Goal: Information Seeking & Learning: Find specific fact

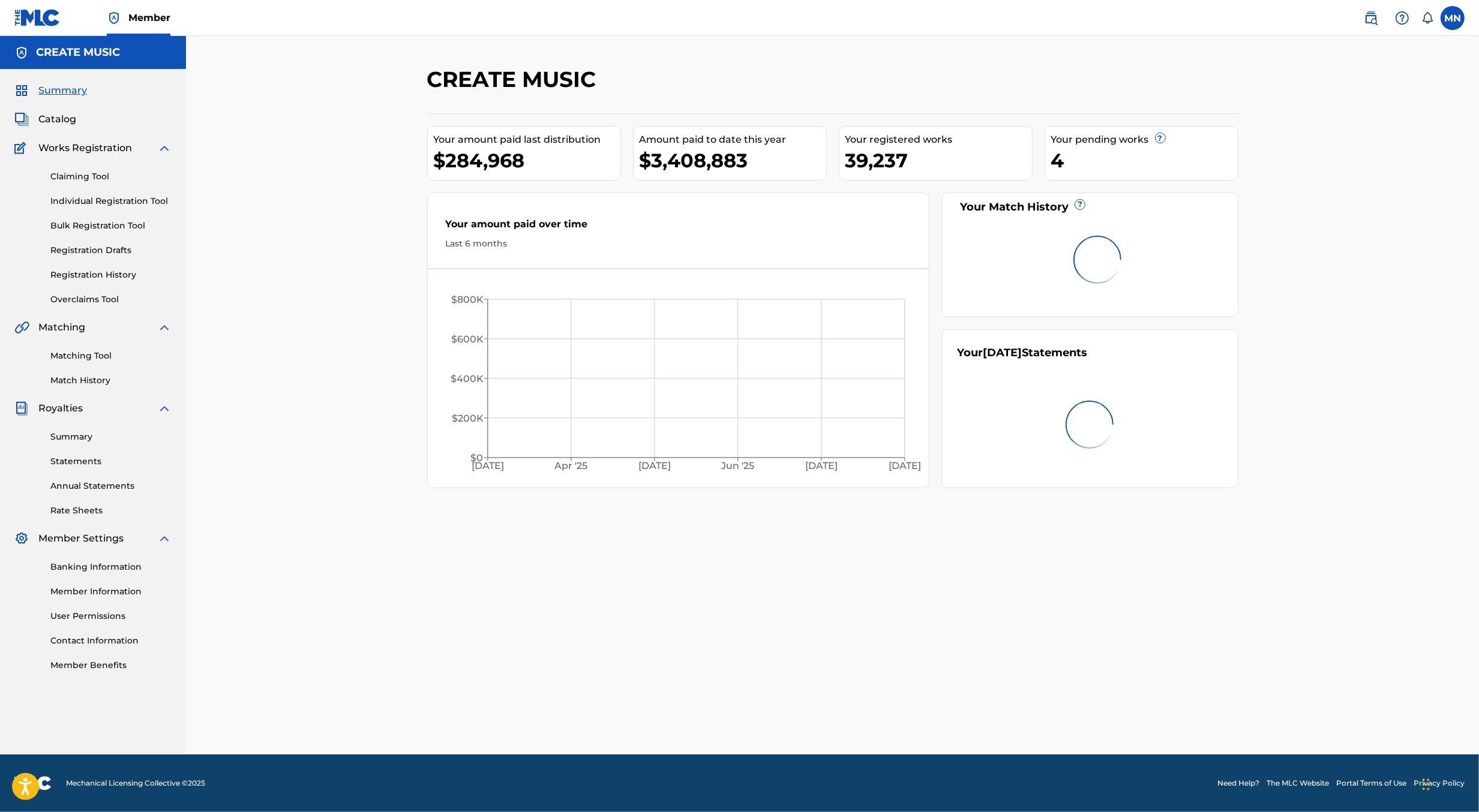
click at [1364, 22] on img at bounding box center [1371, 18] width 14 height 14
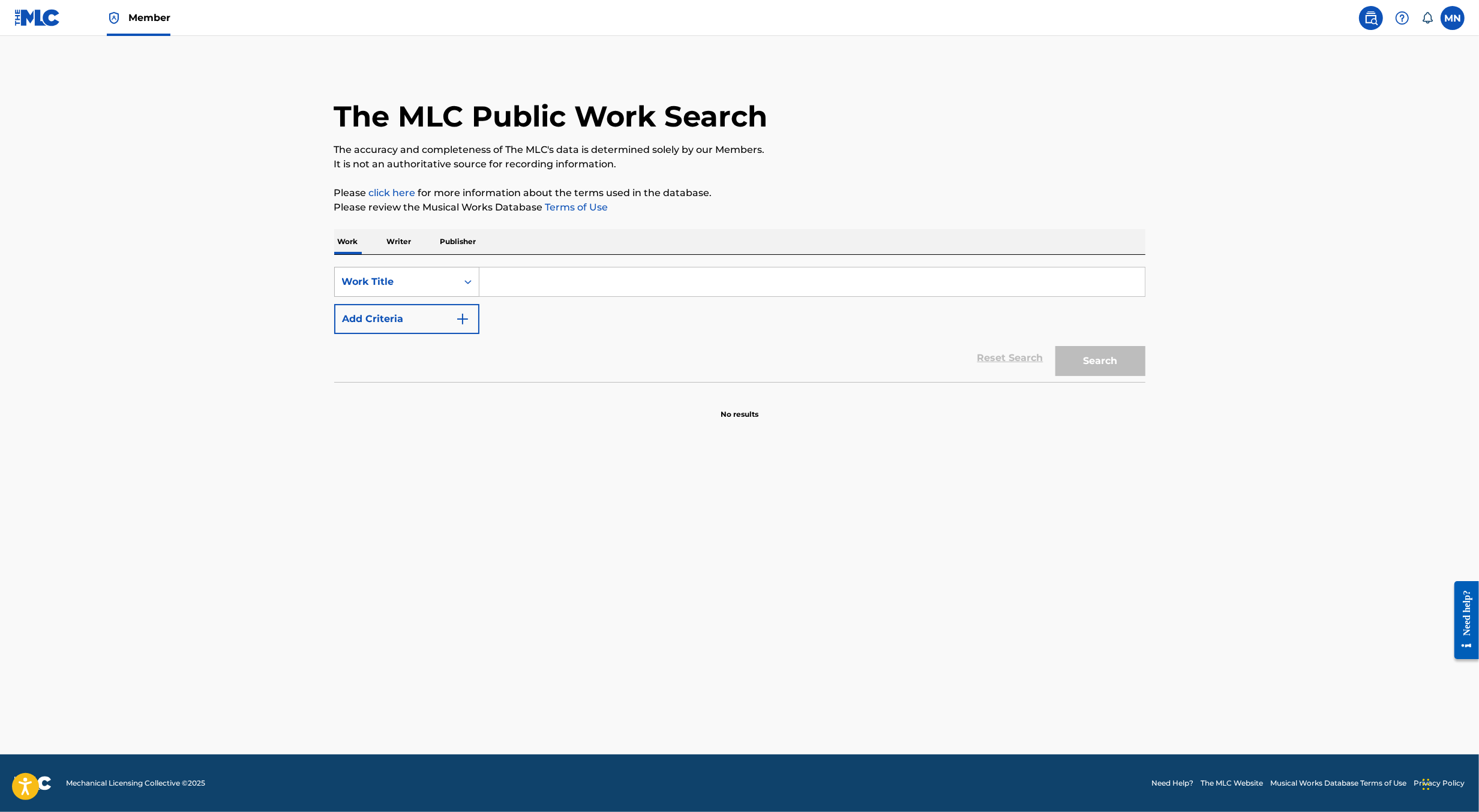
click at [434, 289] on div "Work Title" at bounding box center [396, 282] width 122 height 23
click at [433, 318] on div "MLC Song Code" at bounding box center [407, 312] width 144 height 30
click at [524, 275] on input "Search Form" at bounding box center [812, 282] width 665 height 29
paste input "MC4LDR"
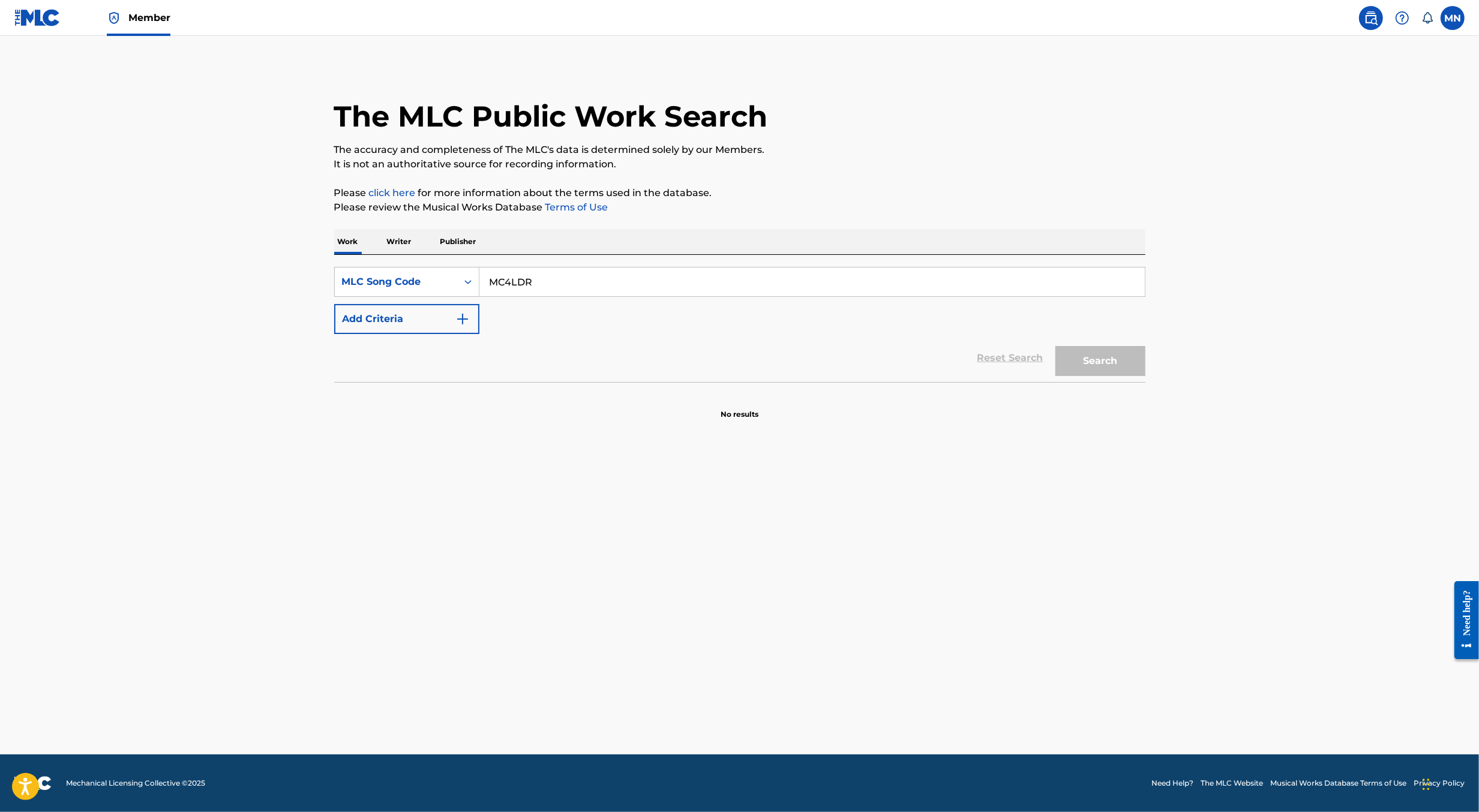
type input "MC4LDR"
click at [1055, 346] on button "Search" at bounding box center [1100, 361] width 90 height 30
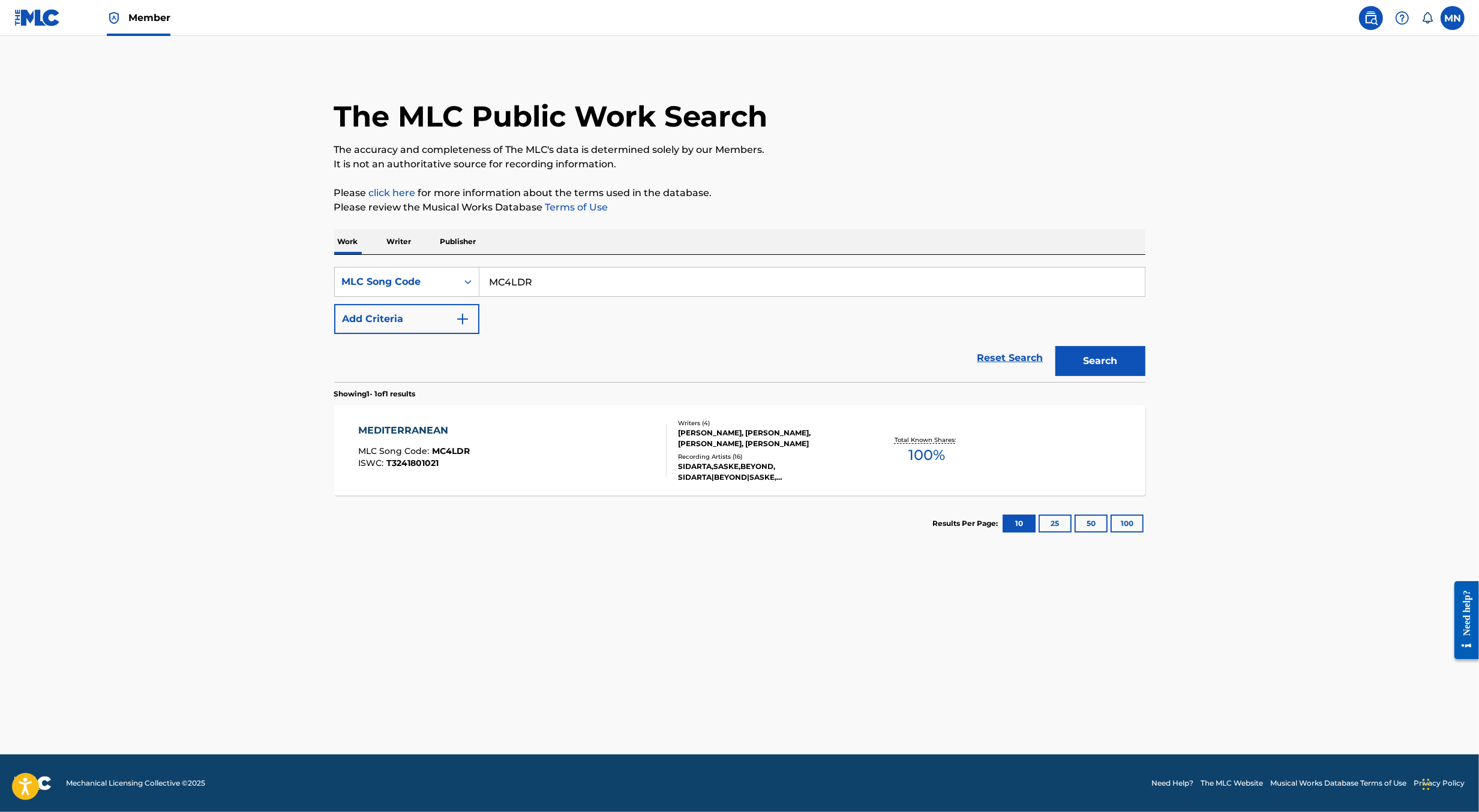
click at [494, 448] on div "MEDITERRANEAN MLC Song Code : MC4LDR ISWC : T3241801021" at bounding box center [512, 450] width 309 height 54
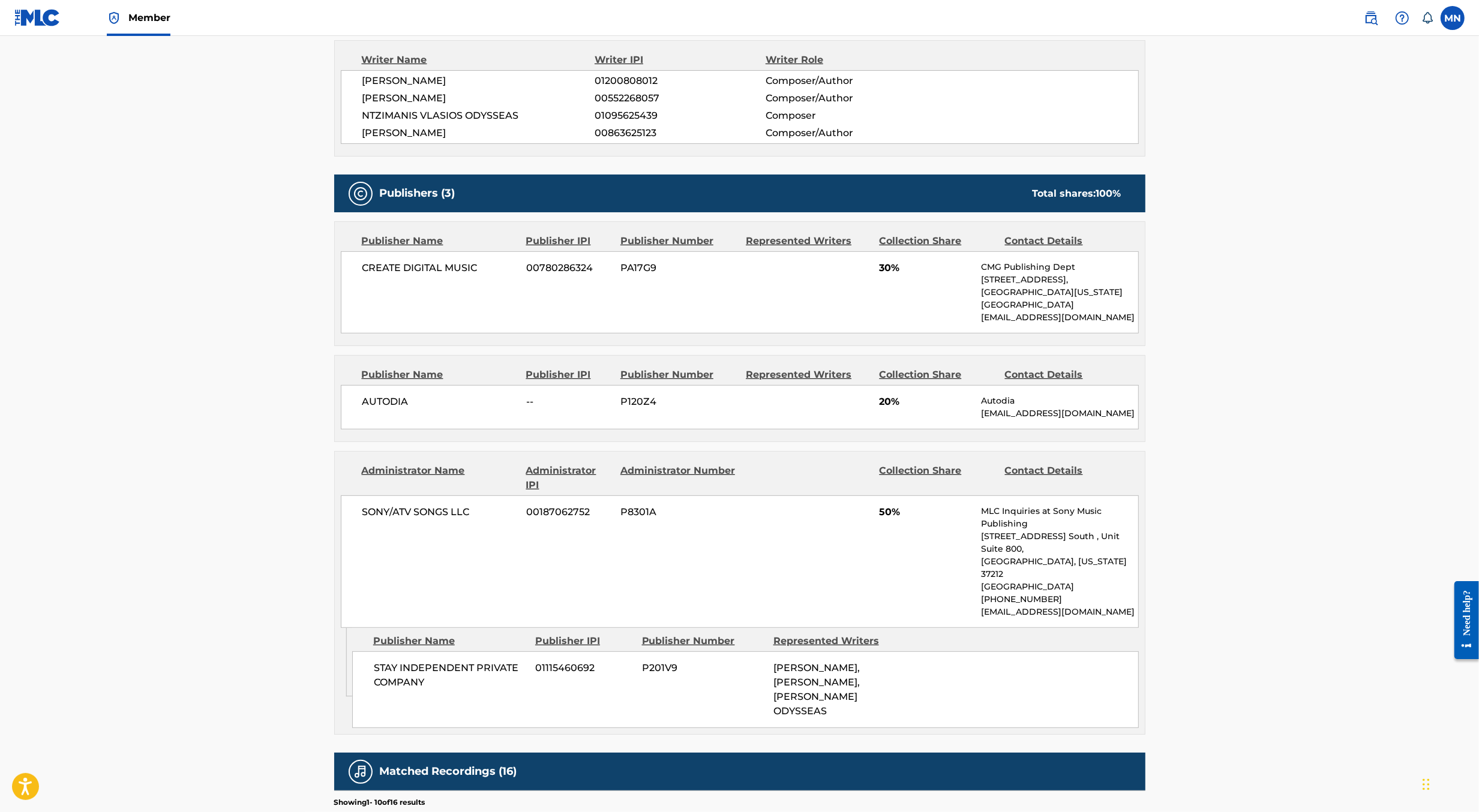
scroll to position [550, 0]
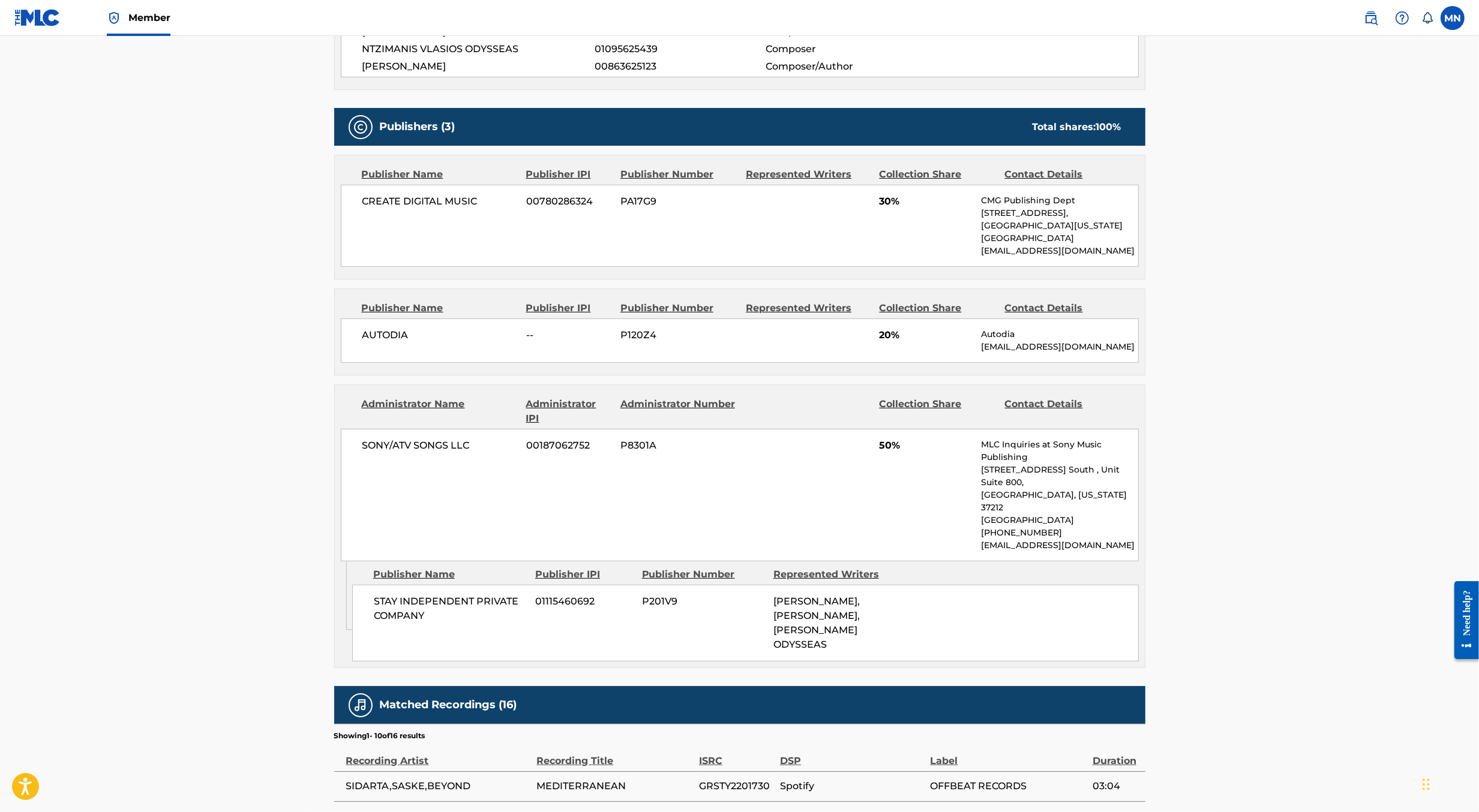
click at [1370, 10] on link at bounding box center [1371, 18] width 24 height 24
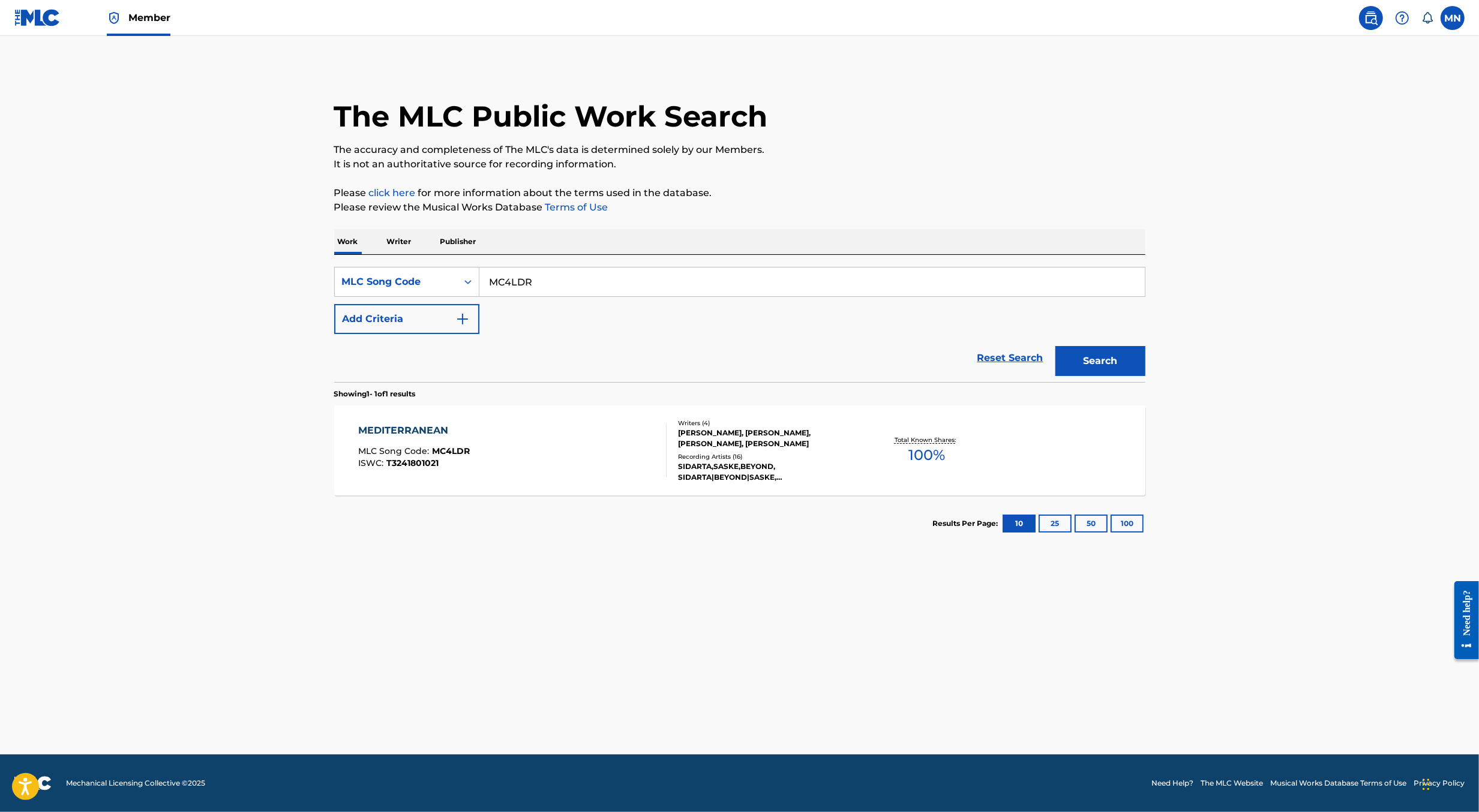
click at [700, 276] on input "MC4LDR" at bounding box center [812, 282] width 665 height 29
paste input "S939YT"
type input "S939YT"
click at [1055, 346] on button "Search" at bounding box center [1100, 361] width 90 height 30
click at [592, 466] on div "SPITI MLC Song Code : S939YT ISWC :" at bounding box center [512, 450] width 309 height 54
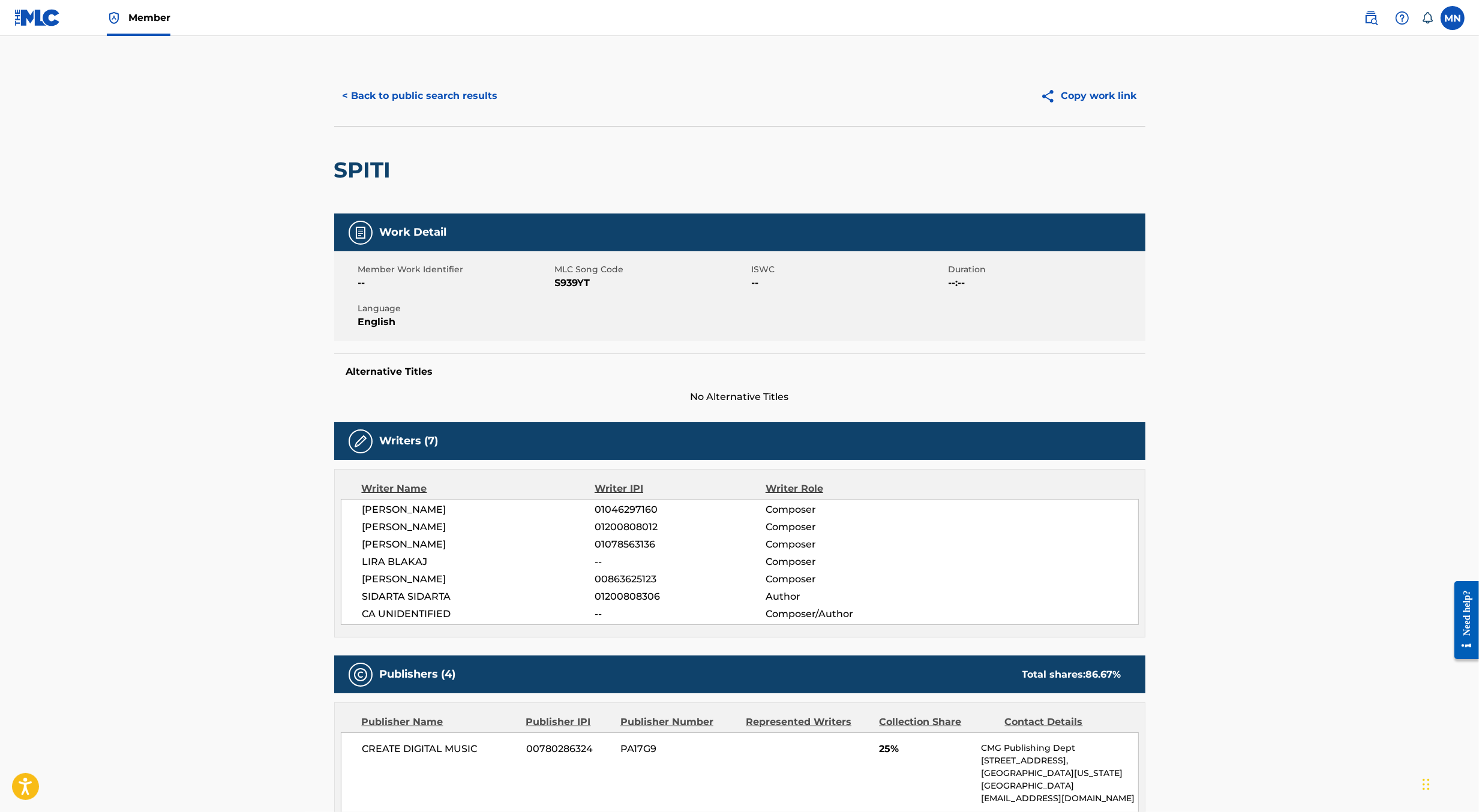
click at [576, 278] on span "S939YT" at bounding box center [652, 283] width 194 height 14
copy span "S939YT"
click at [568, 284] on span "S939YT" at bounding box center [652, 283] width 194 height 14
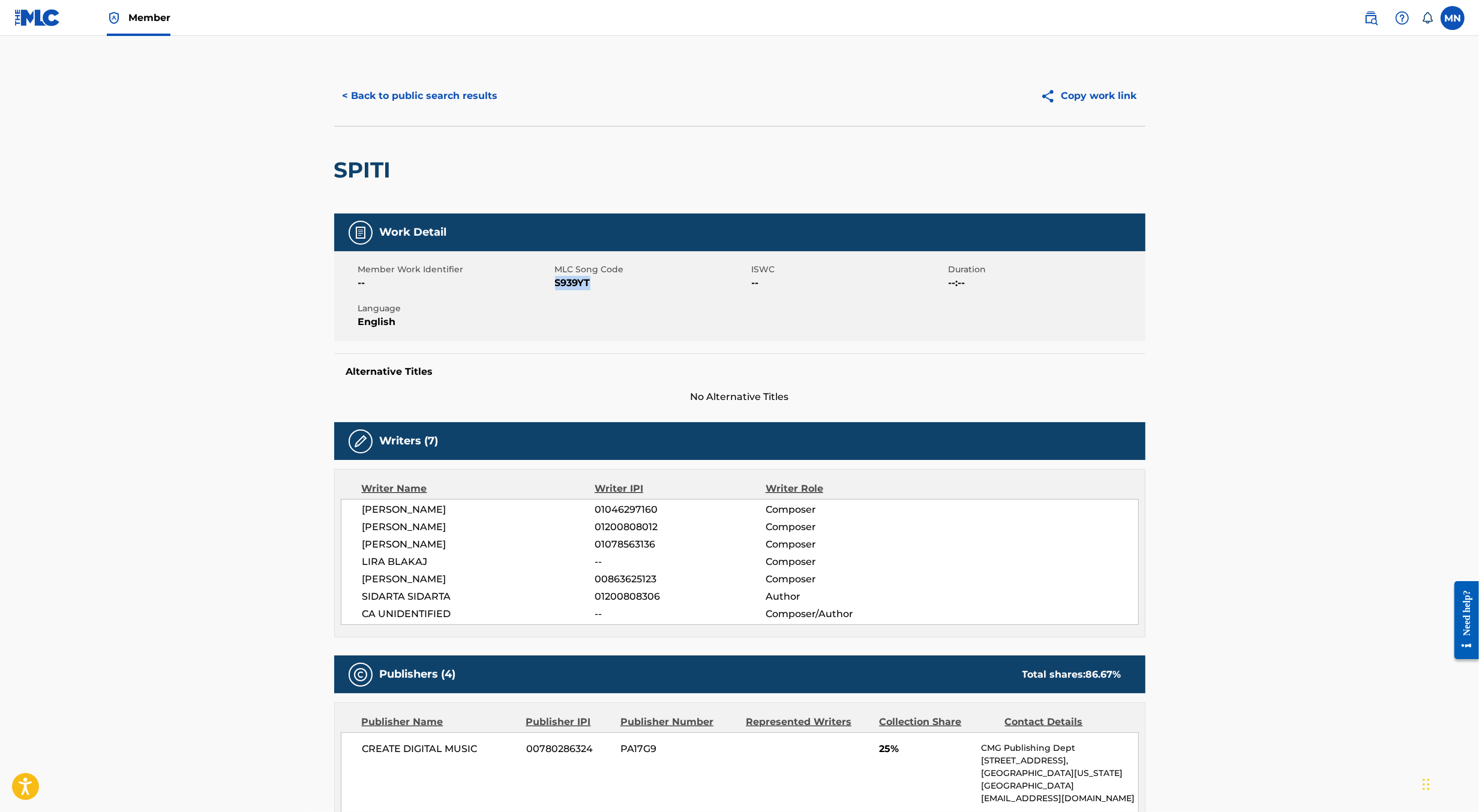
click at [1375, 17] on img at bounding box center [1371, 18] width 14 height 14
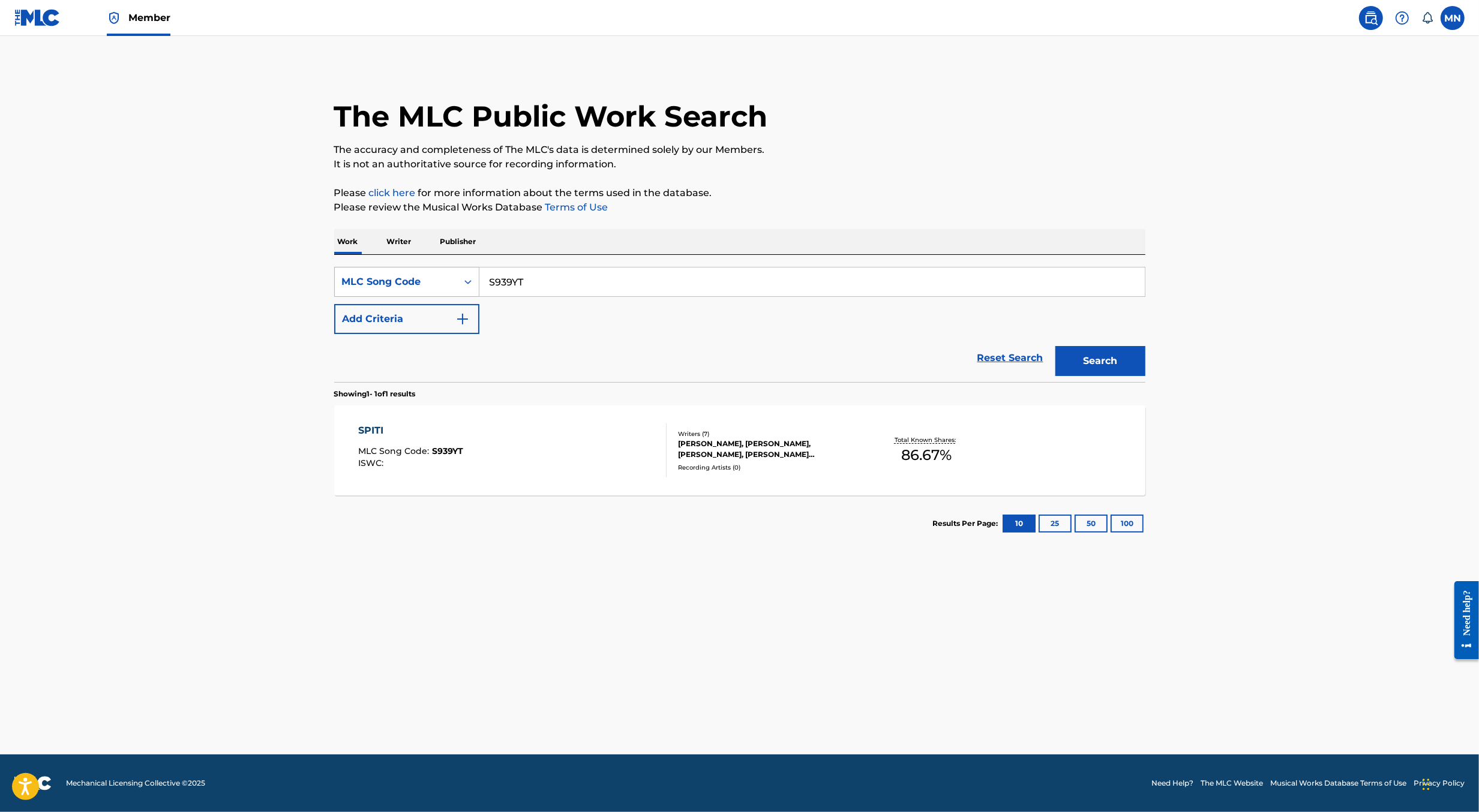
click at [402, 282] on div "MLC Song Code" at bounding box center [396, 282] width 108 height 14
click at [405, 318] on div "Work Title" at bounding box center [407, 312] width 144 height 30
click at [552, 276] on input "Search Form" at bounding box center [812, 282] width 665 height 29
paste input "KHALASS"
type input "KHALASS"
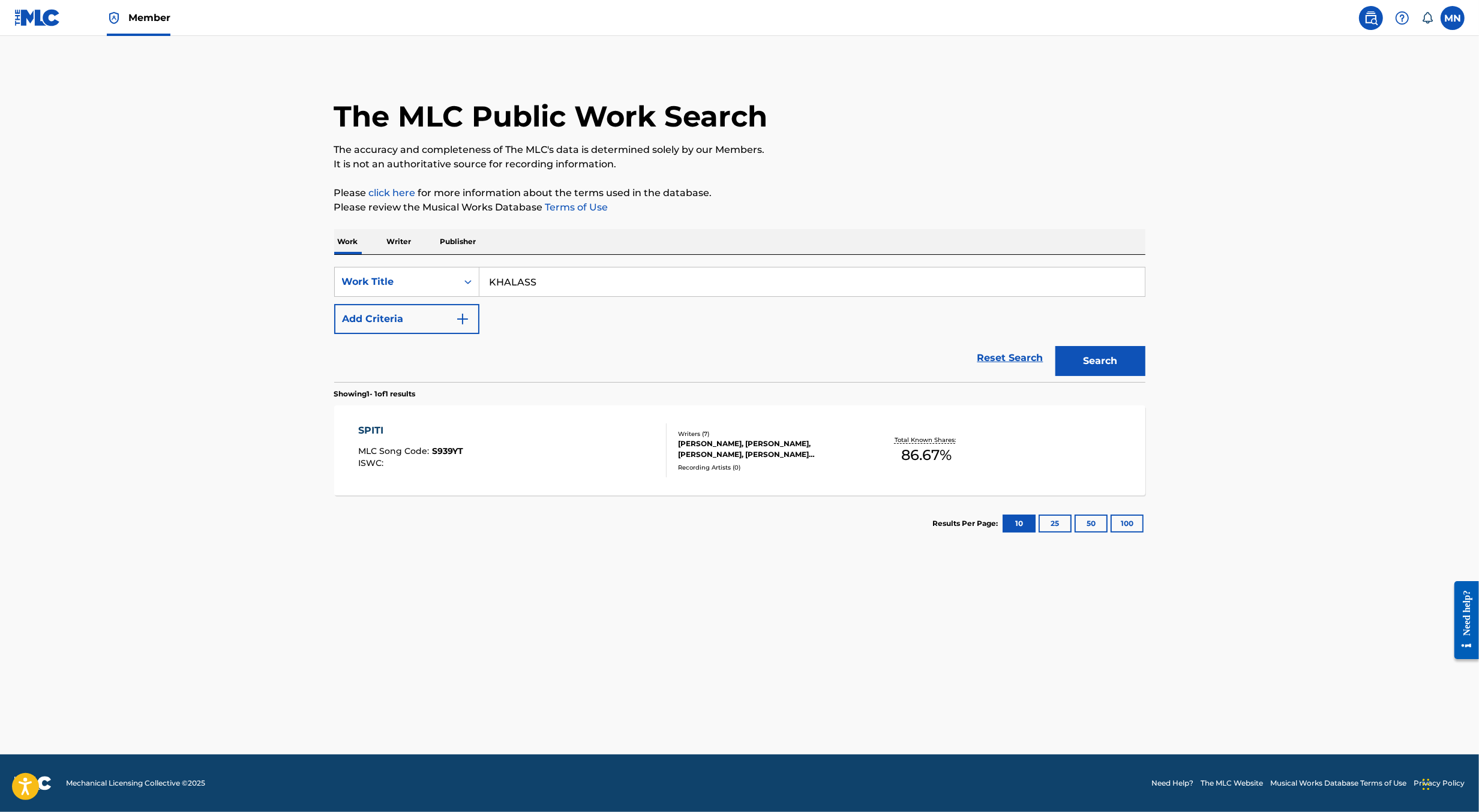
click at [1055, 346] on button "Search" at bounding box center [1100, 361] width 90 height 30
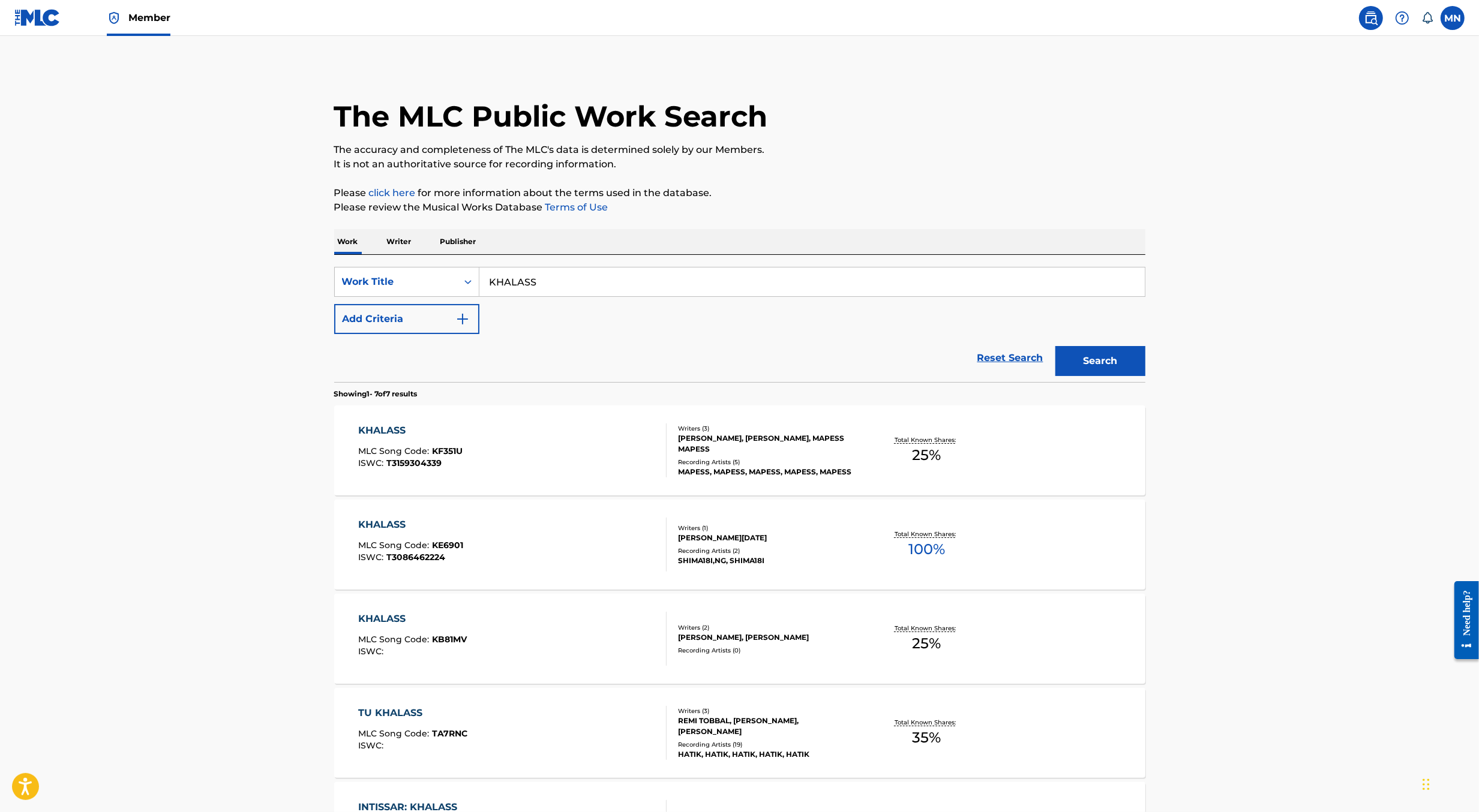
click at [428, 329] on button "Add Criteria" at bounding box center [406, 319] width 145 height 30
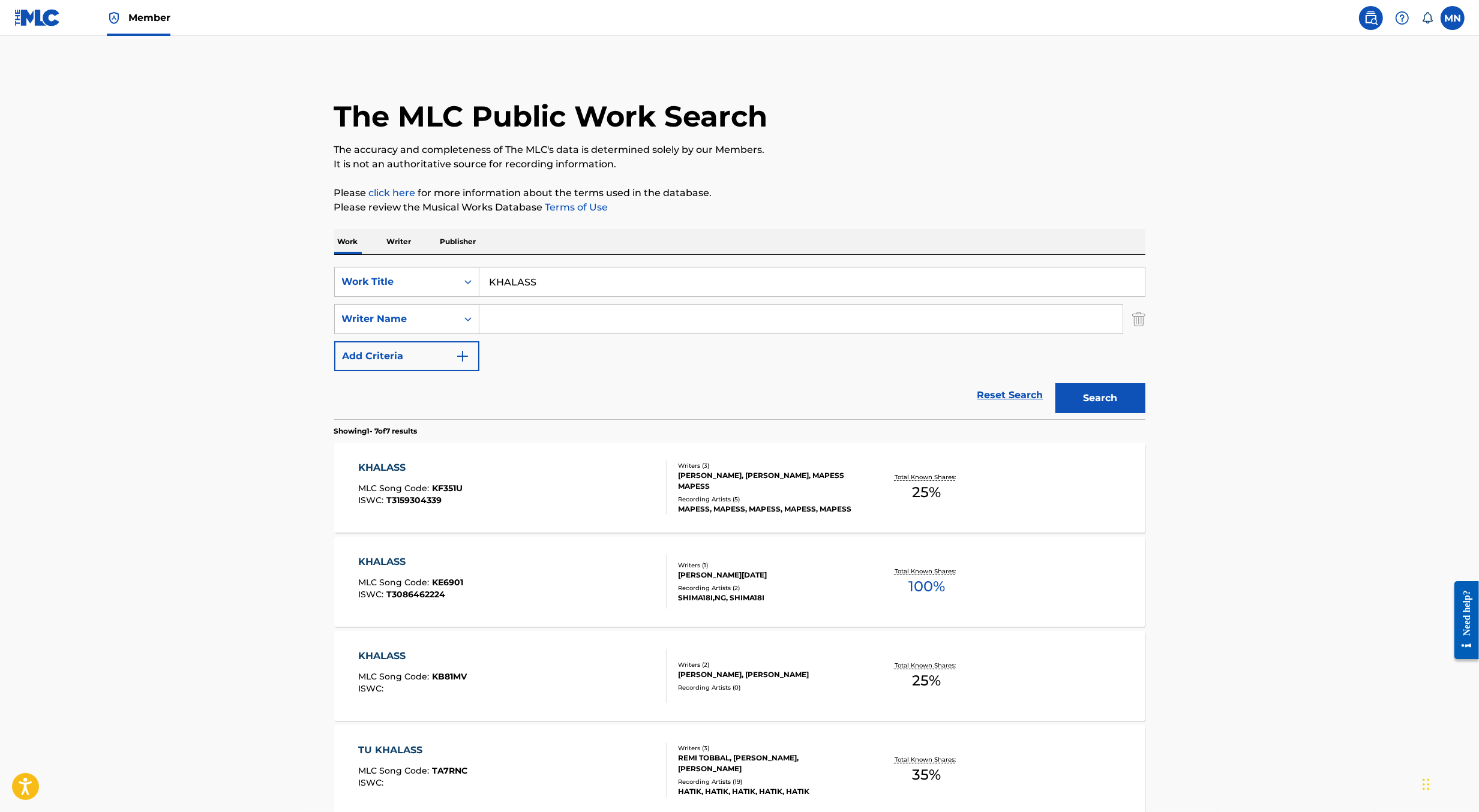
click at [510, 325] on input "Search Form" at bounding box center [801, 318] width 643 height 29
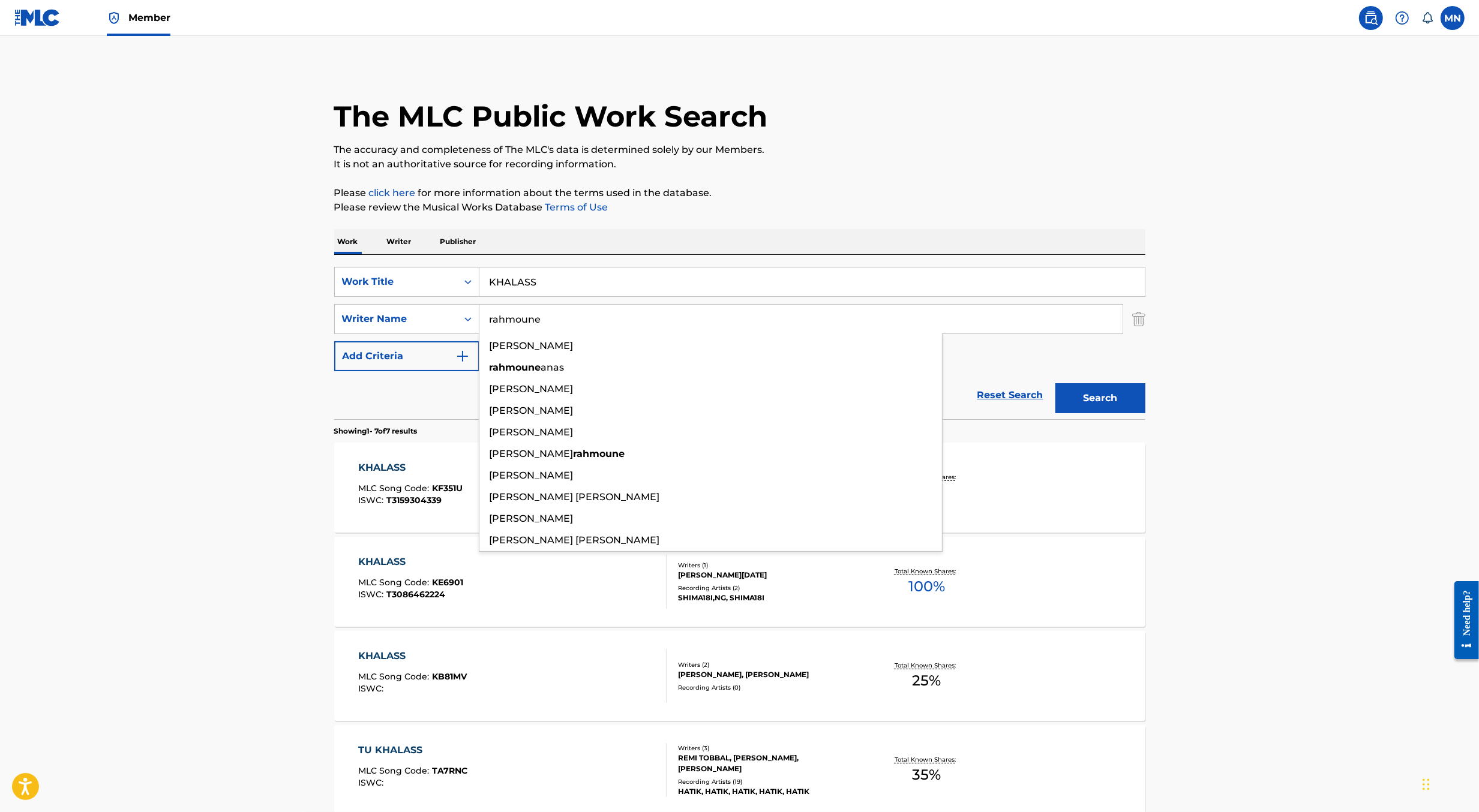
type input "rahmoune"
click at [1055, 384] on button "Search" at bounding box center [1100, 399] width 90 height 30
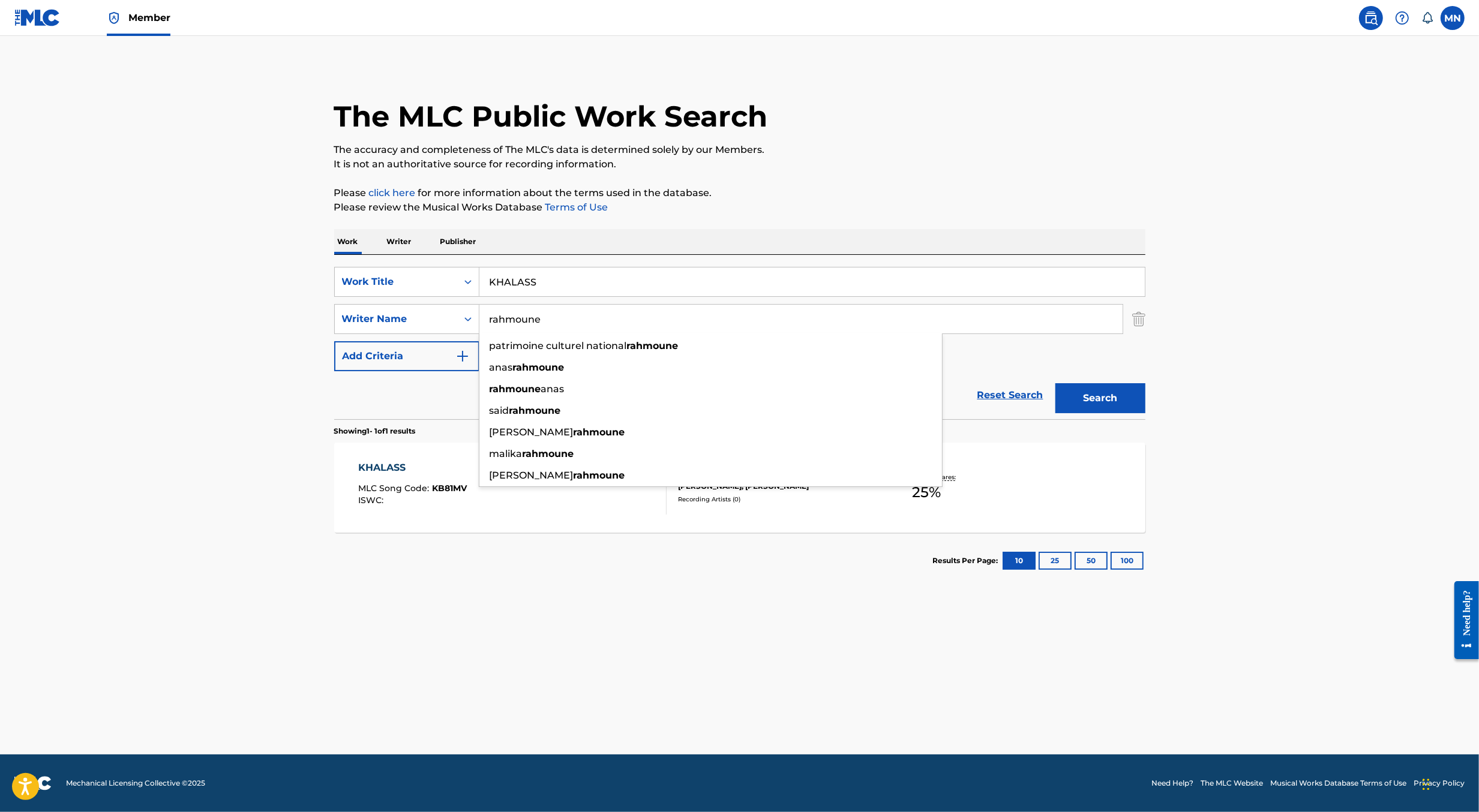
click at [292, 510] on main "The MLC Public Work Search The accuracy and completeness of The MLC's data is d…" at bounding box center [739, 395] width 1479 height 719
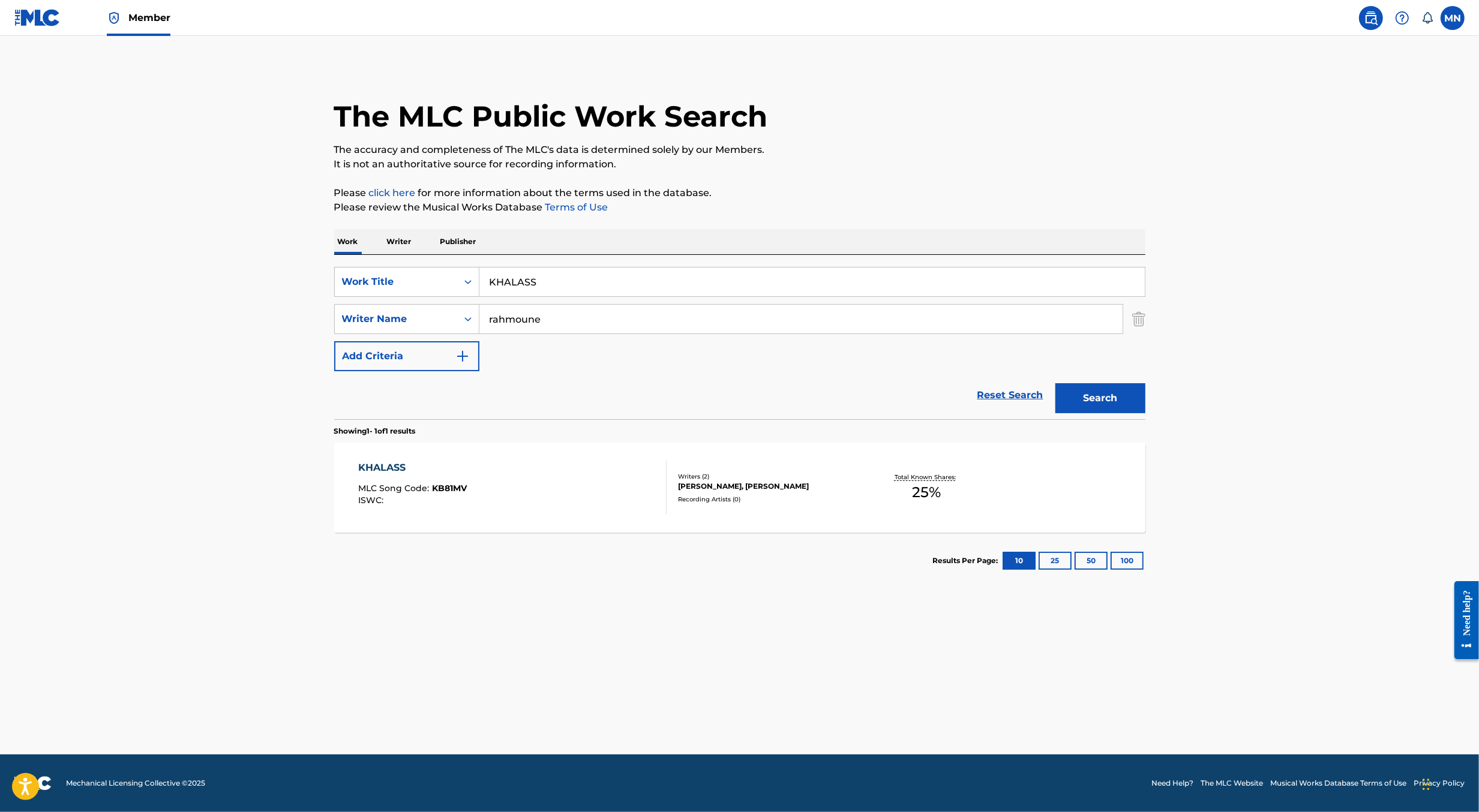
click at [438, 491] on span "KB81MV" at bounding box center [450, 488] width 35 height 11
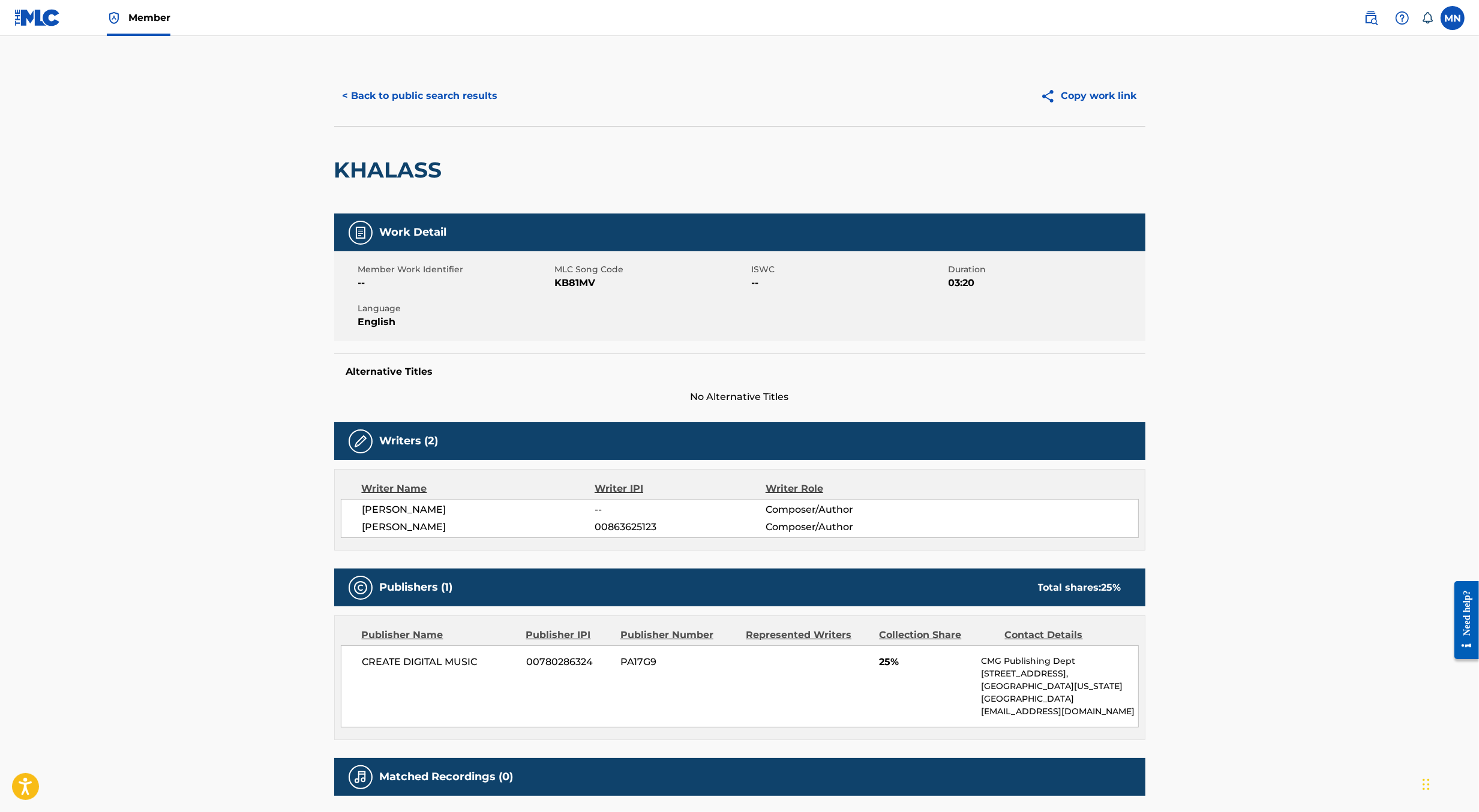
scroll to position [95, 0]
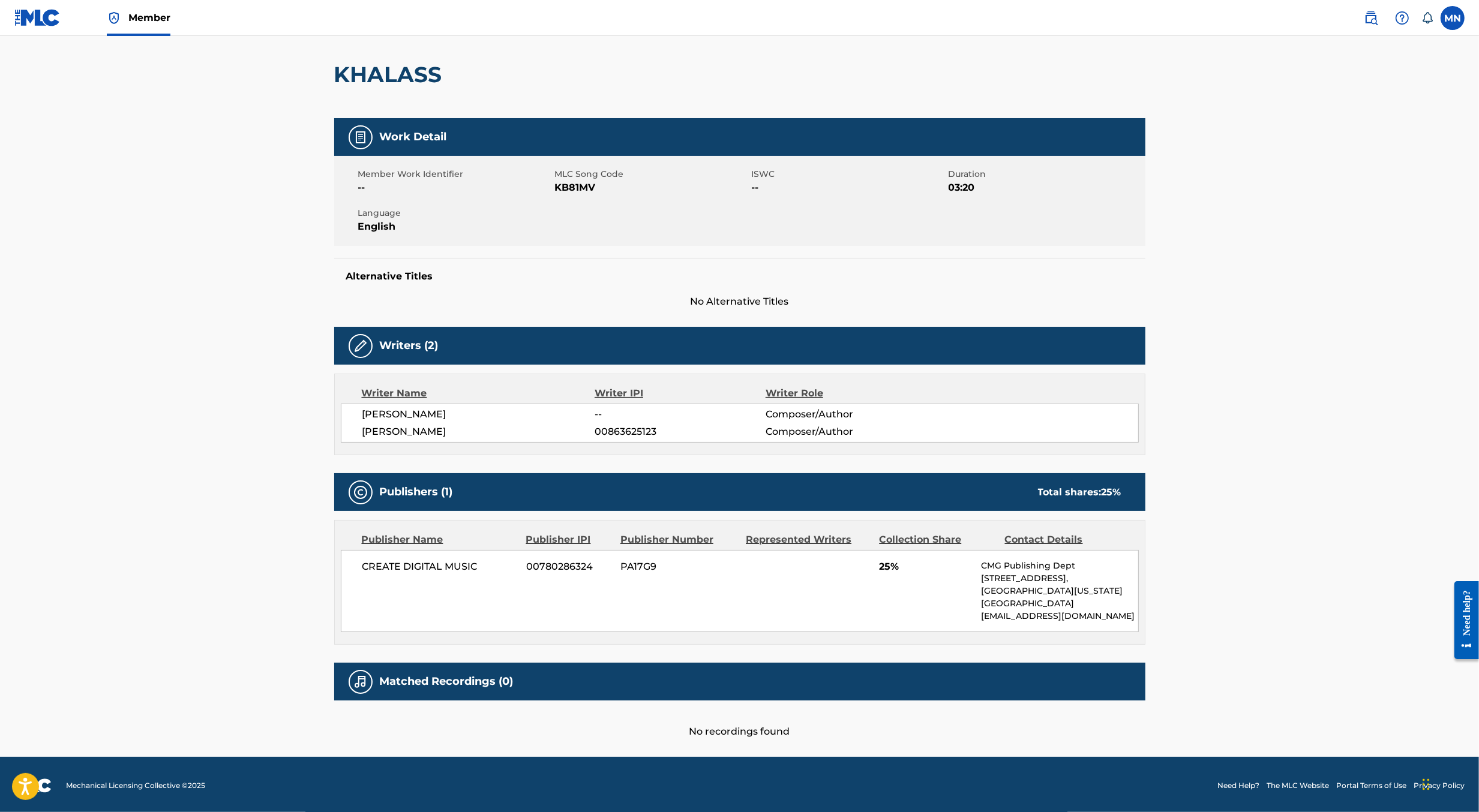
click at [580, 187] on span "KB81MV" at bounding box center [652, 187] width 194 height 14
copy span "KB81MV"
click at [1362, 18] on link at bounding box center [1371, 18] width 24 height 24
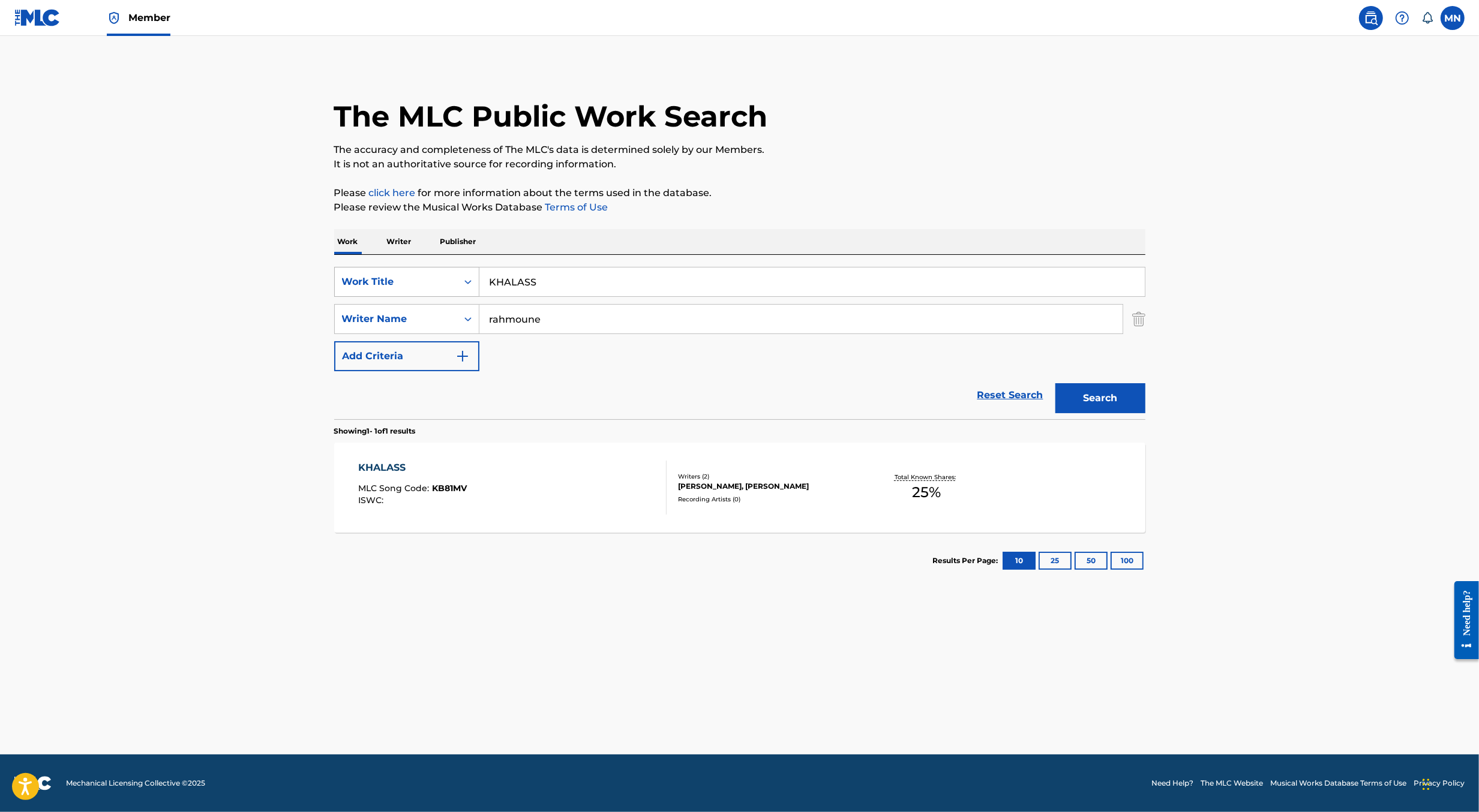
click at [454, 286] on div "Work Title" at bounding box center [396, 282] width 122 height 23
click at [450, 301] on div "MLC Song Code" at bounding box center [407, 312] width 144 height 30
click at [514, 289] on input "Search Form" at bounding box center [812, 282] width 665 height 29
paste input "BC9ABE"
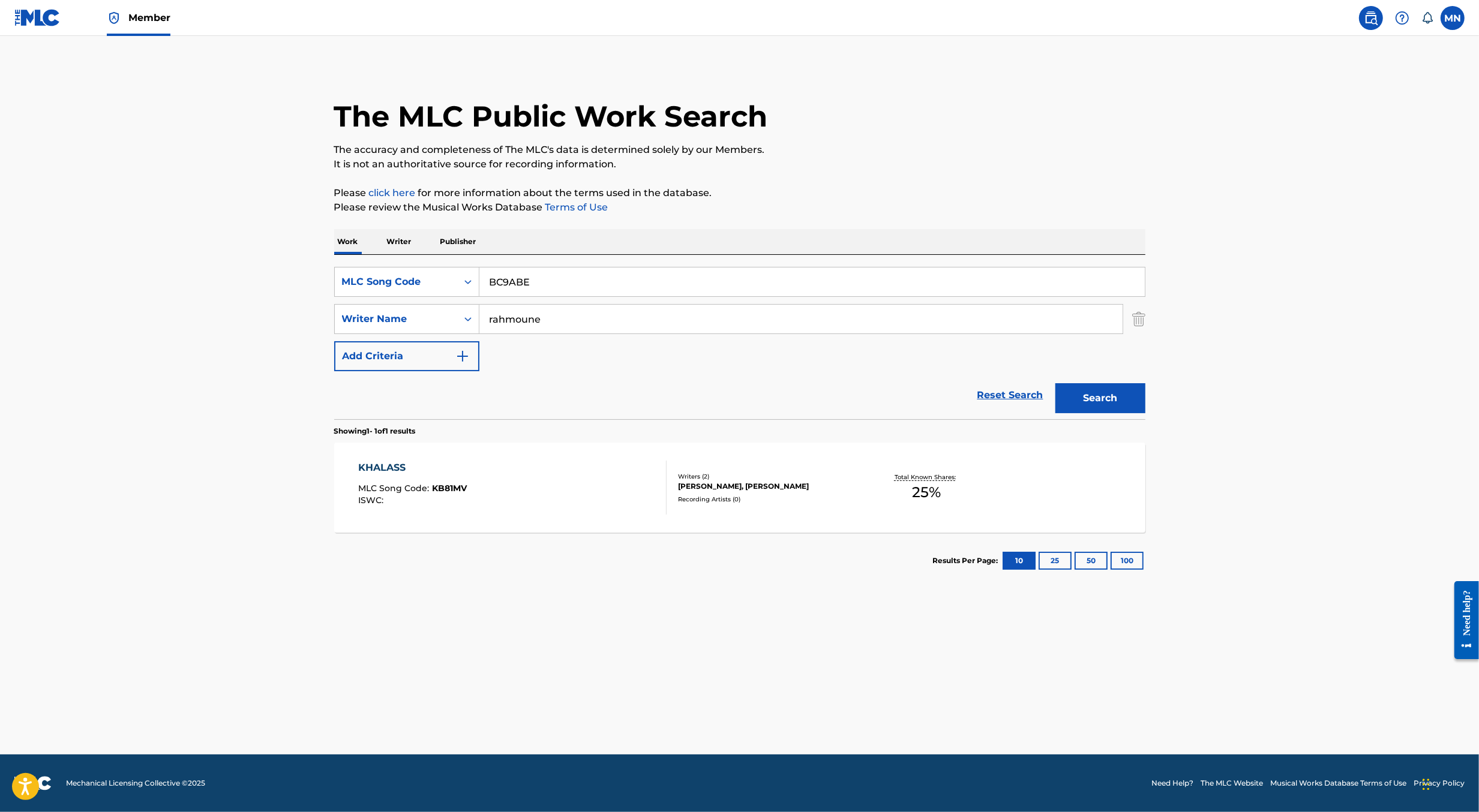
type input "BC9ABE"
click at [1055, 384] on button "Search" at bounding box center [1100, 399] width 90 height 30
click at [524, 474] on div "BLUE MLC Song Code : BC9ABE ISWC :" at bounding box center [512, 487] width 309 height 54
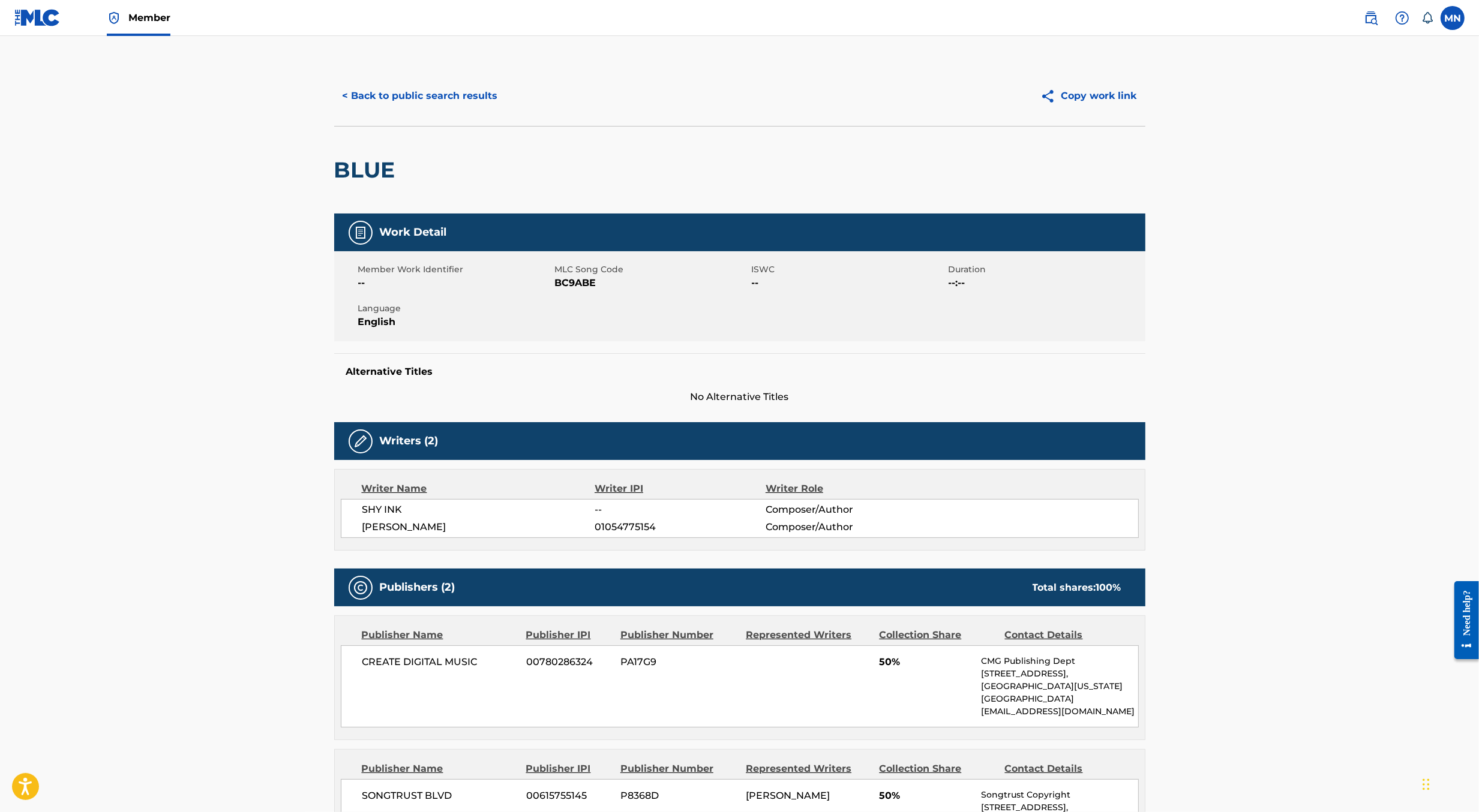
click at [34, 7] on link at bounding box center [37, 18] width 47 height 35
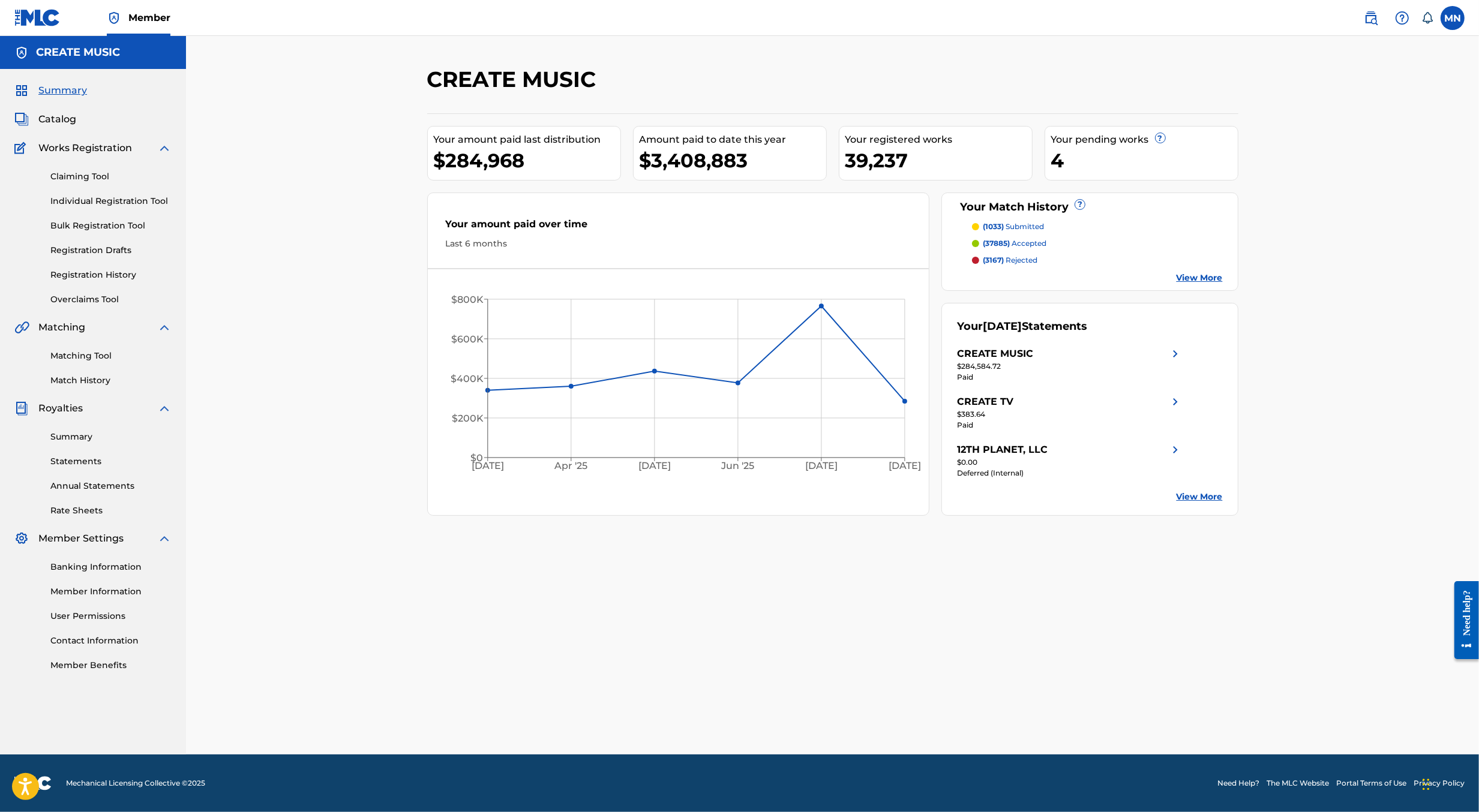
click at [86, 359] on link "Matching Tool" at bounding box center [111, 356] width 121 height 12
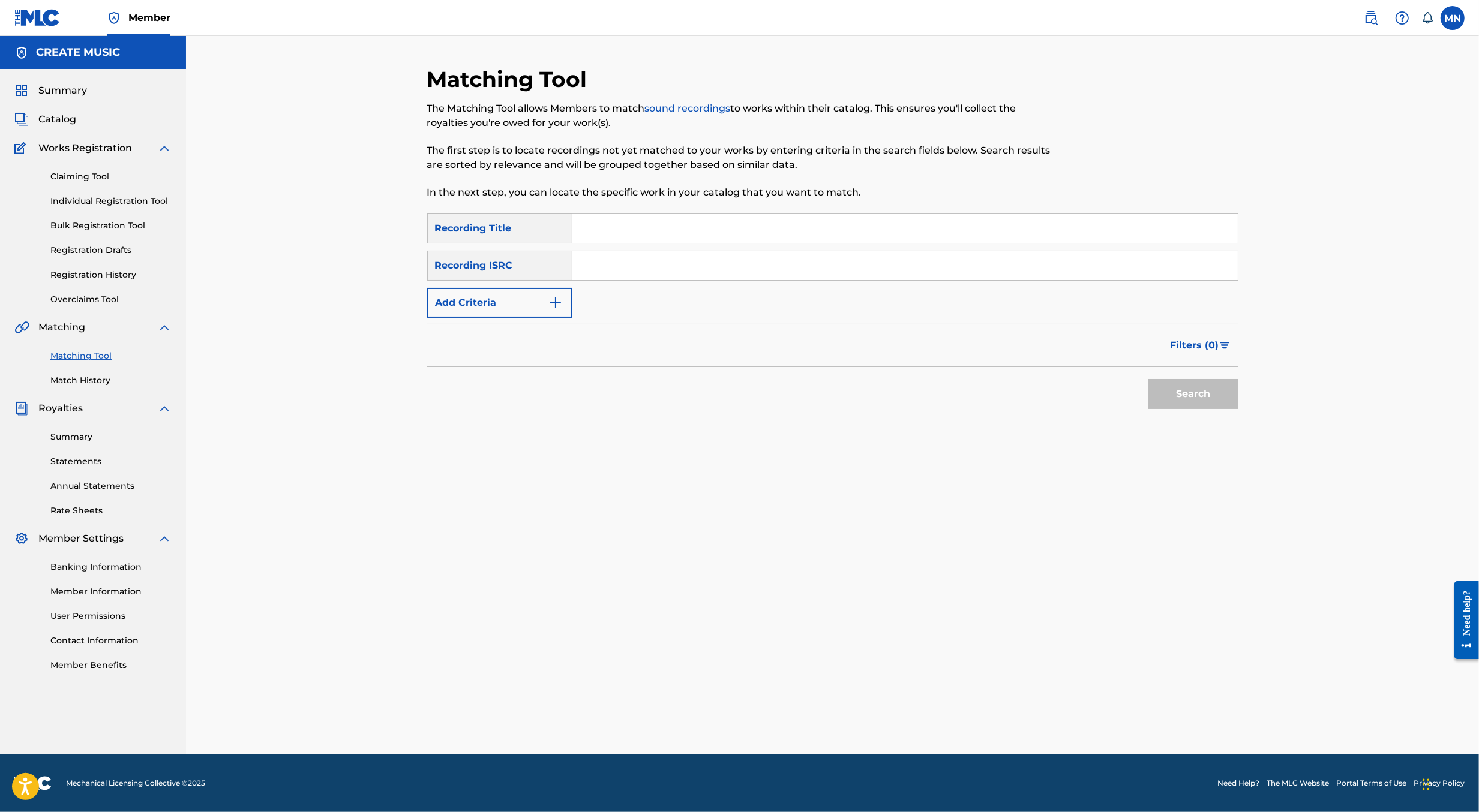
click at [606, 273] on input "Search Form" at bounding box center [905, 266] width 665 height 29
paste input "FRX452108407"
type input "FRX452108407"
click at [1148, 379] on button "Search" at bounding box center [1193, 394] width 90 height 30
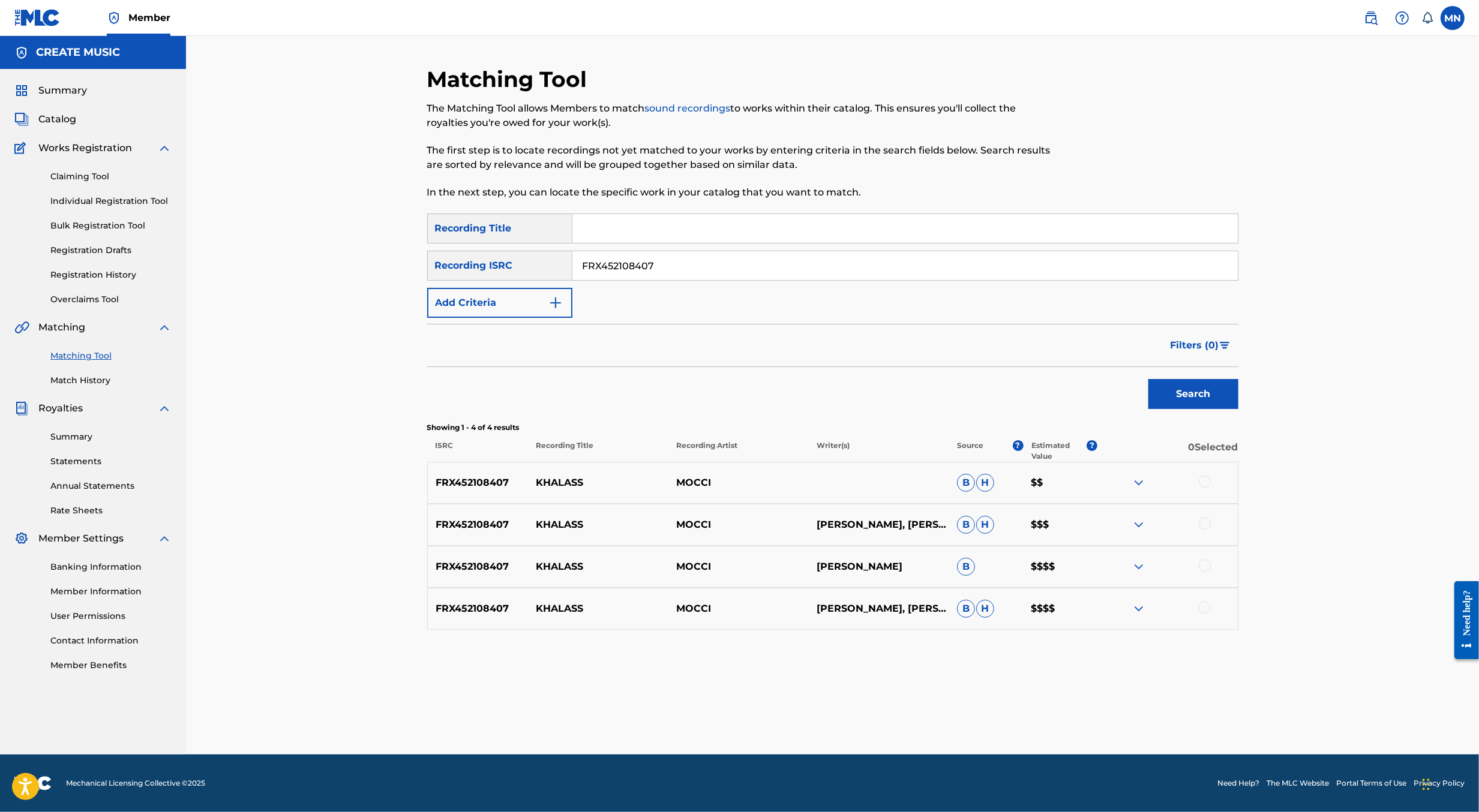
click at [1208, 484] on div at bounding box center [1204, 482] width 12 height 12
click at [1205, 529] on div at bounding box center [1204, 523] width 12 height 12
click at [1206, 567] on div at bounding box center [1204, 566] width 12 height 12
click at [1206, 609] on div at bounding box center [1204, 608] width 12 height 12
click at [834, 714] on button "Match 4 Groups" at bounding box center [843, 714] width 133 height 30
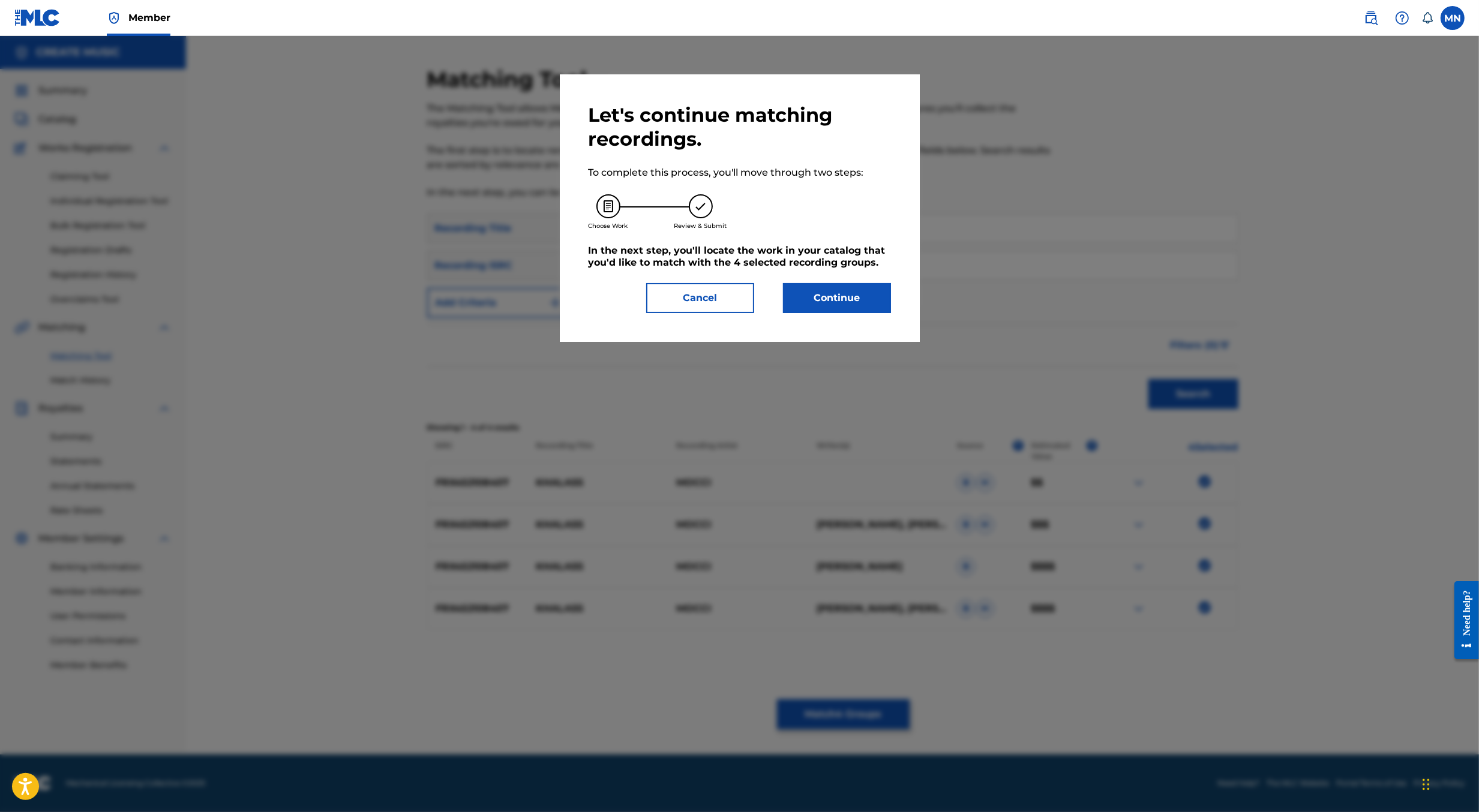
click at [836, 296] on button "Continue" at bounding box center [837, 298] width 108 height 30
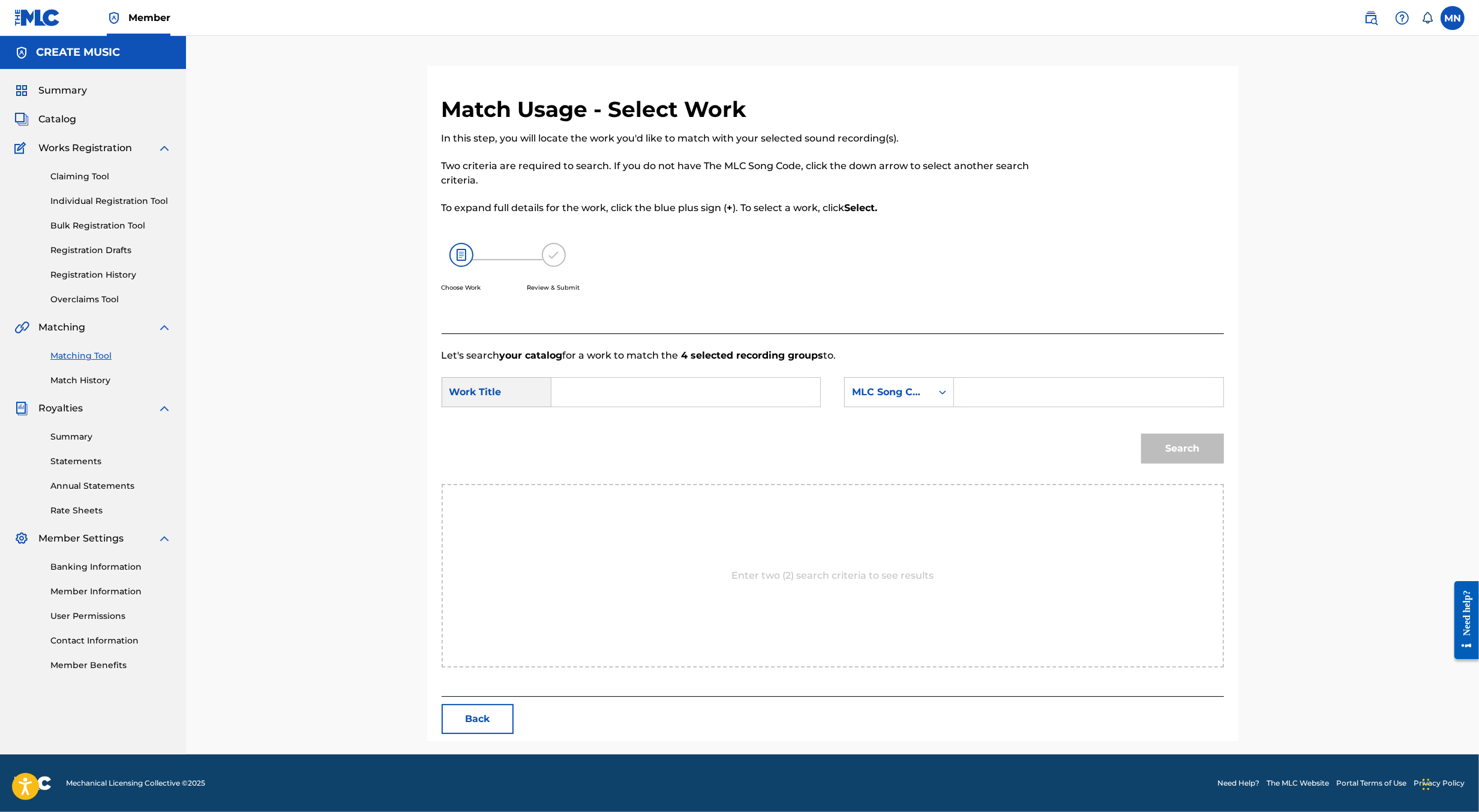
click at [583, 399] on input "Search Form" at bounding box center [685, 392] width 248 height 29
type input "khalass"
paste input "KB81MV"
type input "KB81MV"
click at [1141, 434] on button "Search" at bounding box center [1182, 449] width 83 height 30
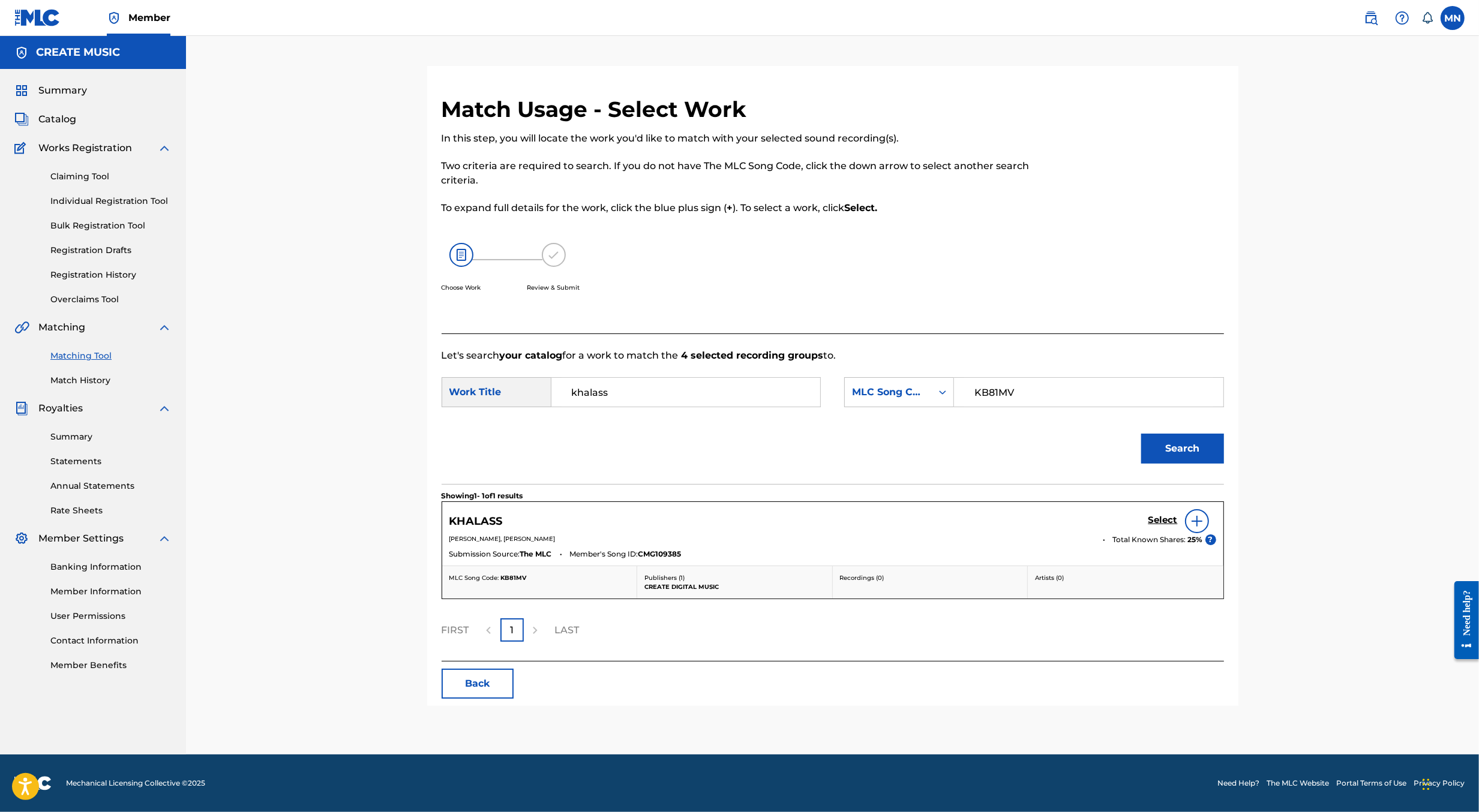
click at [1164, 523] on h5 "Select" at bounding box center [1162, 520] width 29 height 11
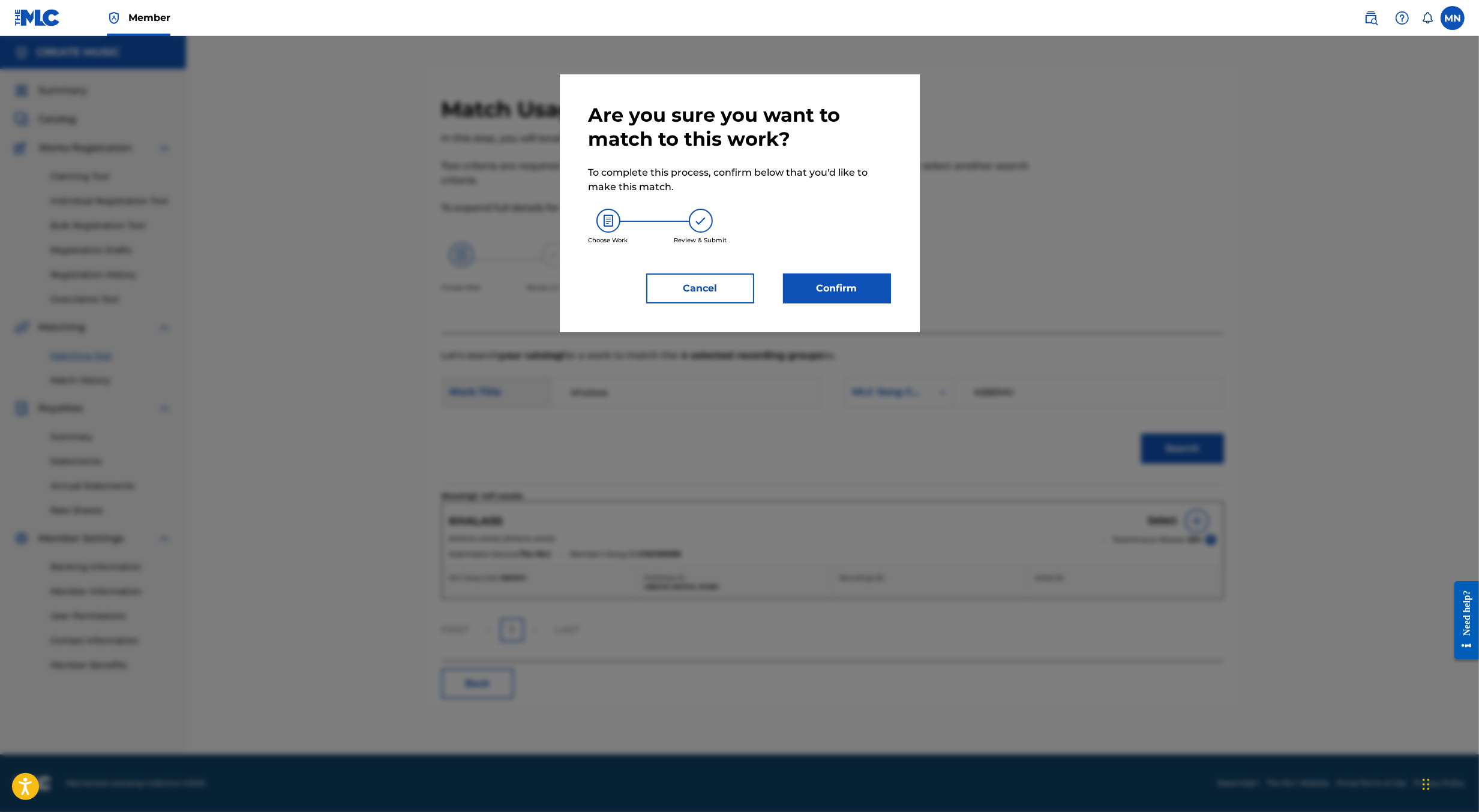
click at [868, 289] on button "Confirm" at bounding box center [837, 289] width 108 height 30
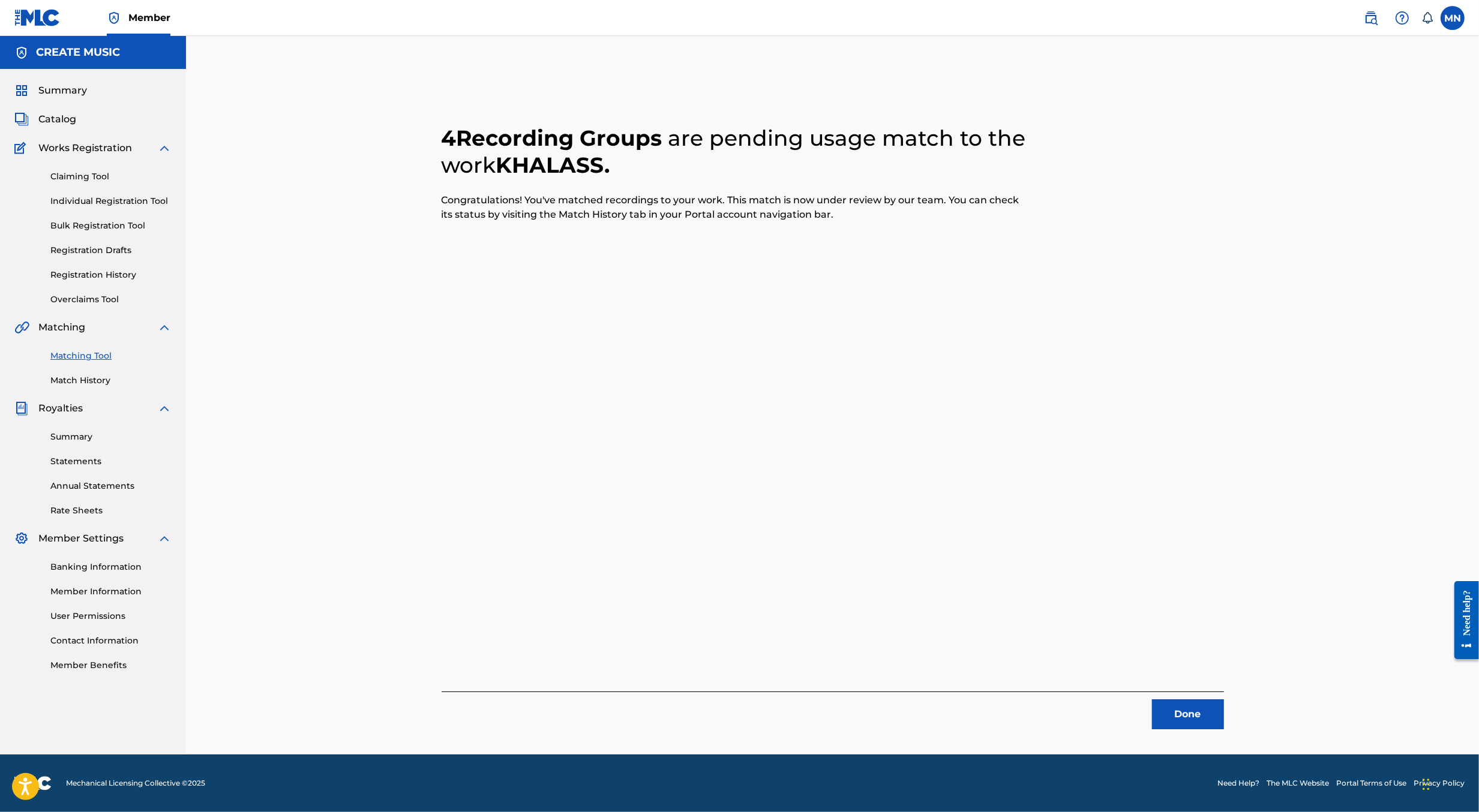
click at [1169, 718] on button "Done" at bounding box center [1188, 714] width 72 height 30
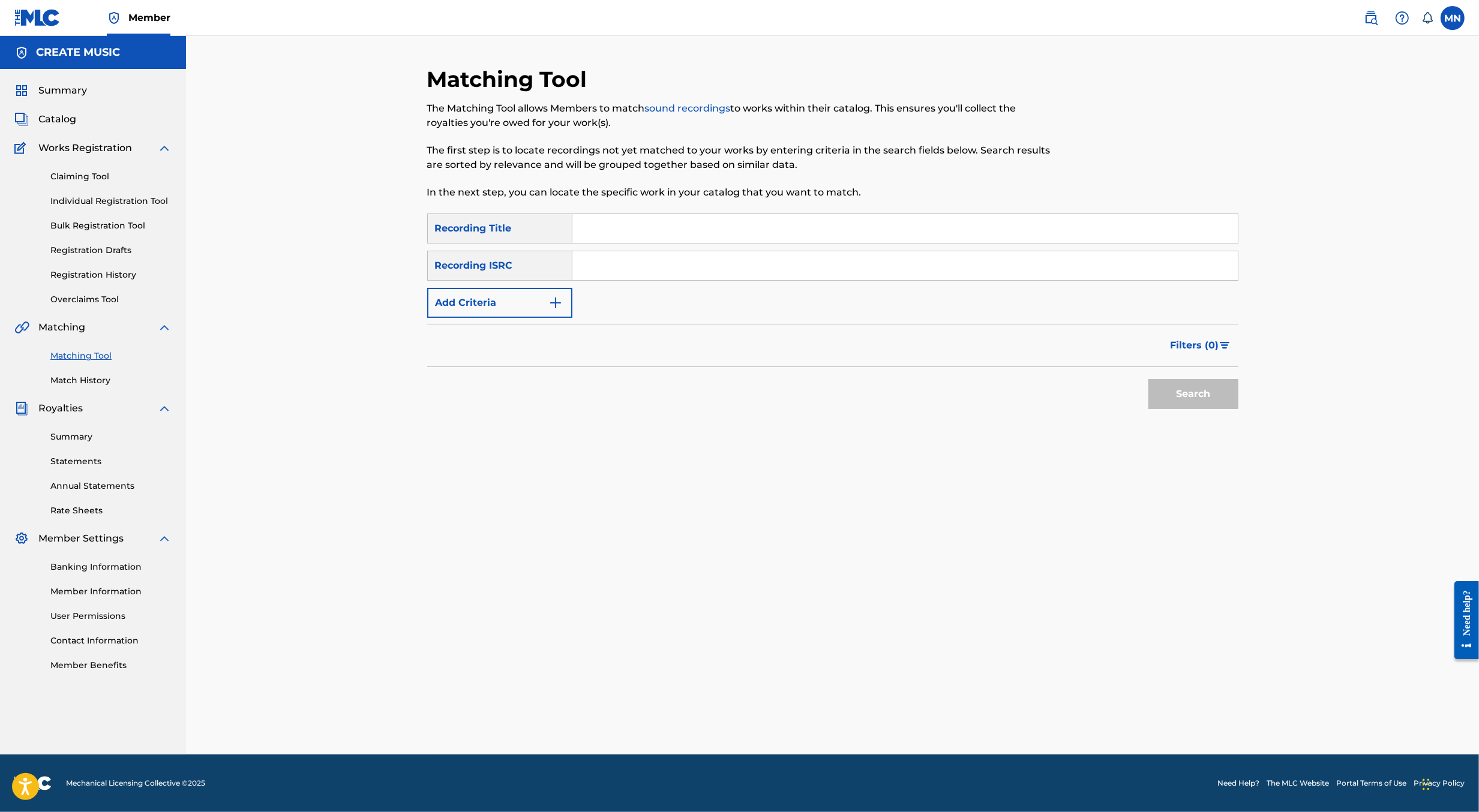
click at [1373, 27] on link at bounding box center [1371, 18] width 24 height 24
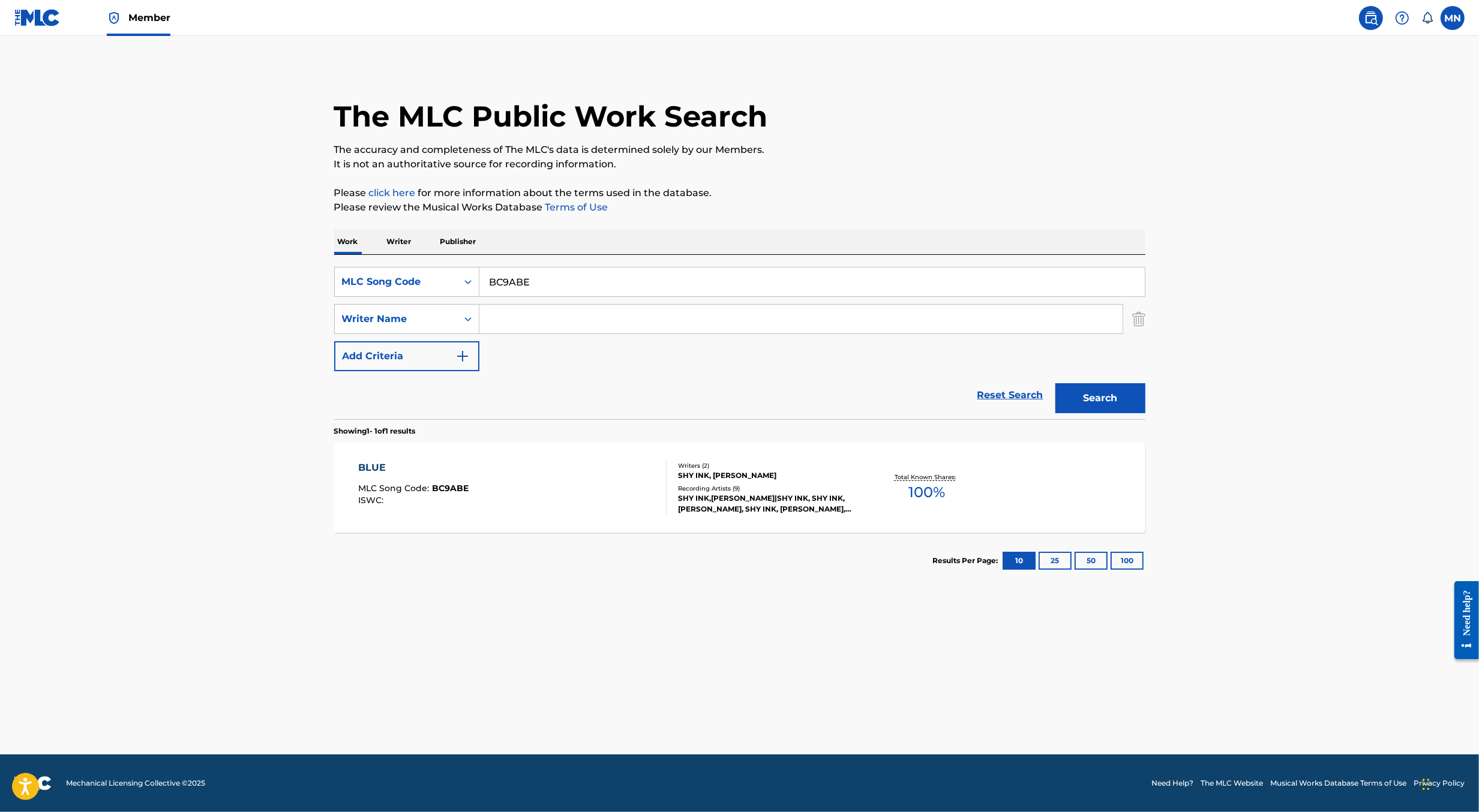
click at [865, 471] on div "Total Known Shares: 100 %" at bounding box center [926, 488] width 135 height 37
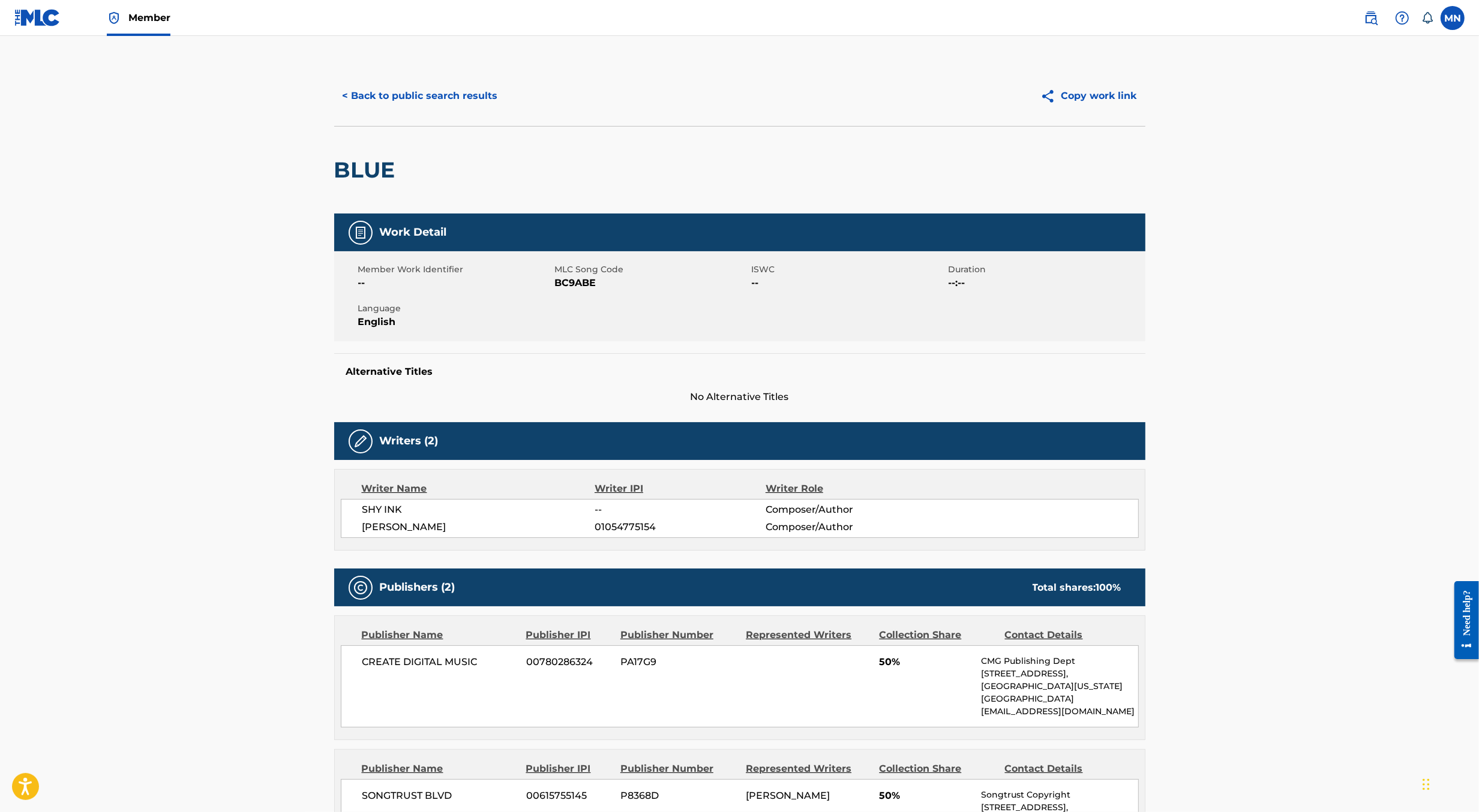
click at [577, 281] on span "BC9ABE" at bounding box center [652, 283] width 194 height 14
copy span "BC9ABE"
click at [1373, 20] on img at bounding box center [1371, 18] width 14 height 14
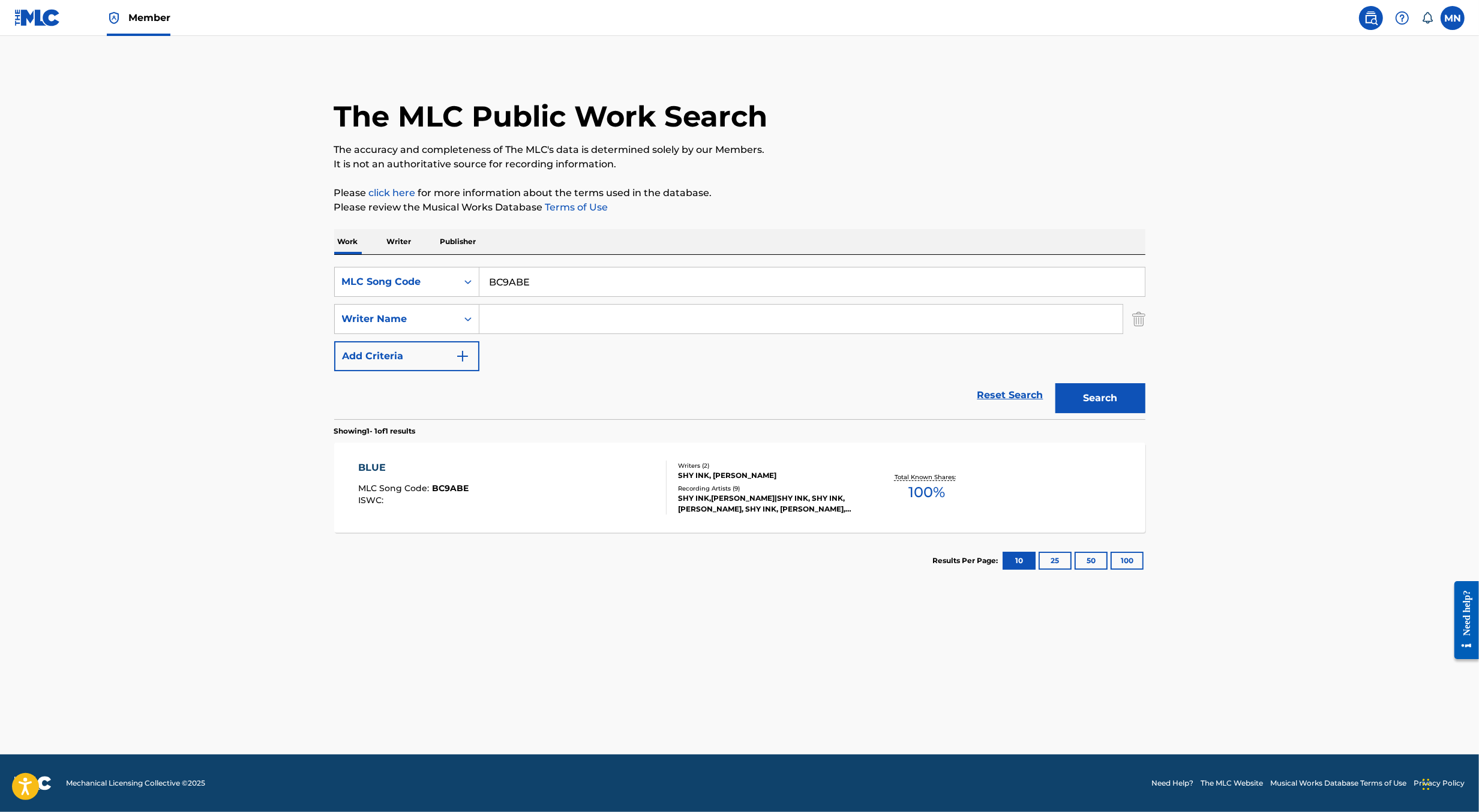
click at [669, 278] on input "BC9ABE" at bounding box center [812, 282] width 665 height 29
paste input "MR8AOQ"
type input "MR8AOQ"
click at [1055, 384] on button "Search" at bounding box center [1100, 399] width 90 height 30
click at [567, 515] on div "MI TESORO MLC Song Code : MR8AOQ ISWC : Writers ( 3 ) [PERSON_NAME], [PERSON_NA…" at bounding box center [740, 487] width 811 height 90
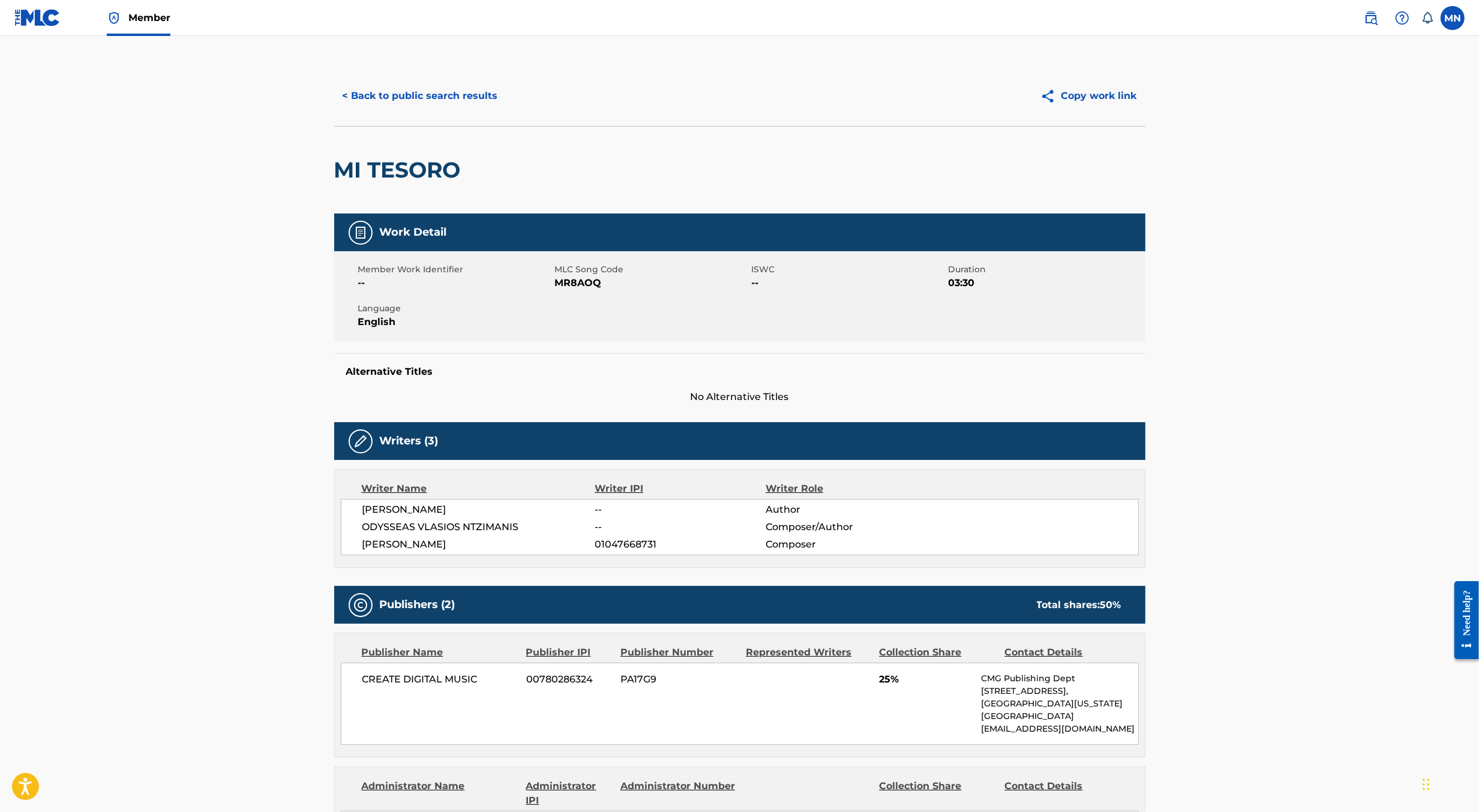
click at [582, 280] on span "MR8AOQ" at bounding box center [652, 283] width 194 height 14
copy span "MR8AOQ"
click at [1372, 11] on img at bounding box center [1371, 18] width 14 height 14
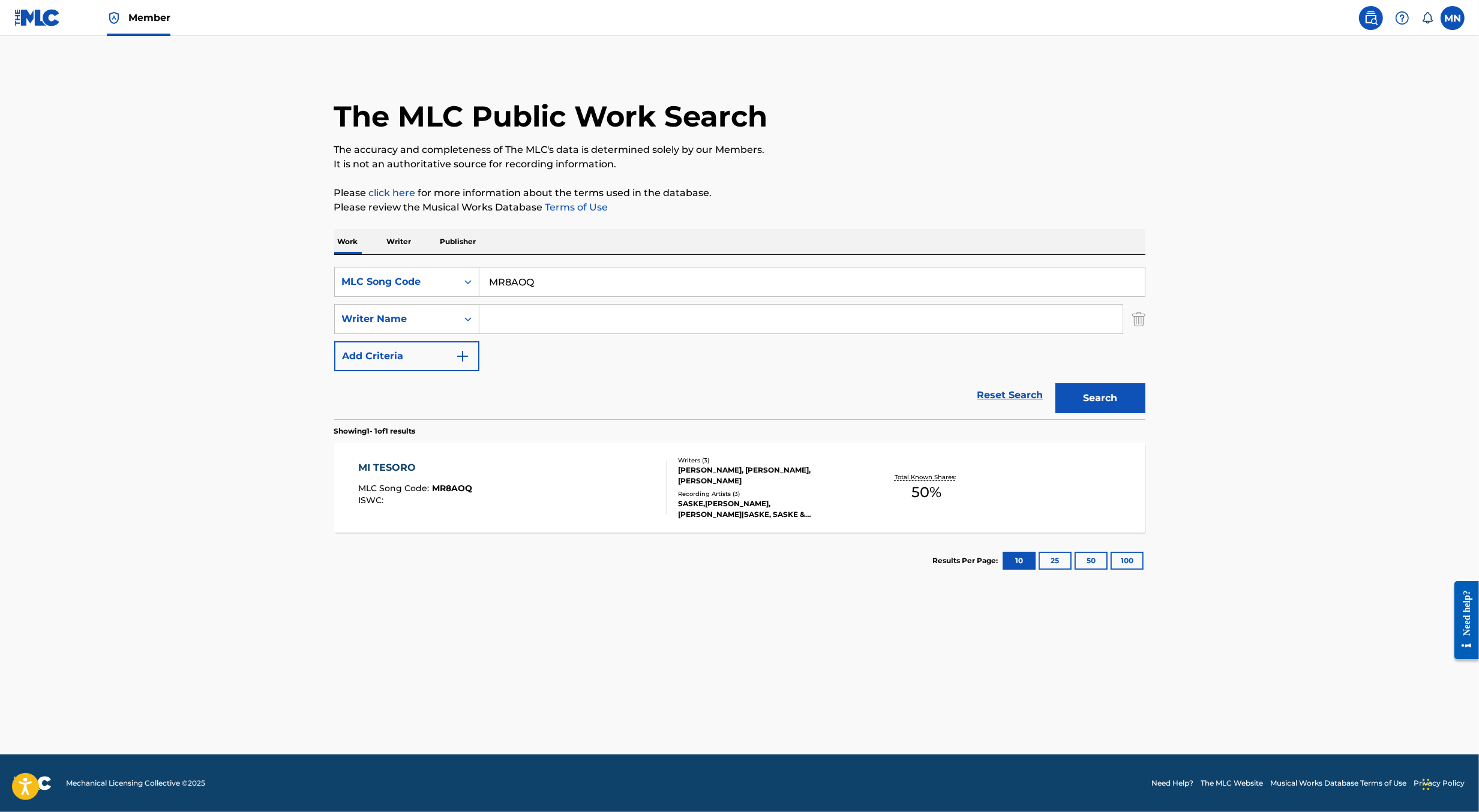
click at [633, 282] on input "MR8AOQ" at bounding box center [812, 282] width 665 height 29
paste input "H3AFH"
type input "MH3AFH"
click at [1055, 384] on button "Search" at bounding box center [1100, 399] width 90 height 30
click at [575, 479] on div "MA G KWENYE KLABU MLC Song Code : MH3AFH ISWC :" at bounding box center [512, 487] width 309 height 54
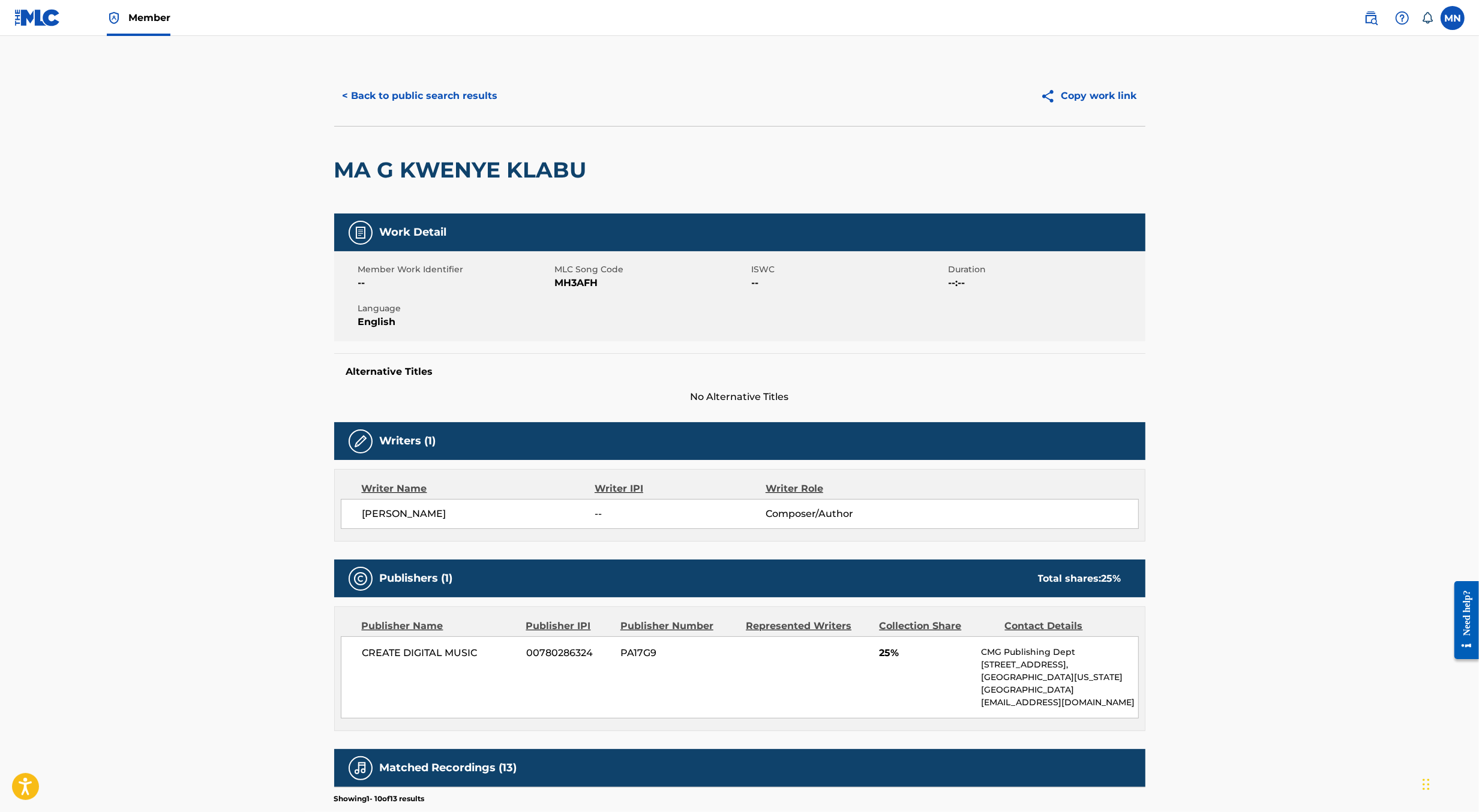
click at [582, 288] on span "MH3AFH" at bounding box center [652, 283] width 194 height 14
copy span "MH3AFH"
click at [1361, 14] on link at bounding box center [1371, 18] width 24 height 24
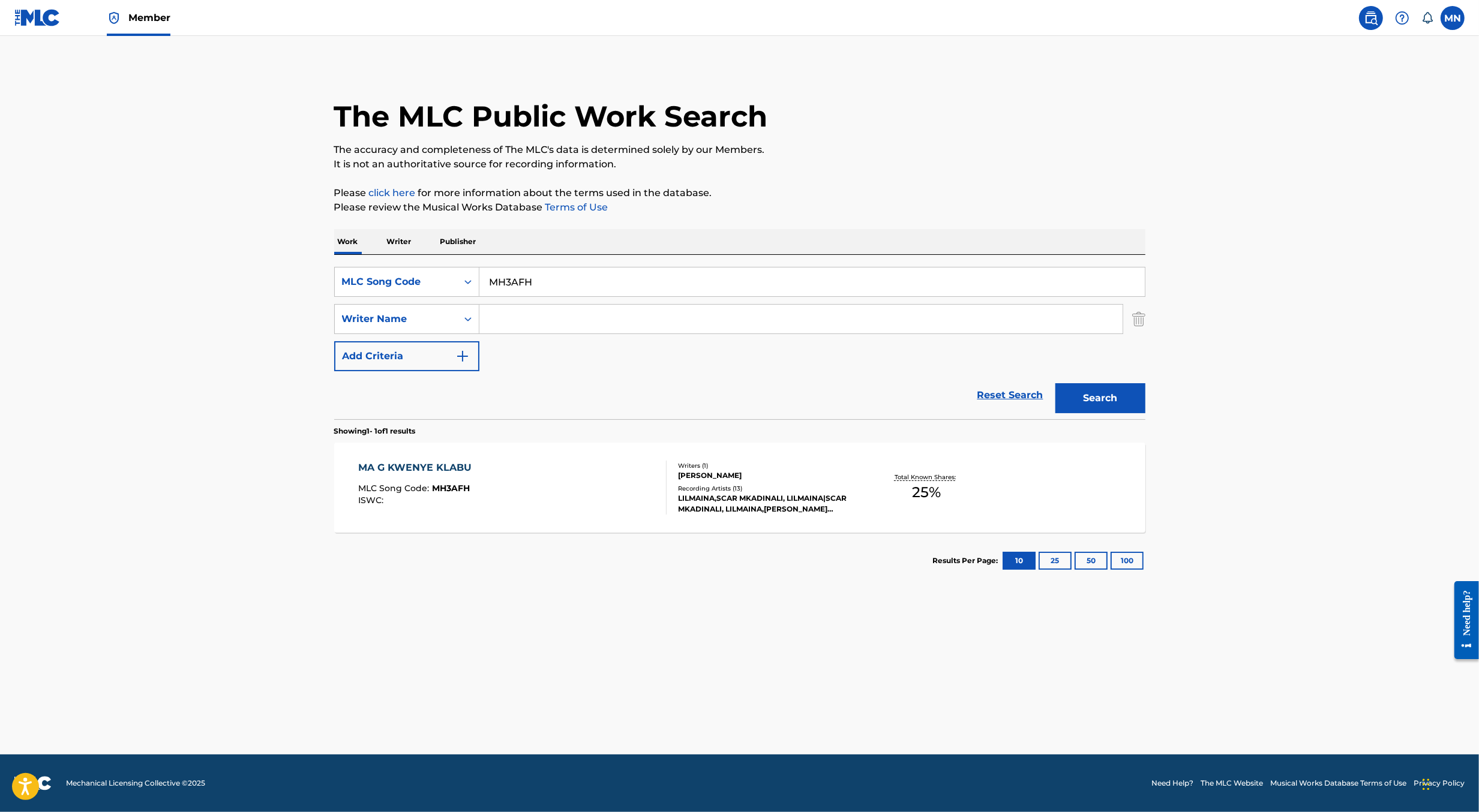
click at [725, 287] on input "MH3AFH" at bounding box center [812, 282] width 665 height 29
paste input "DC4CE"
type input "DC4CEH"
click at [1055, 384] on button "Search" at bounding box center [1100, 399] width 90 height 30
click at [631, 472] on div "DEN EISAI EDO MLC Song Code : DC4CEH ISWC : T3138398451" at bounding box center [512, 487] width 309 height 54
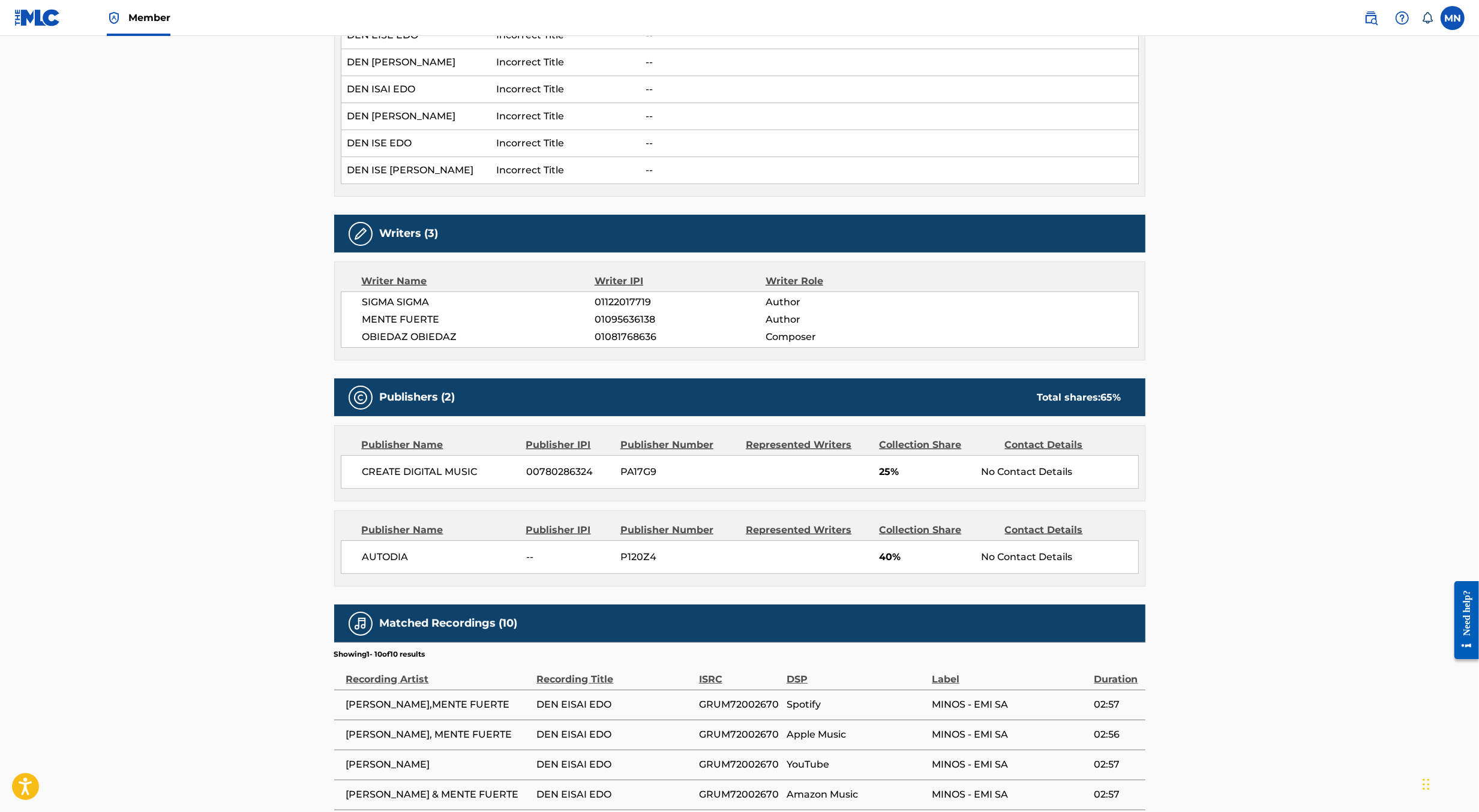
scroll to position [469, 0]
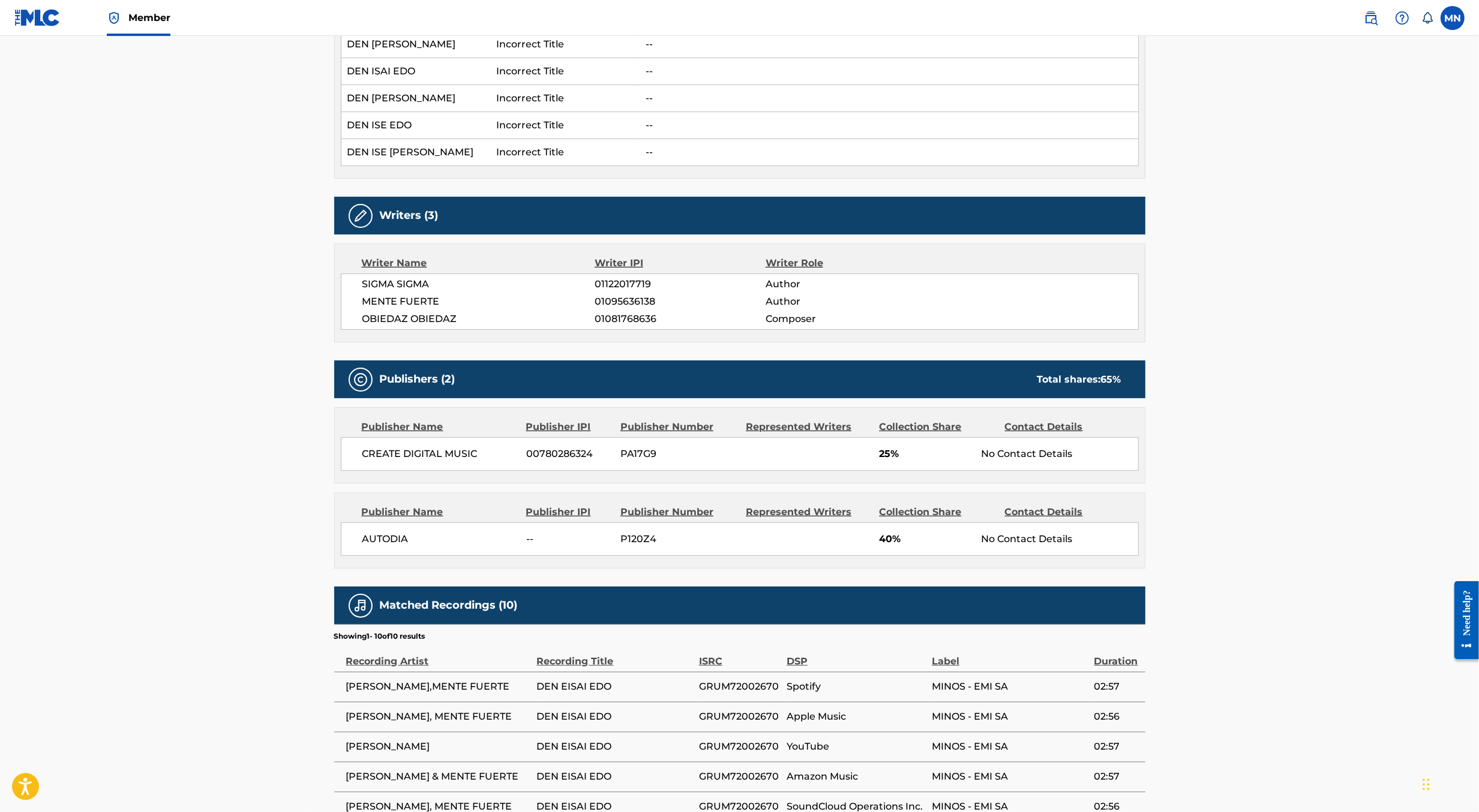
click at [1368, 18] on img at bounding box center [1371, 18] width 14 height 14
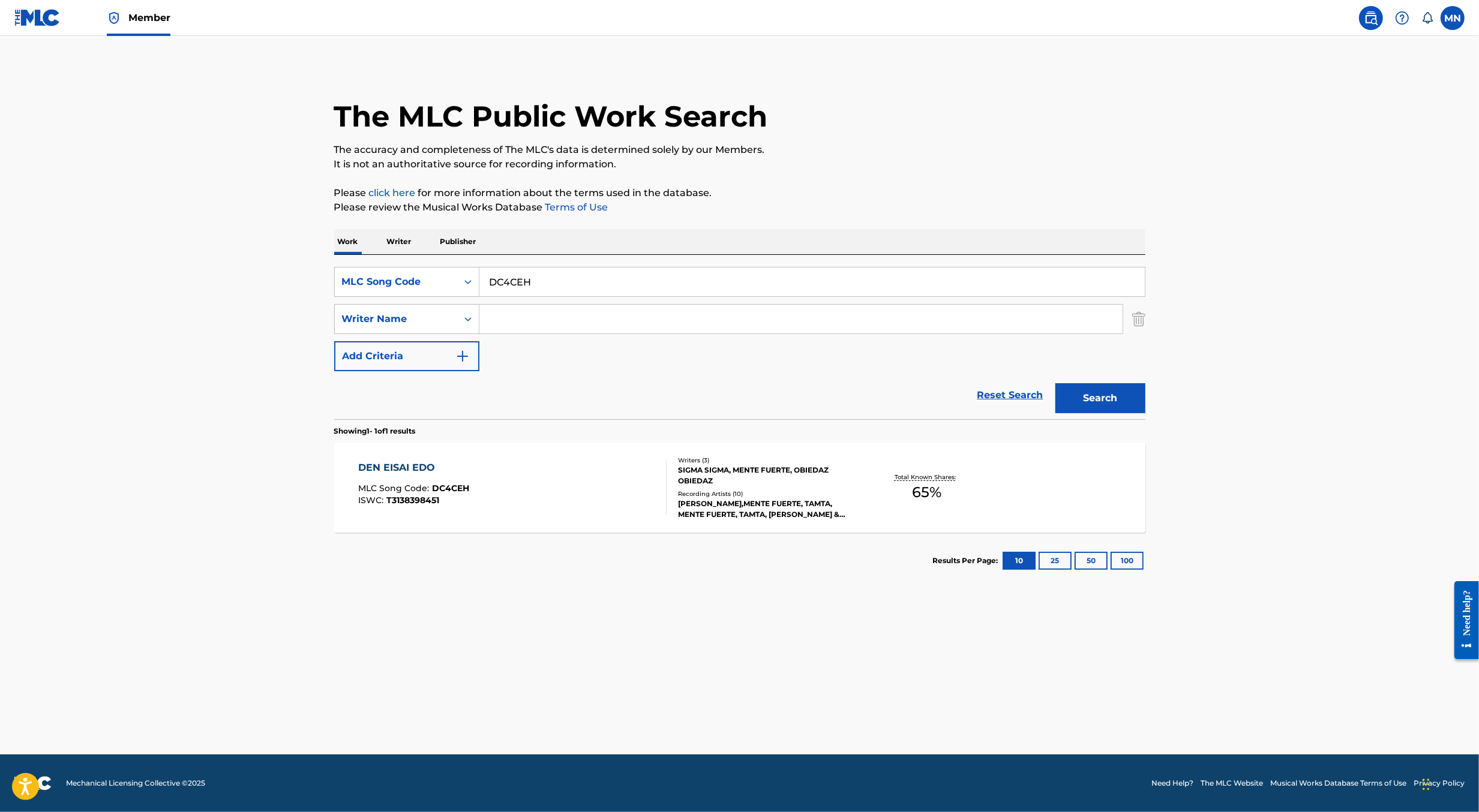
click at [758, 284] on input "DC4CEH" at bounding box center [812, 282] width 665 height 29
paste input "87MA"
type input "DC87MA"
click at [1055, 384] on button "Search" at bounding box center [1100, 399] width 90 height 30
click at [675, 479] on div "Writers ( 2 ) [PERSON_NAME], [PERSON_NAME] Recording Artists ( 0 )" at bounding box center [763, 488] width 193 height 32
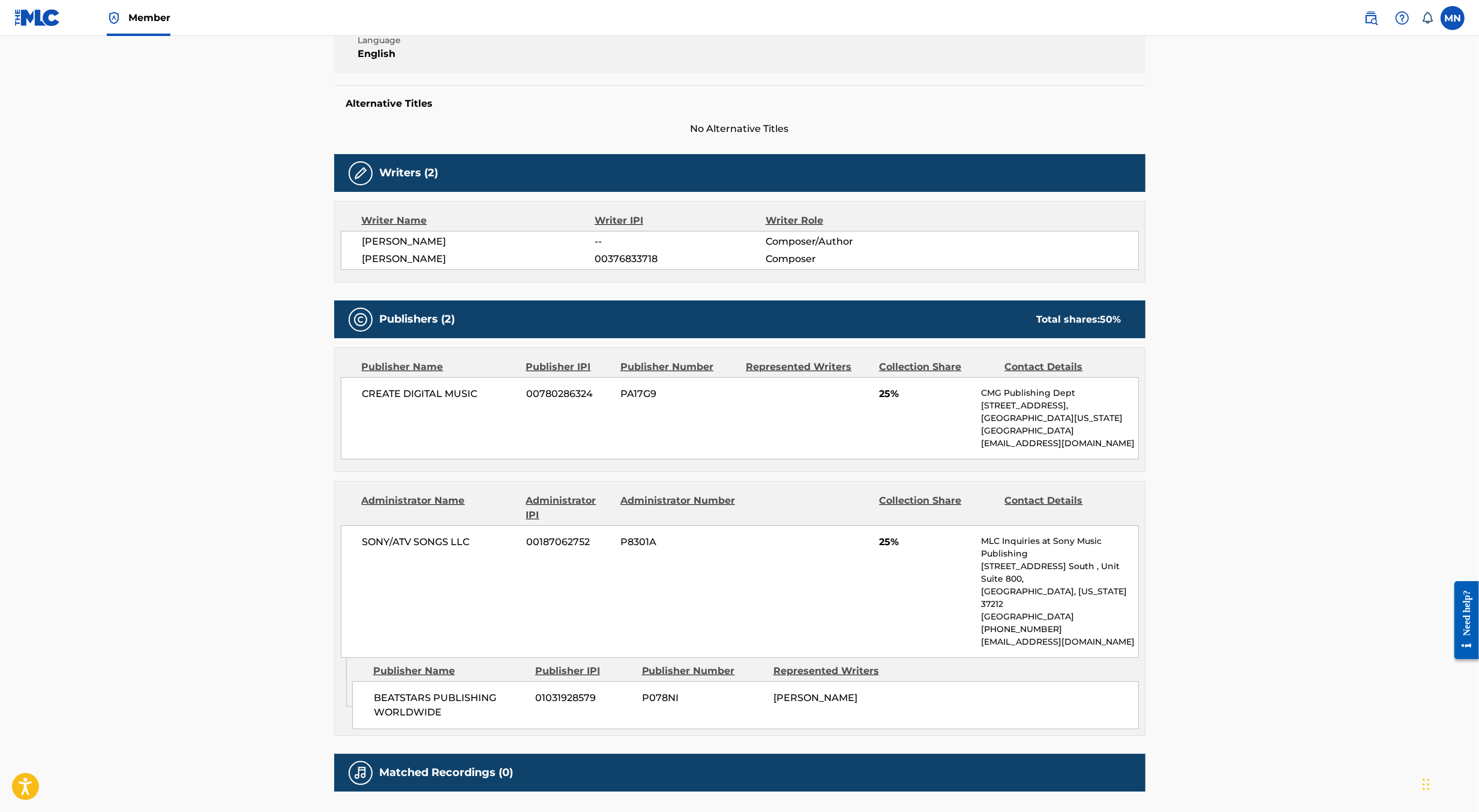
scroll to position [333, 0]
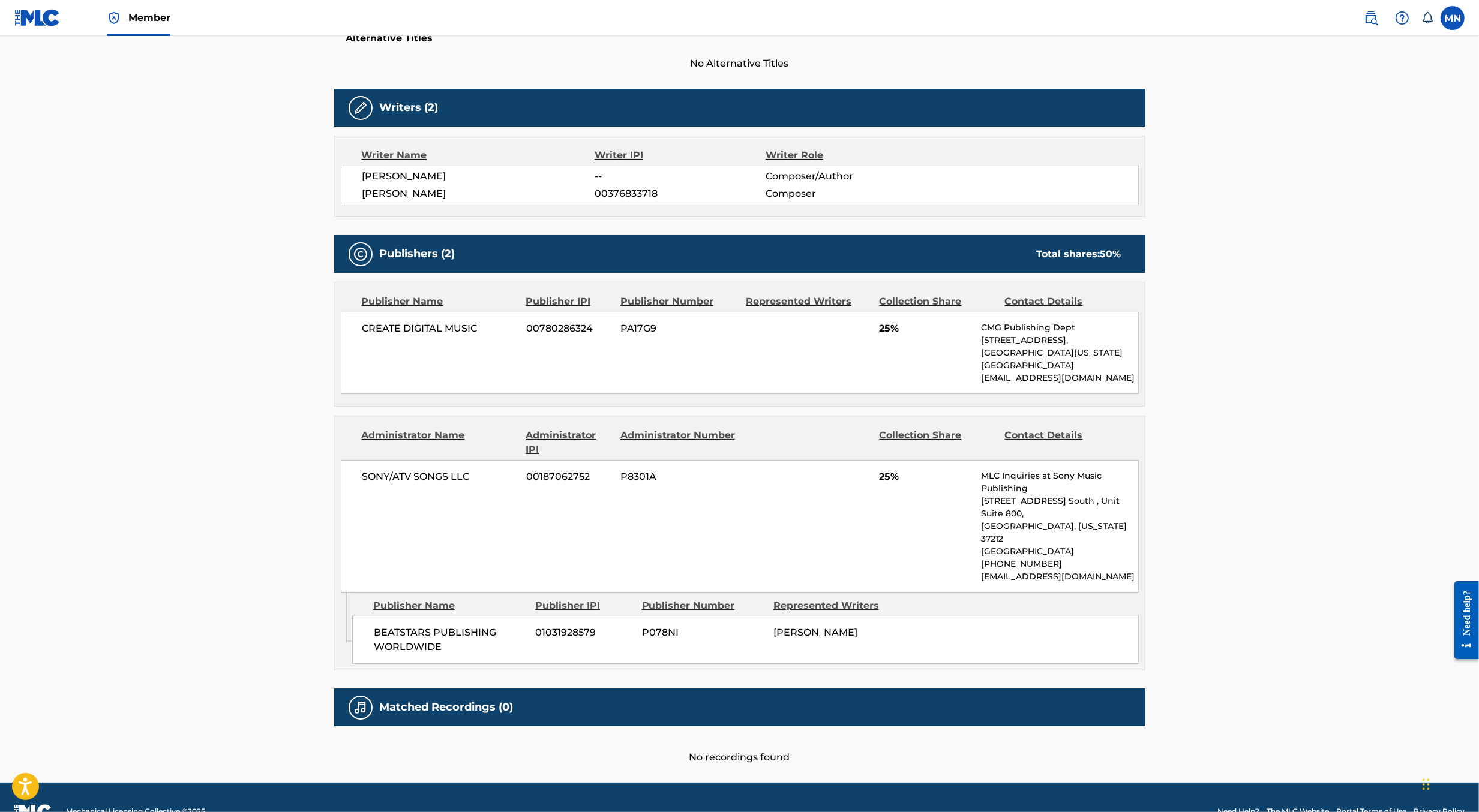
click at [1371, 16] on img at bounding box center [1371, 18] width 14 height 14
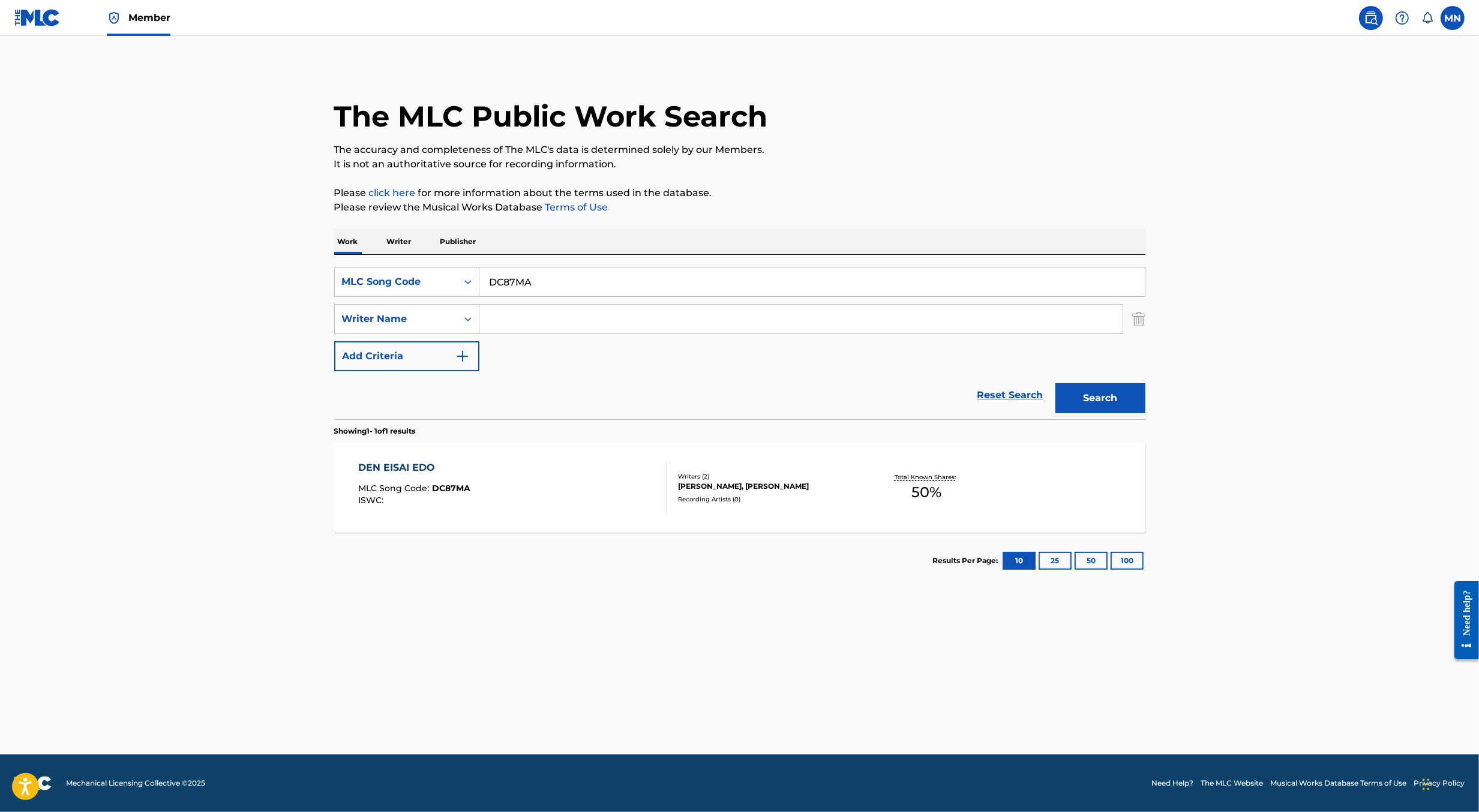
click at [787, 268] on input "DC87MA" at bounding box center [812, 282] width 665 height 29
paste input "YD257T"
type input "YD257T"
click at [1055, 384] on button "Search" at bounding box center [1100, 399] width 90 height 30
click at [708, 491] on div "Recording Artists ( 11 )" at bounding box center [769, 494] width 181 height 9
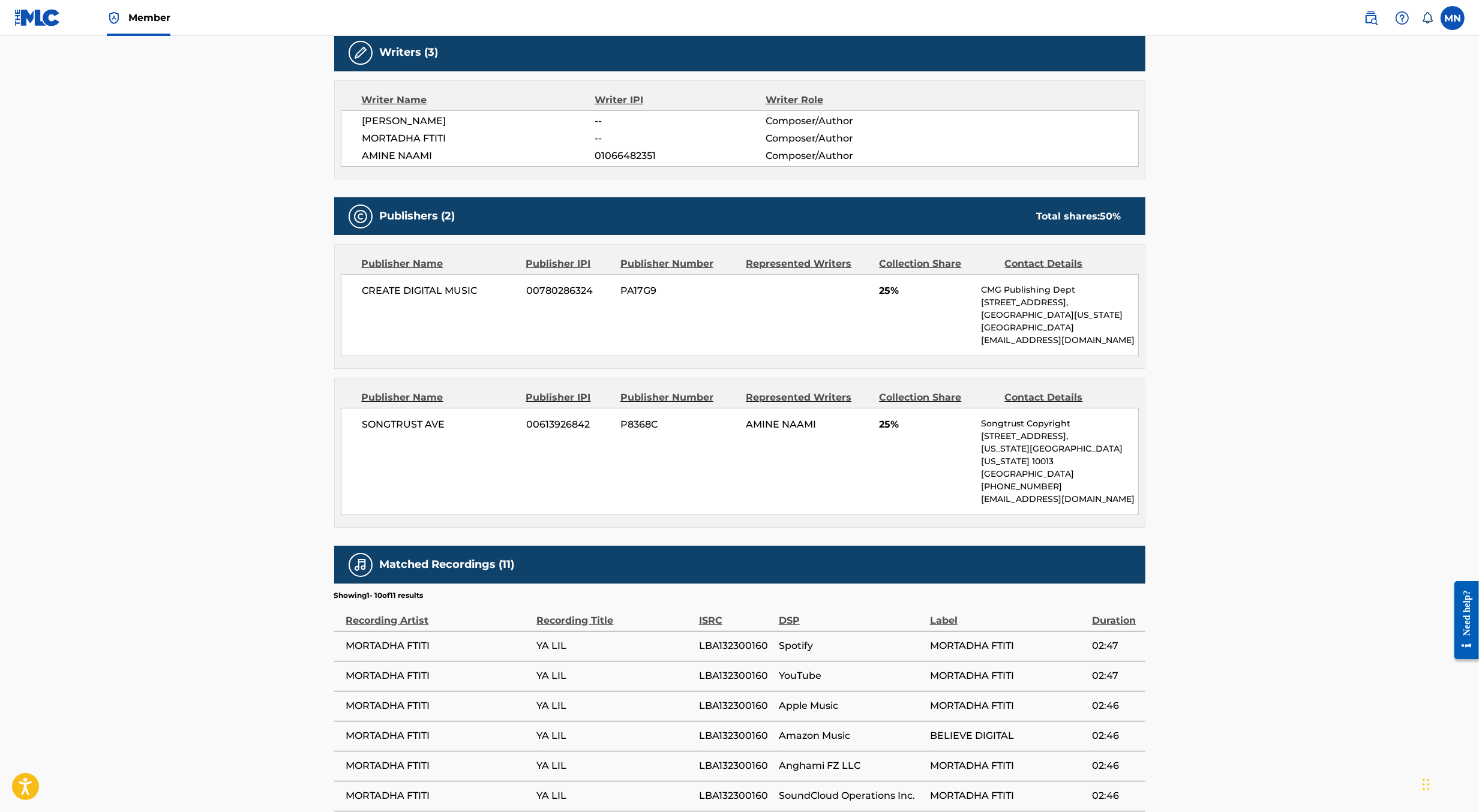
scroll to position [401, 0]
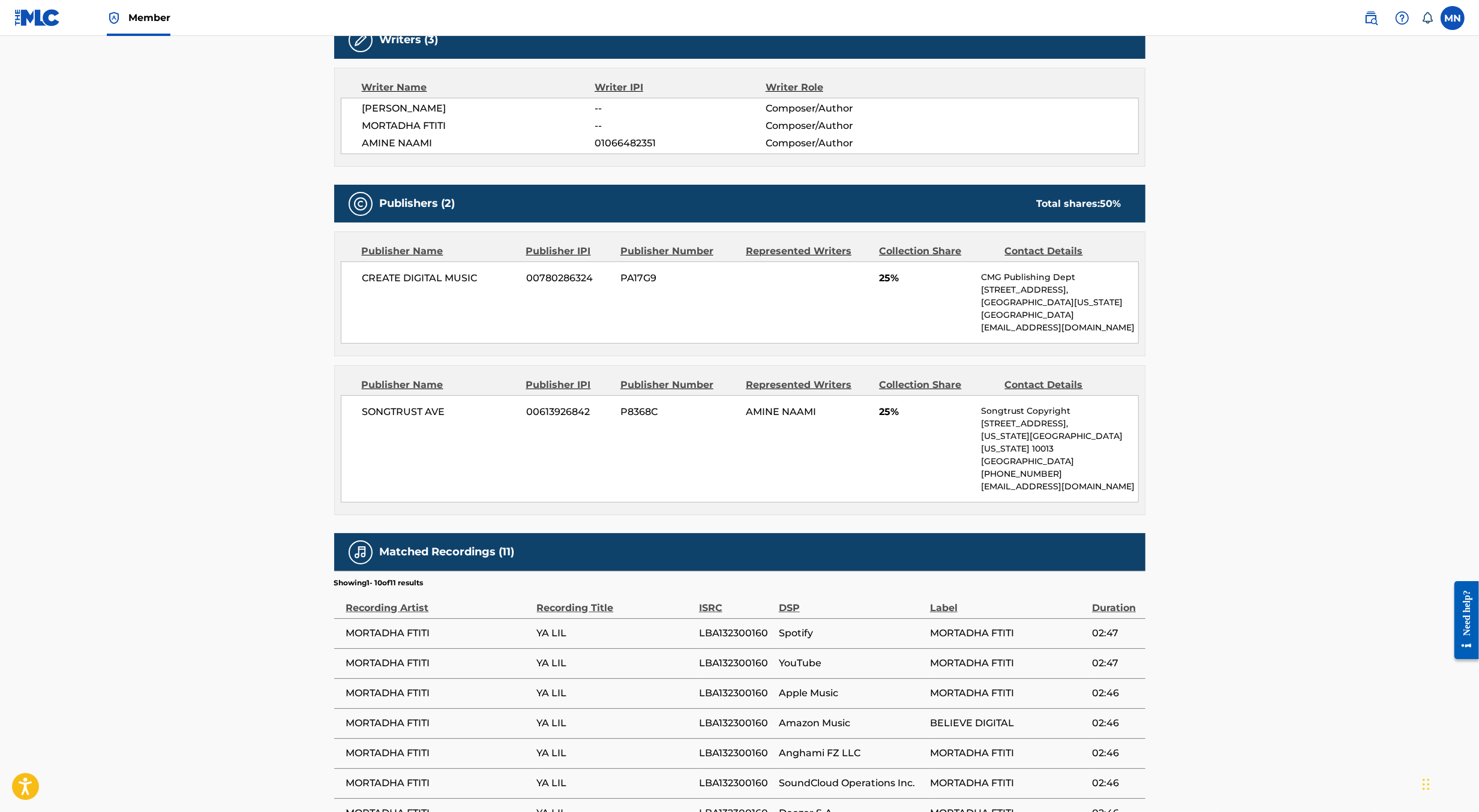
click at [1373, 20] on img at bounding box center [1371, 18] width 14 height 14
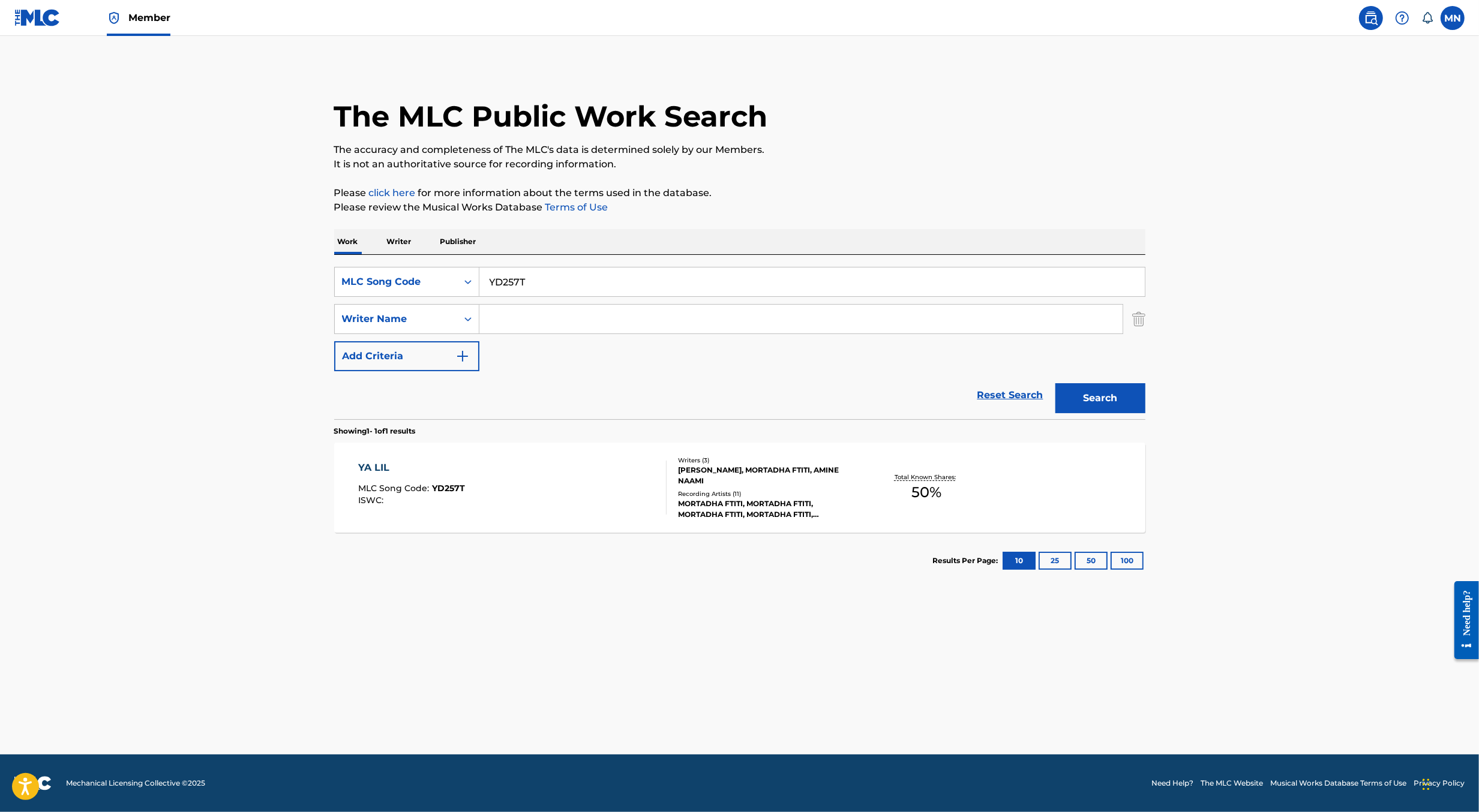
click at [743, 282] on input "YD257T" at bounding box center [812, 282] width 665 height 29
paste input "HB6R0R"
type input "HB6R0R"
click at [1055, 384] on button "Search" at bounding box center [1100, 399] width 90 height 30
click at [707, 494] on div "Recording Artists ( 17 )" at bounding box center [769, 488] width 181 height 9
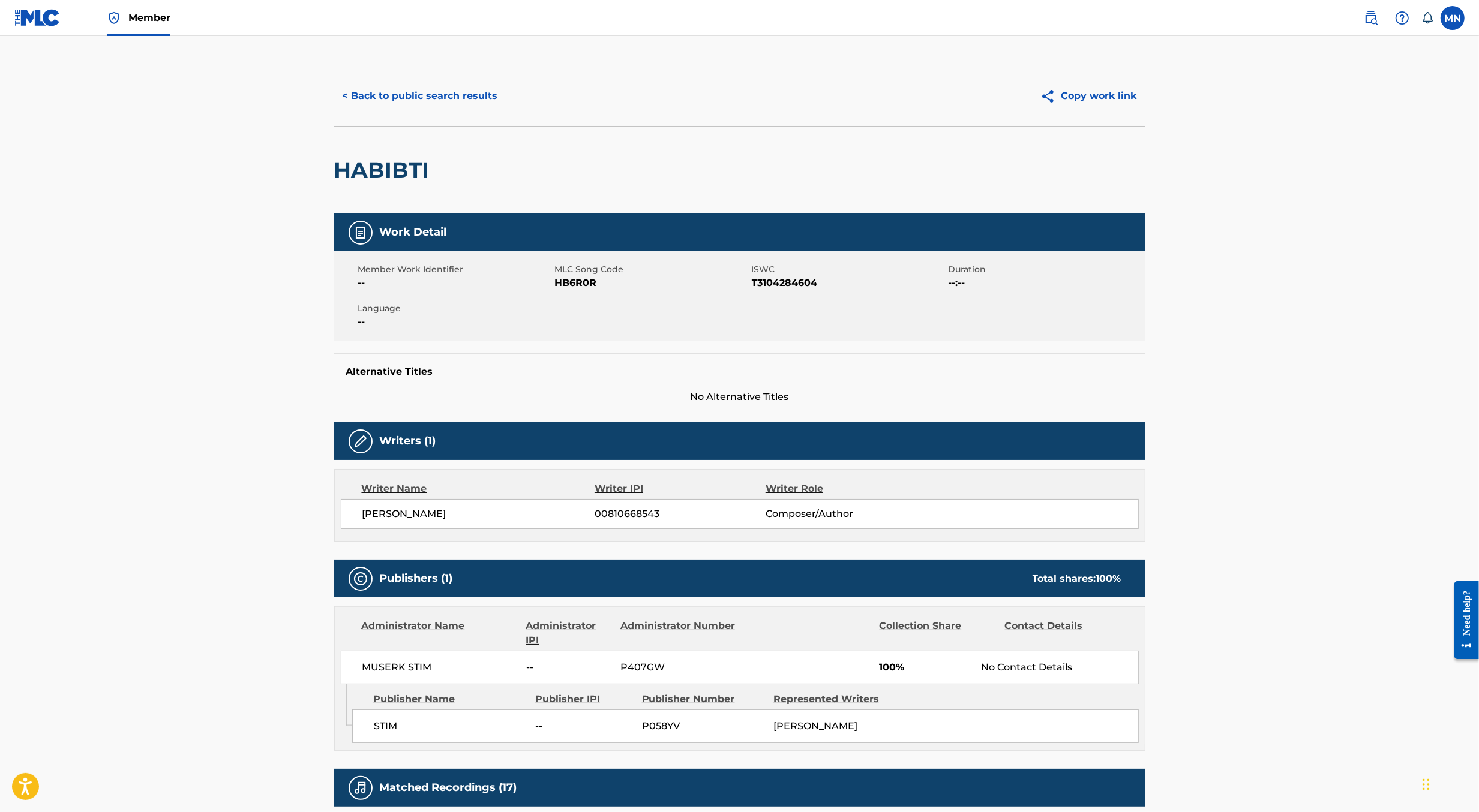
click at [1372, 21] on img at bounding box center [1371, 18] width 14 height 14
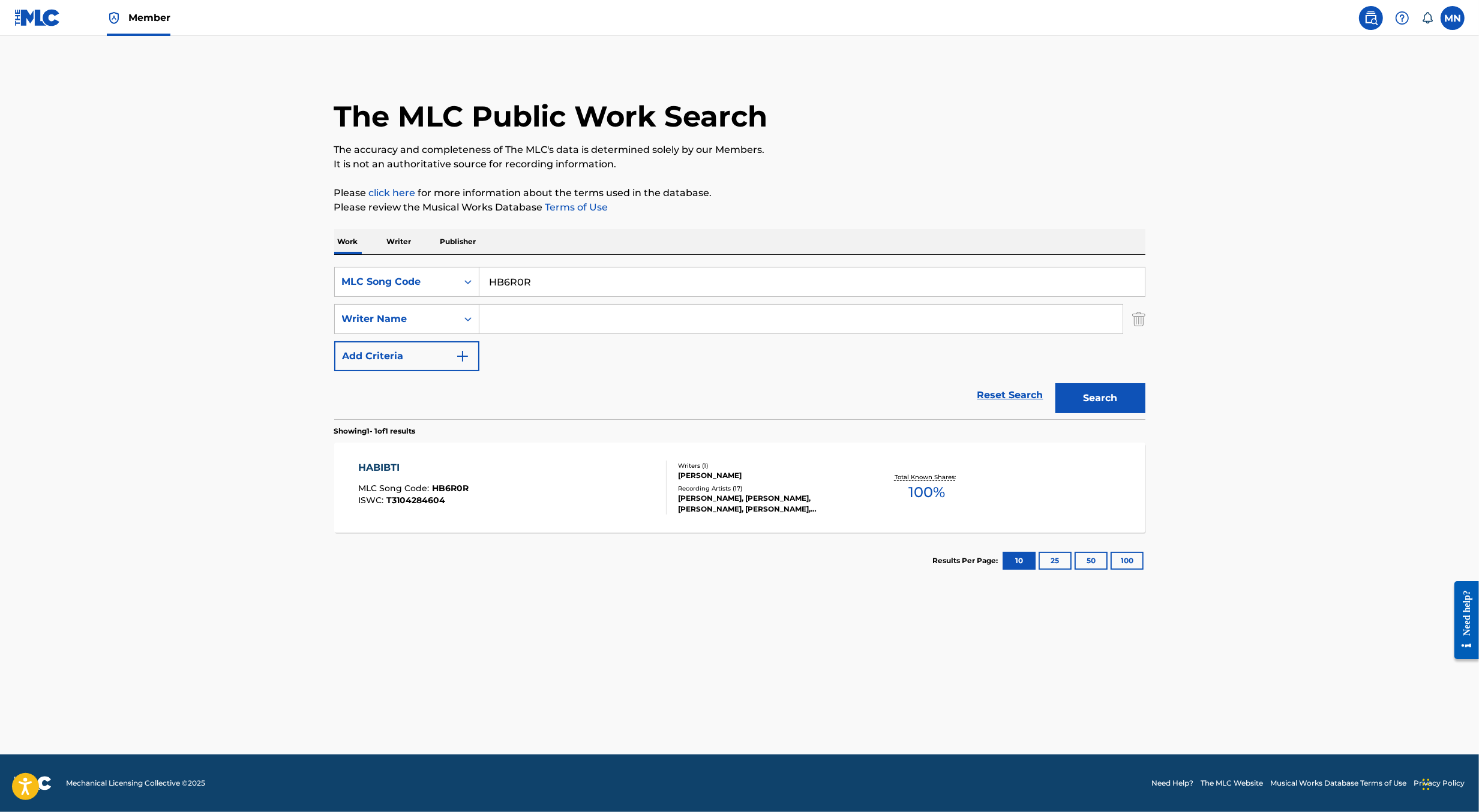
click at [844, 283] on input "HB6R0R" at bounding box center [812, 282] width 665 height 29
paste input "DR2CK4"
type input "DR2CK4"
click at [1055, 384] on button "Search" at bounding box center [1100, 399] width 90 height 30
click at [758, 486] on div "Writers ( 3 ) [PERSON_NAME], [PERSON_NAME], [PERSON_NAME] Recording Artists ( 6…" at bounding box center [763, 487] width 193 height 64
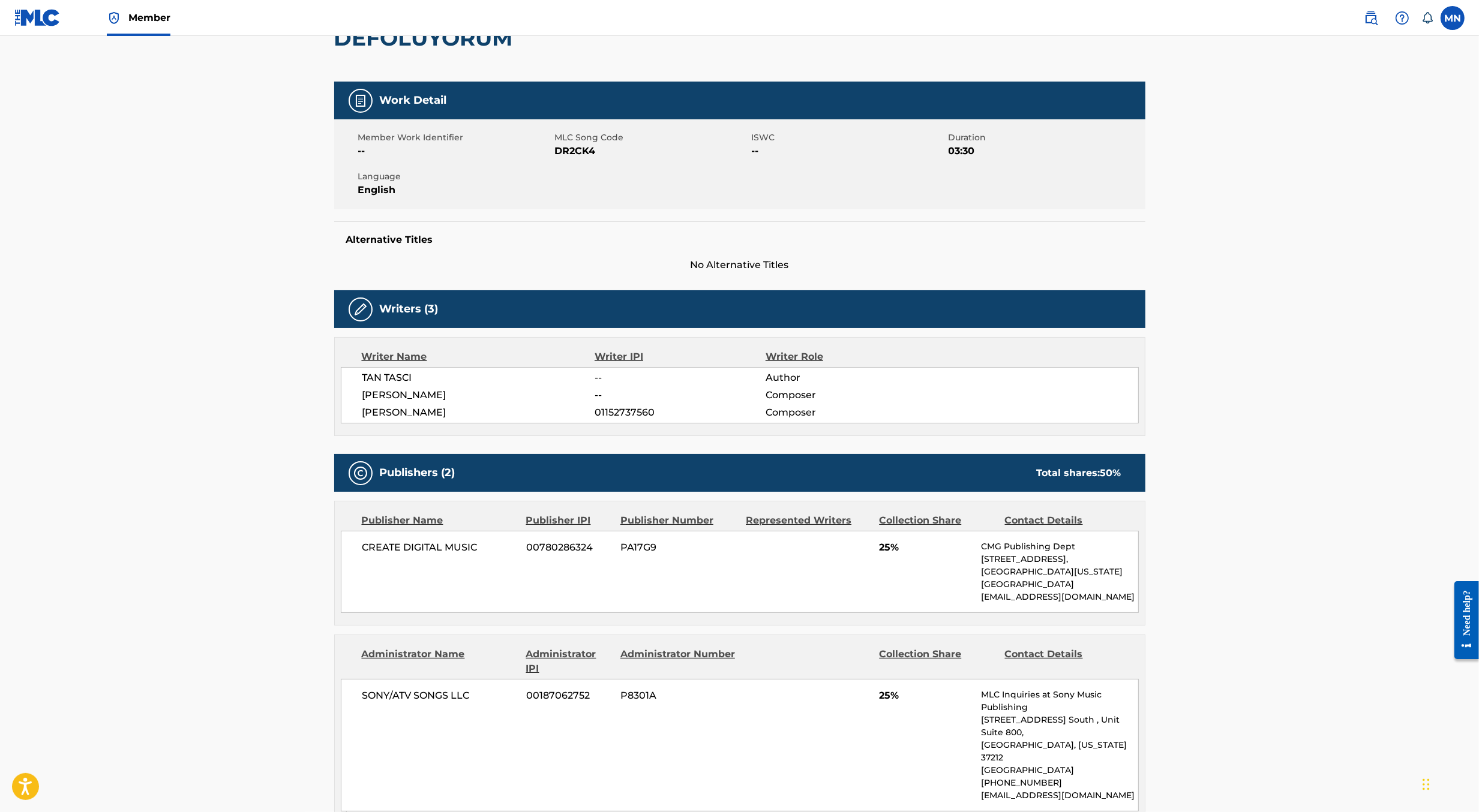
scroll to position [194, 0]
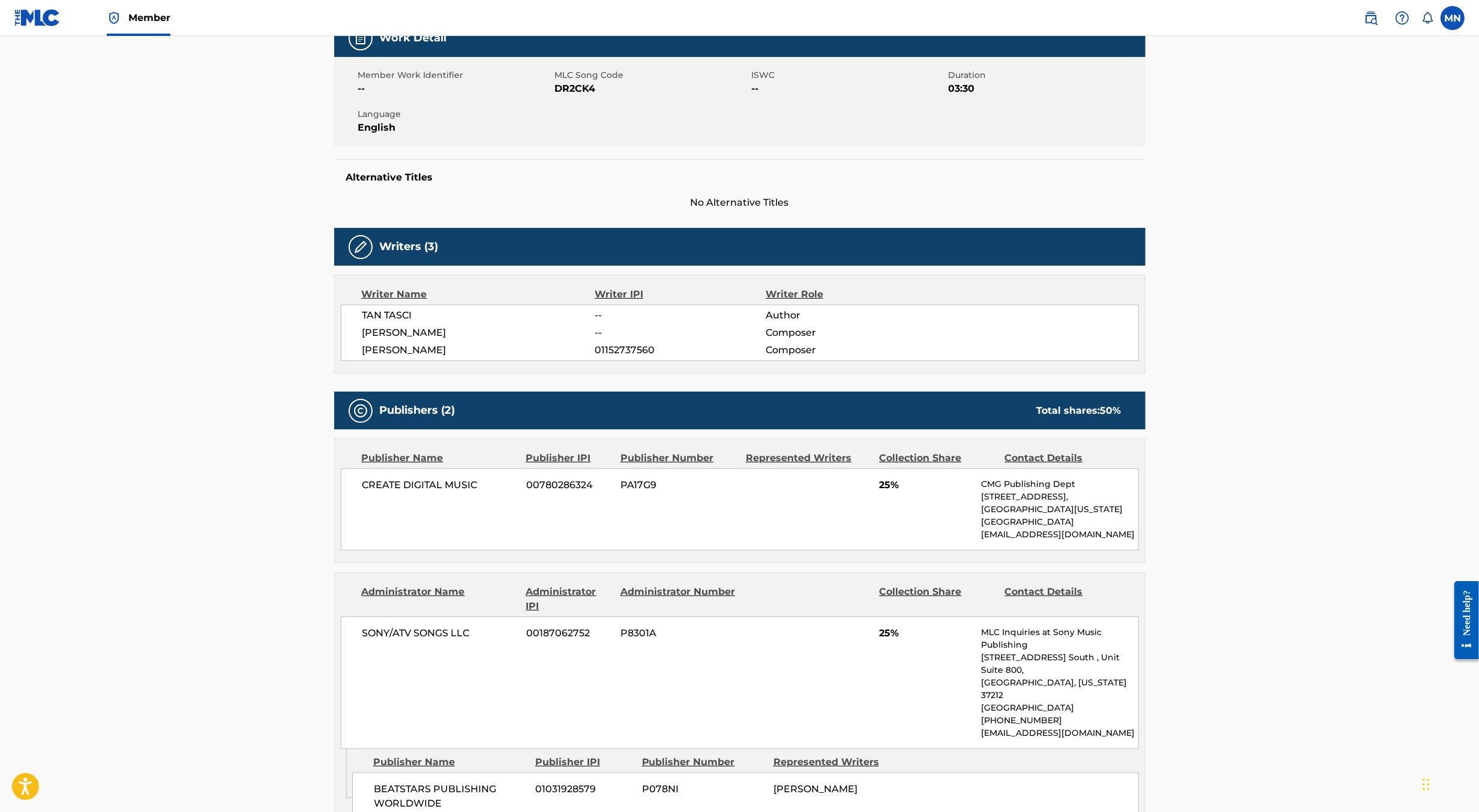
click at [1378, 18] on img at bounding box center [1371, 18] width 14 height 14
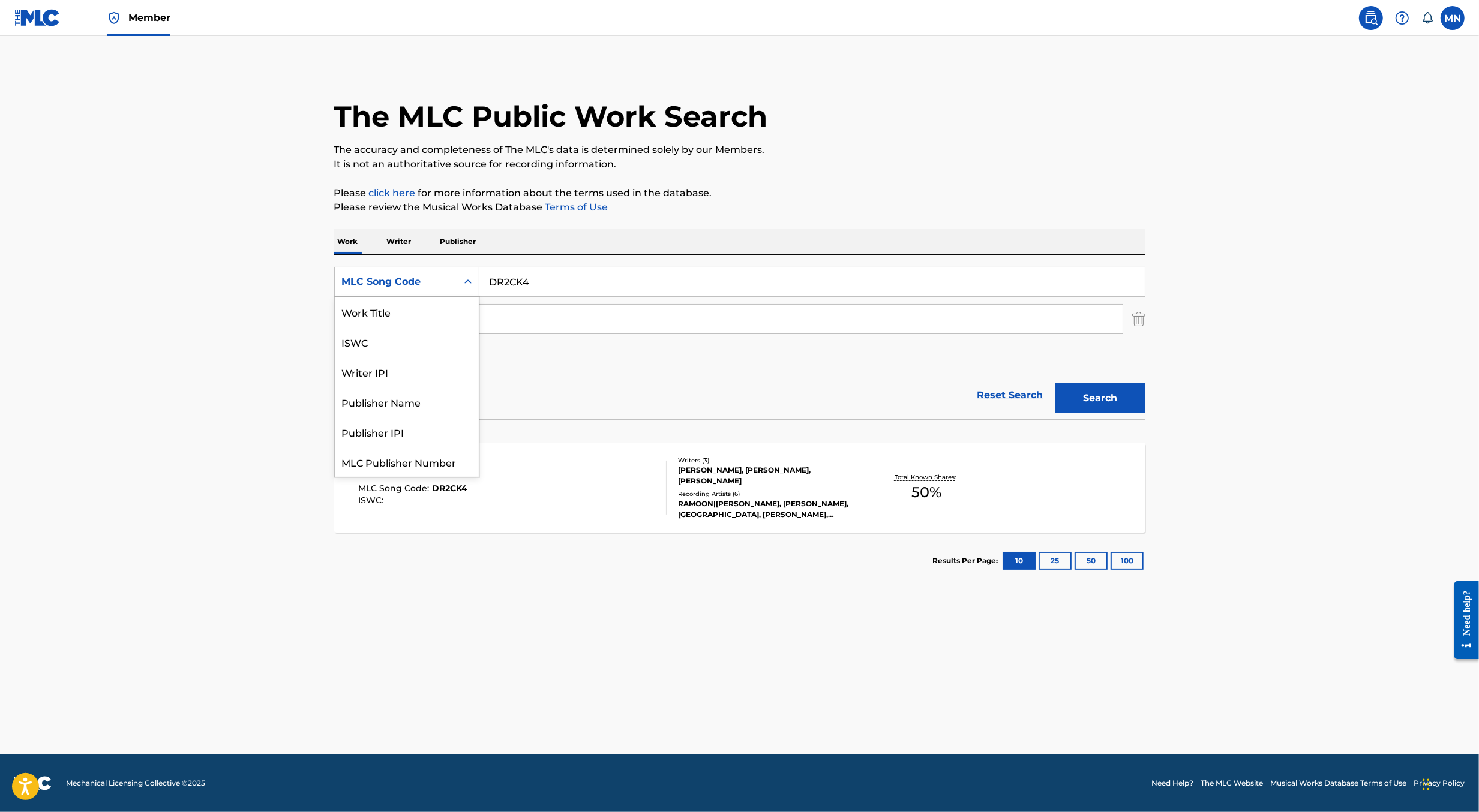
click at [416, 288] on div "MLC Song Code" at bounding box center [396, 282] width 122 height 23
click at [410, 311] on div "Work Title" at bounding box center [407, 312] width 144 height 30
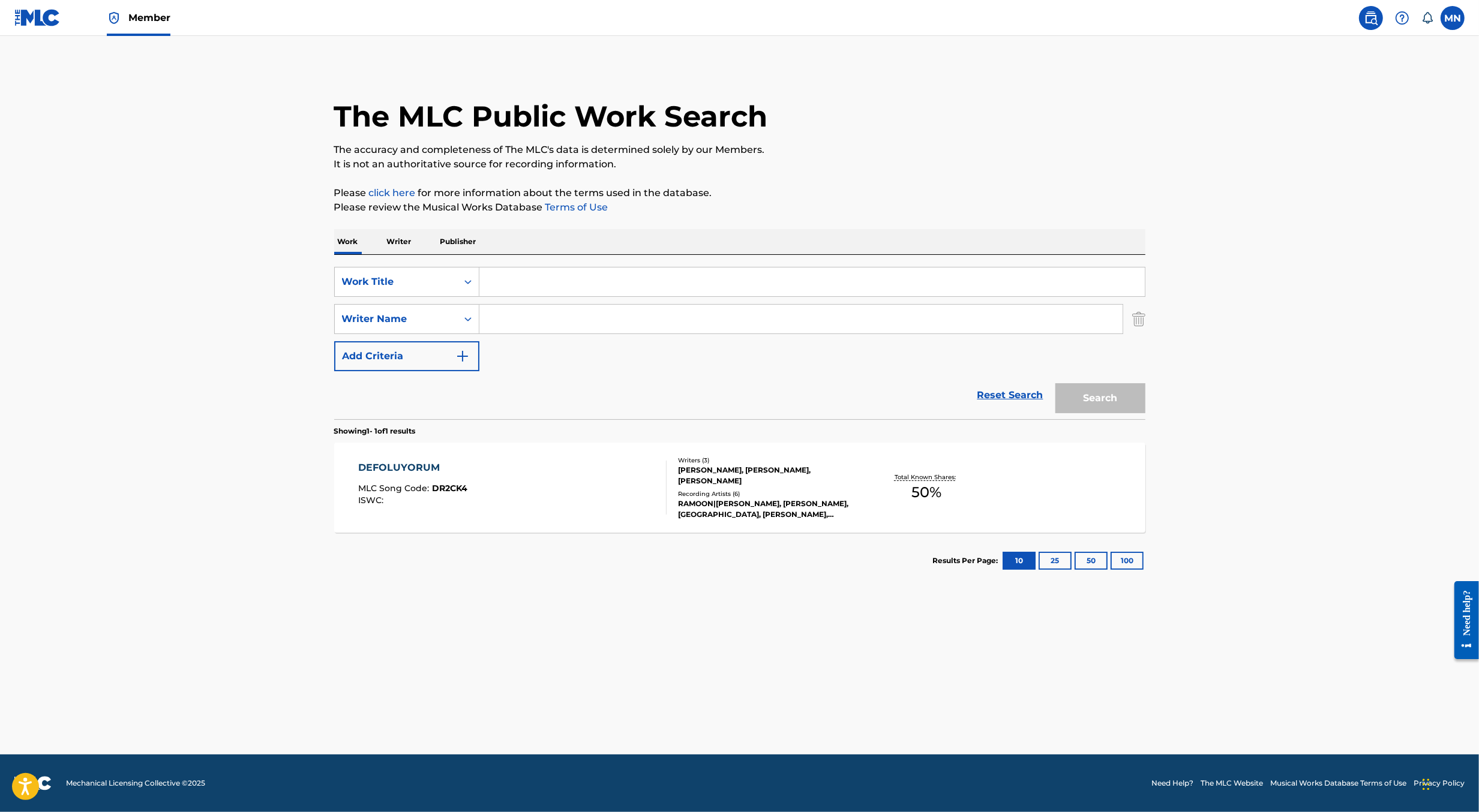
click at [497, 290] on input "Search Form" at bounding box center [812, 282] width 665 height 29
paste input "POR FAVOR"
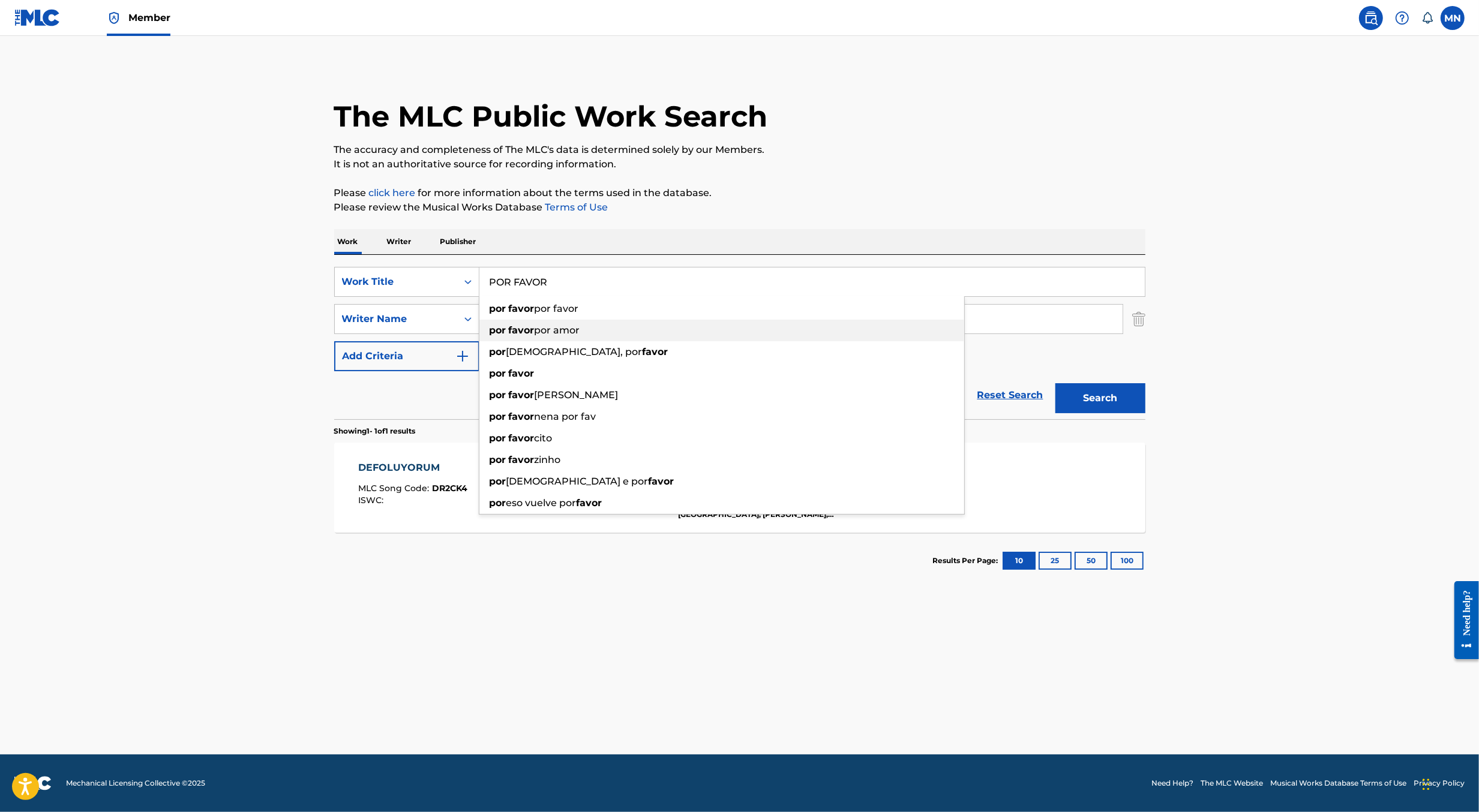
click at [499, 326] on strong "por" at bounding box center [497, 330] width 17 height 11
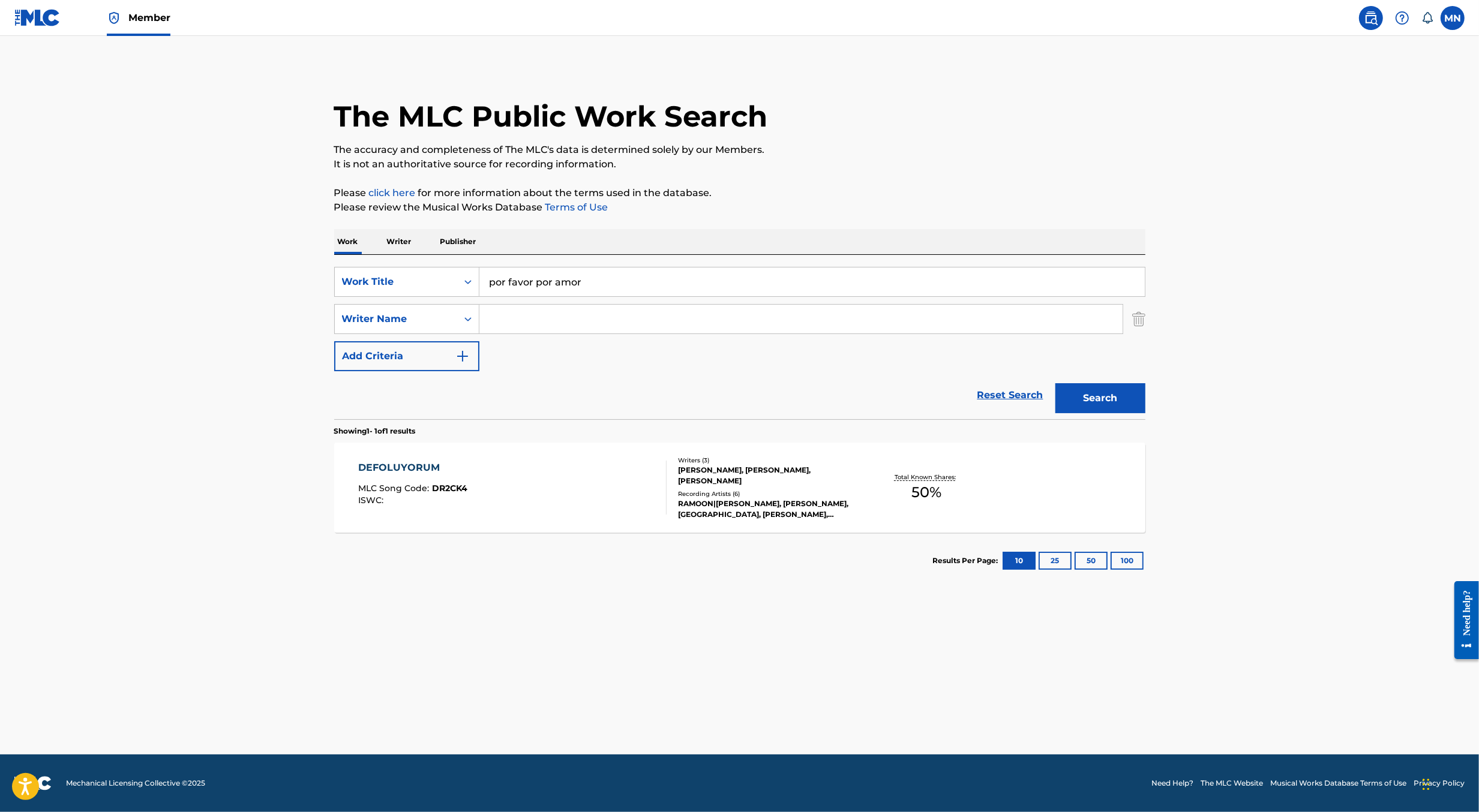
click at [499, 326] on input "Search Form" at bounding box center [801, 318] width 643 height 29
click at [507, 288] on input "por favor por amor" at bounding box center [812, 282] width 665 height 29
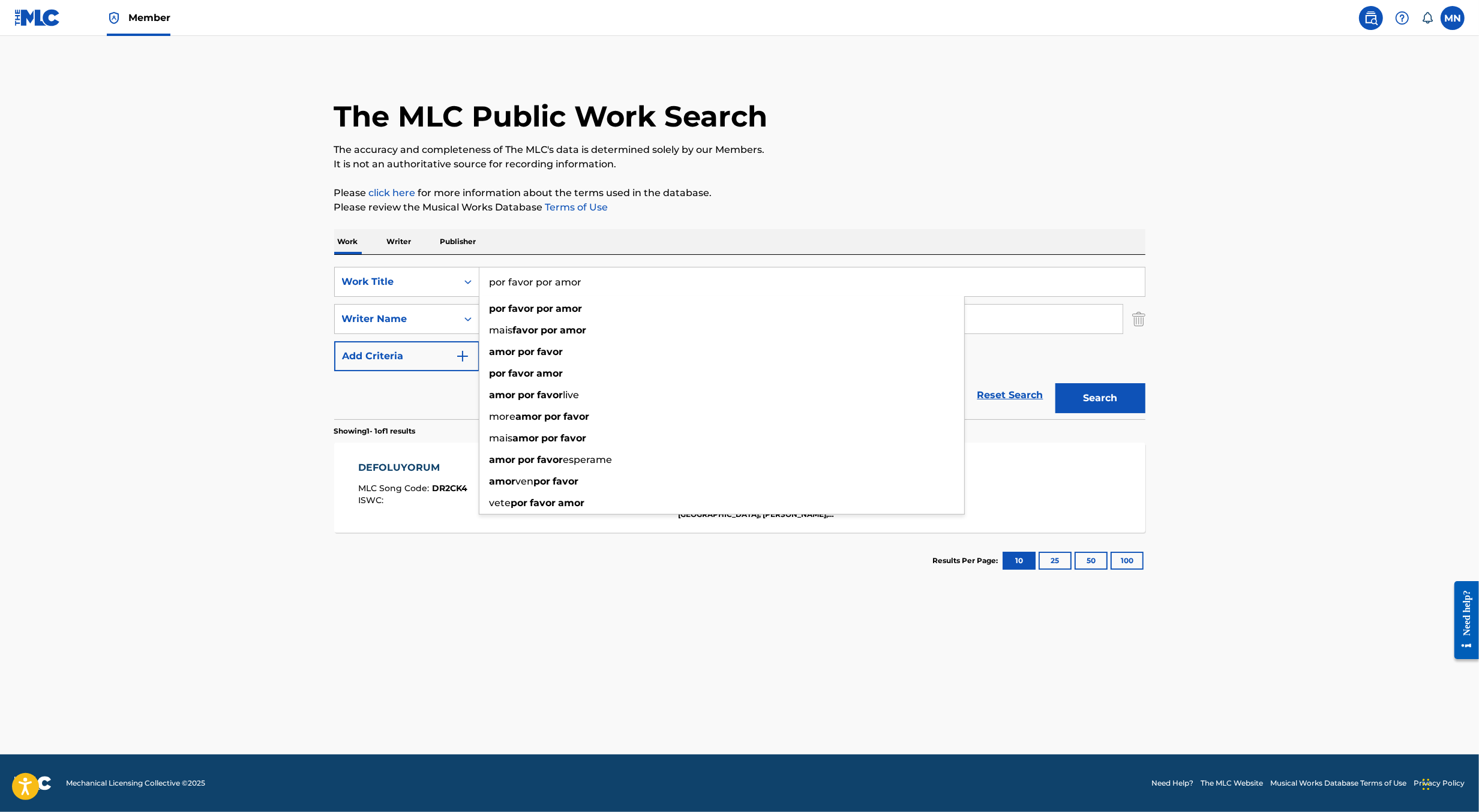
paste input "POR FAVOR"
type input "POR FAVOR"
type input "rahmoune"
click at [1055, 384] on button "Search" at bounding box center [1100, 399] width 90 height 30
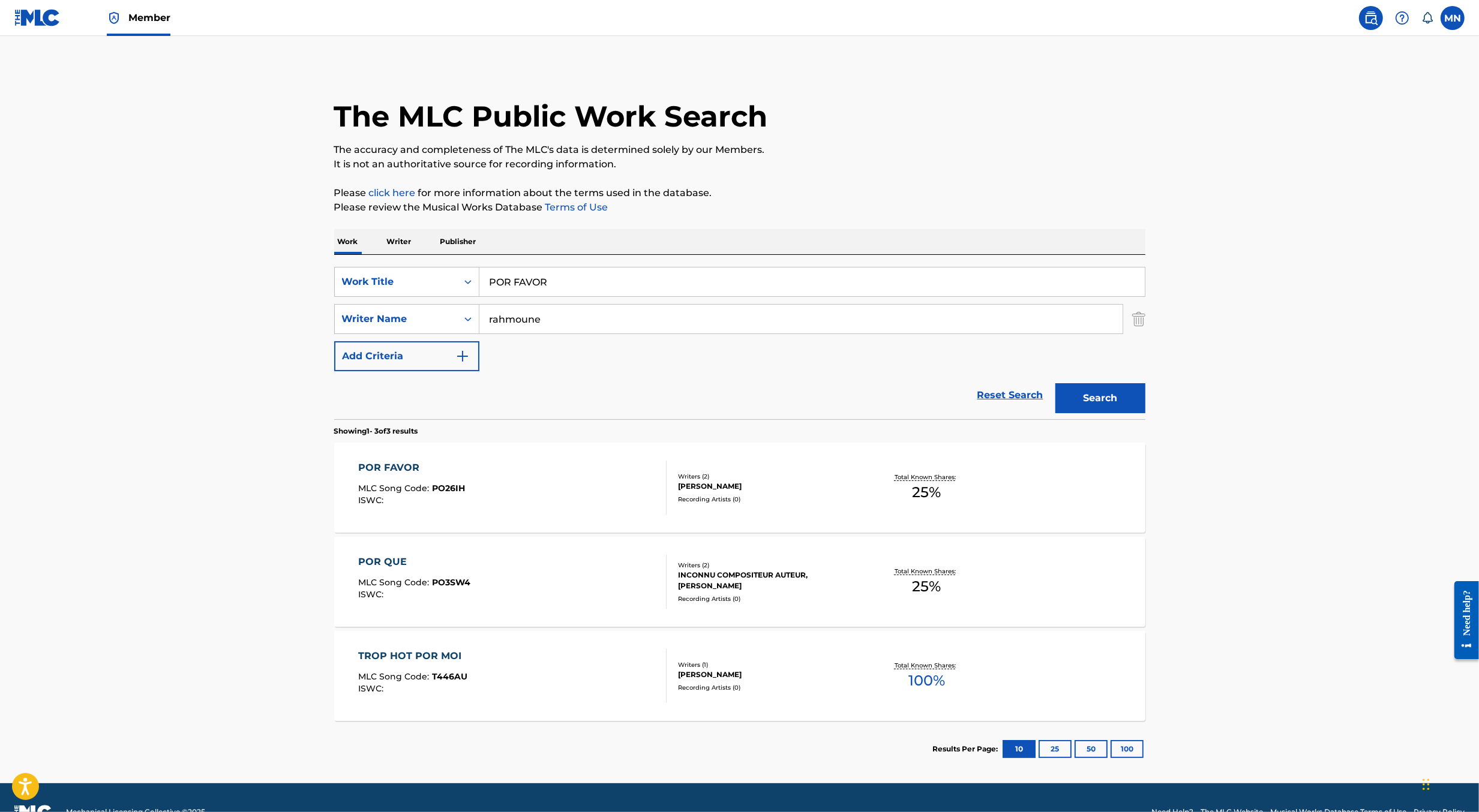
click at [241, 445] on main "The MLC Public Work Search The accuracy and completeness of The MLC's data is d…" at bounding box center [739, 410] width 1479 height 748
click at [566, 468] on div "POR FAVOR MLC Song Code : PO26IH ISWC :" at bounding box center [512, 487] width 309 height 54
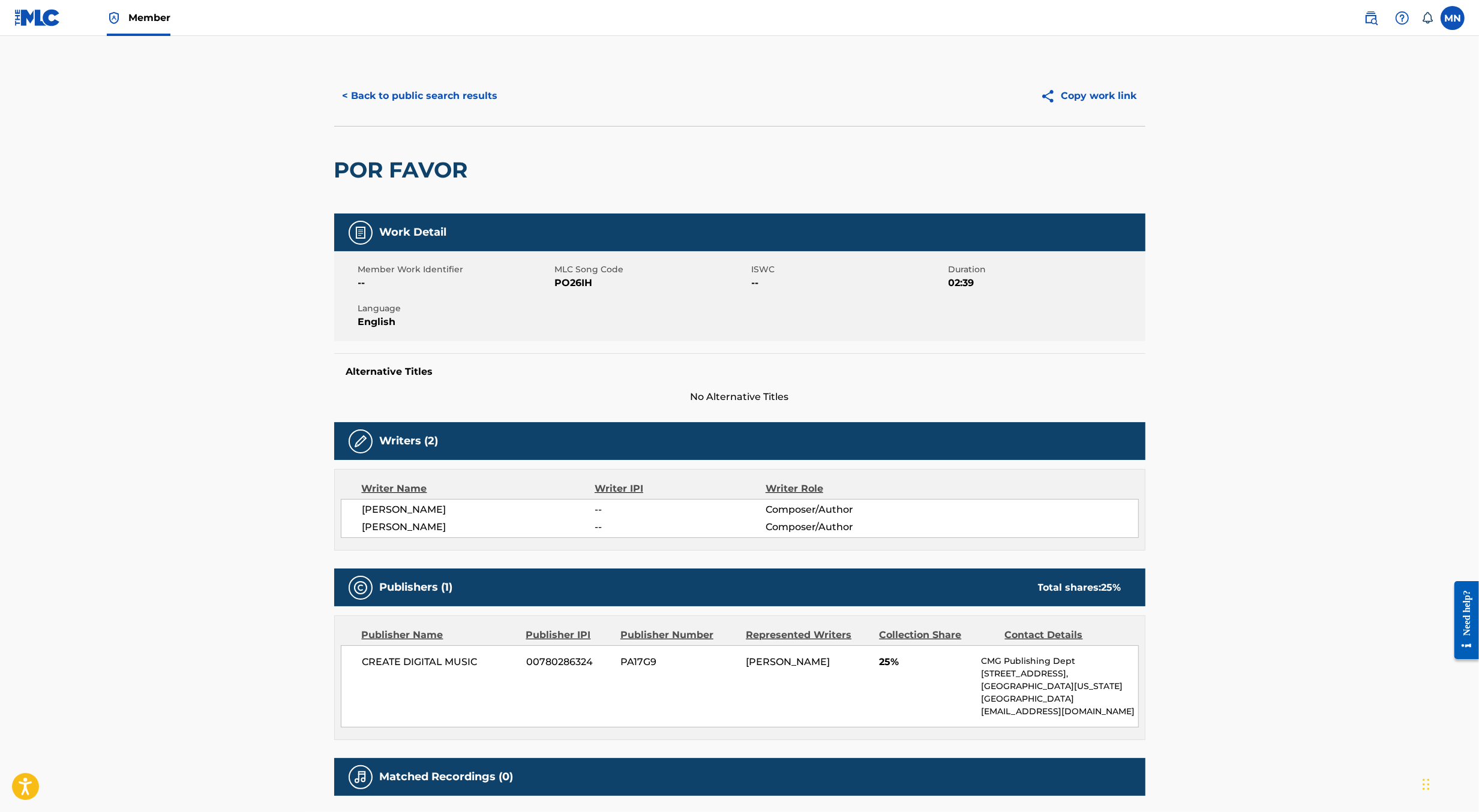
scroll to position [95, 0]
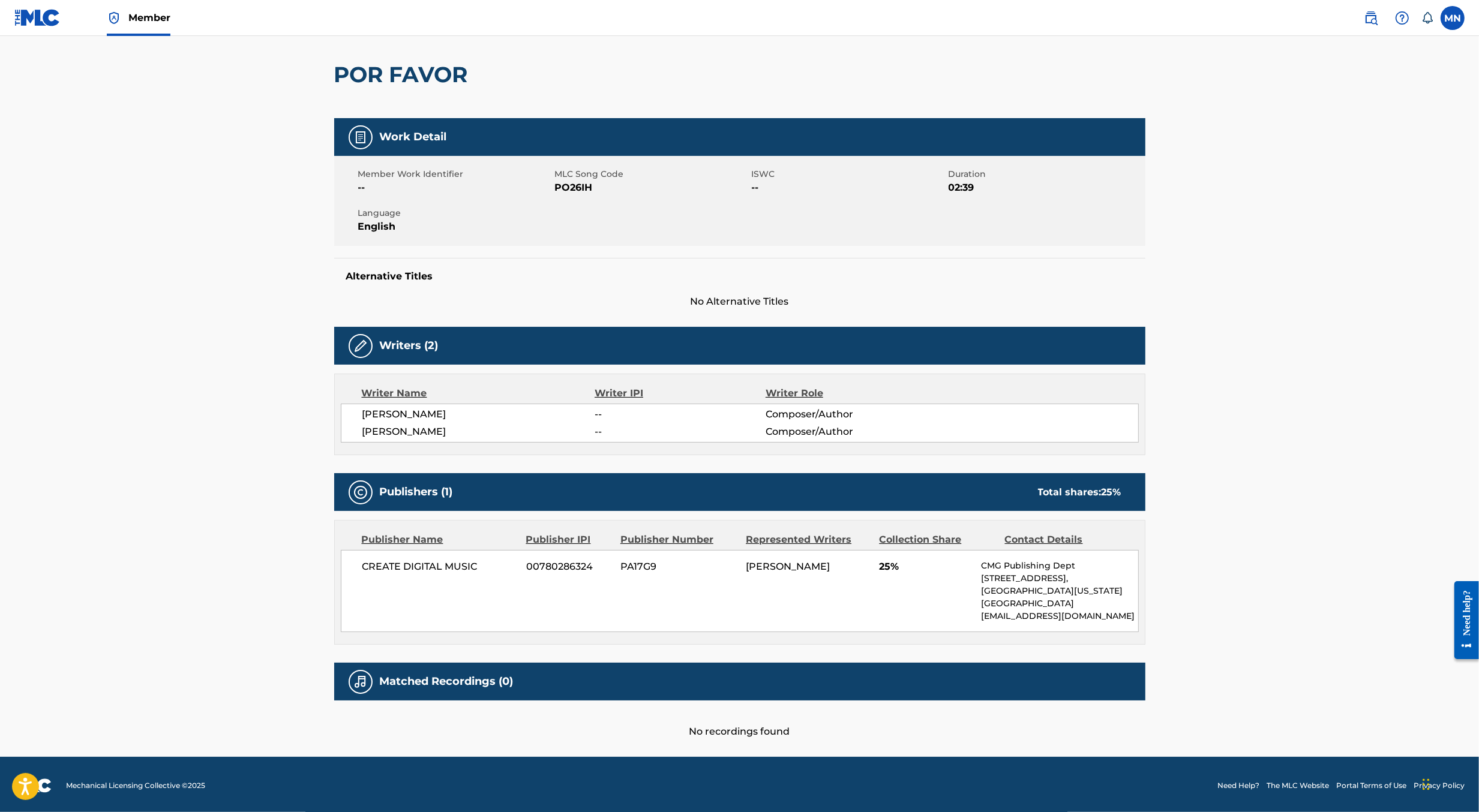
click at [582, 183] on span "PO26IH" at bounding box center [652, 187] width 194 height 14
click at [578, 184] on span "PO26IH" at bounding box center [652, 187] width 194 height 14
copy span "PO26IH"
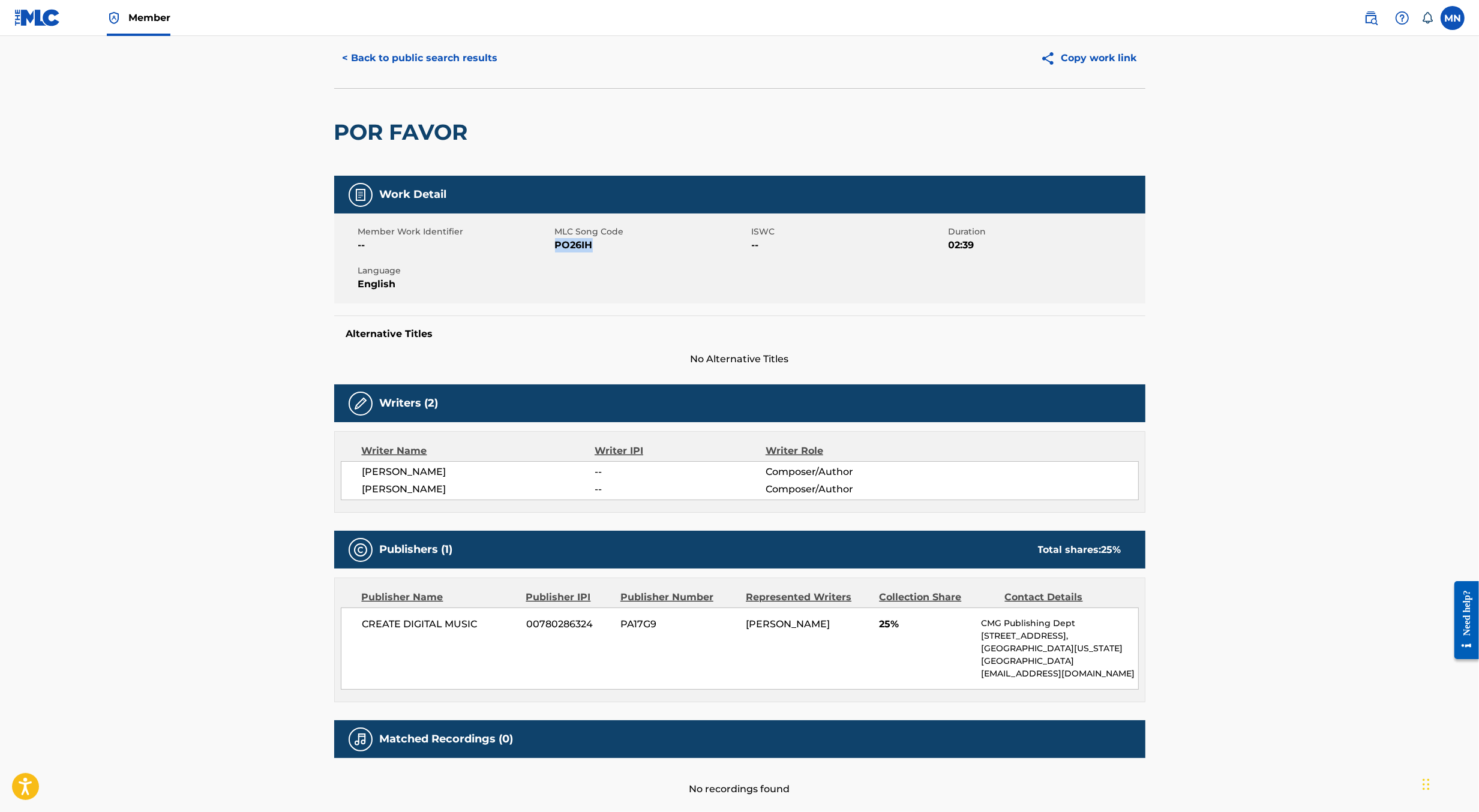
scroll to position [0, 0]
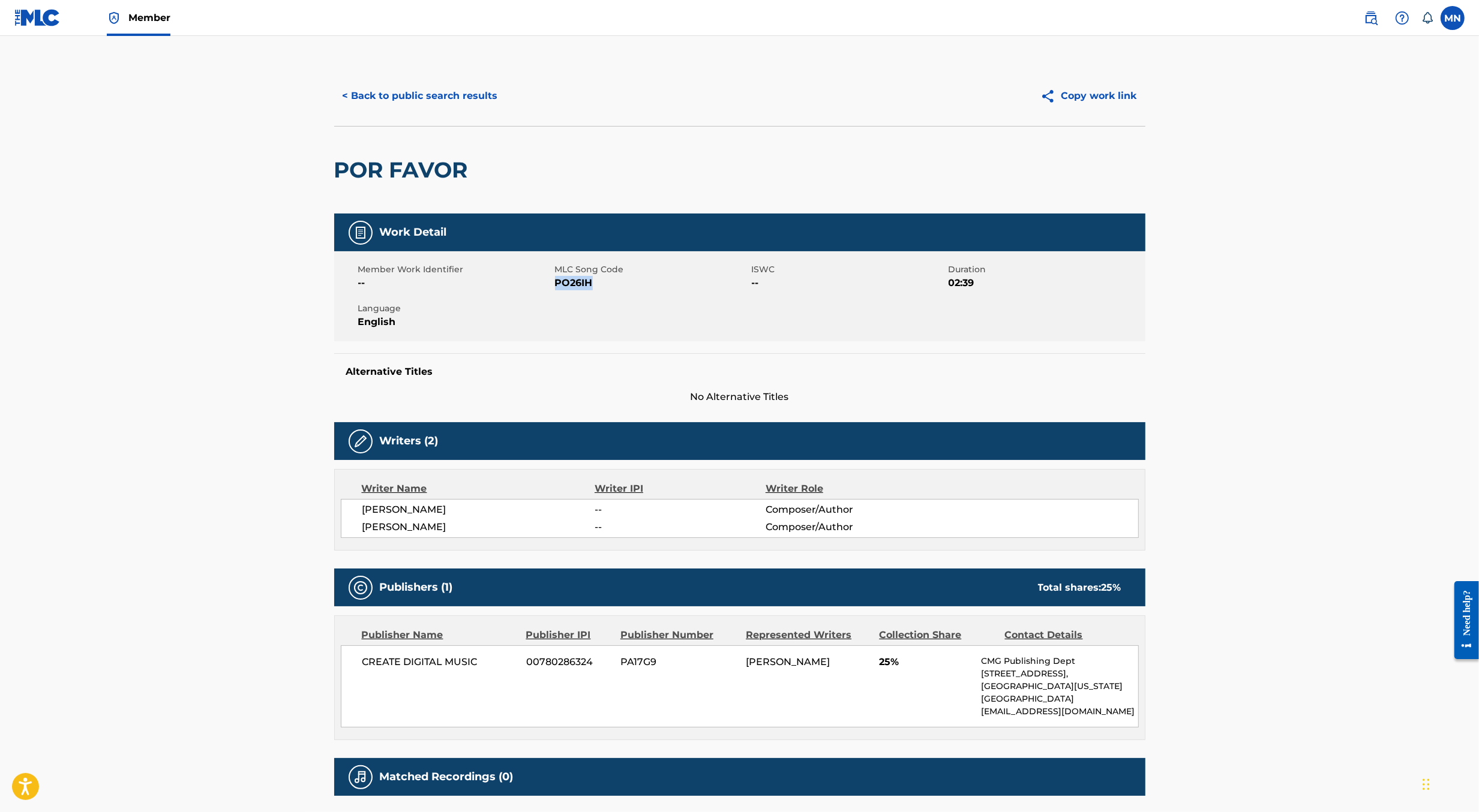
click at [426, 89] on button "< Back to public search results" at bounding box center [421, 96] width 172 height 30
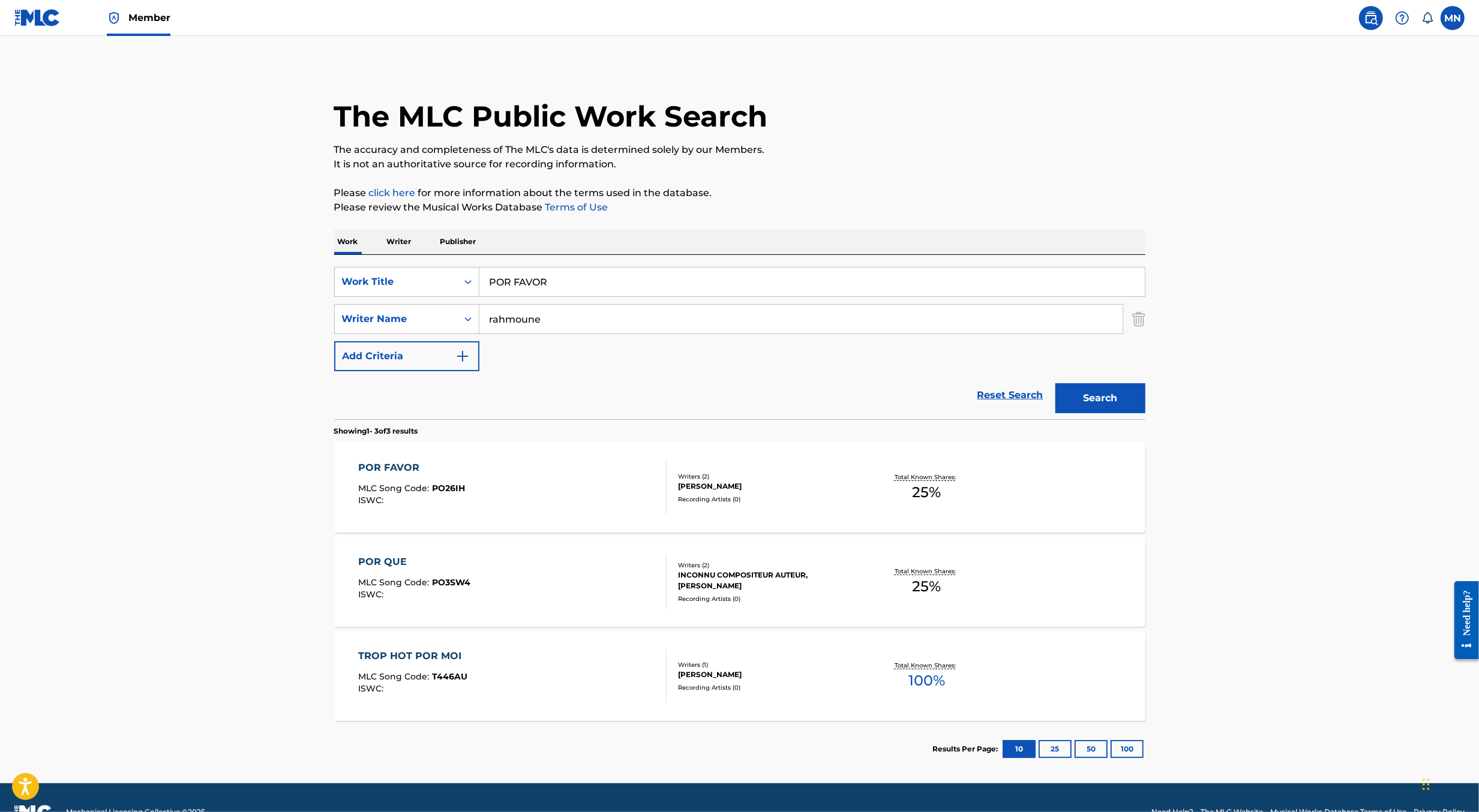
click at [607, 562] on div "POR QUE MLC Song Code : PO3SW4 ISWC :" at bounding box center [512, 582] width 309 height 54
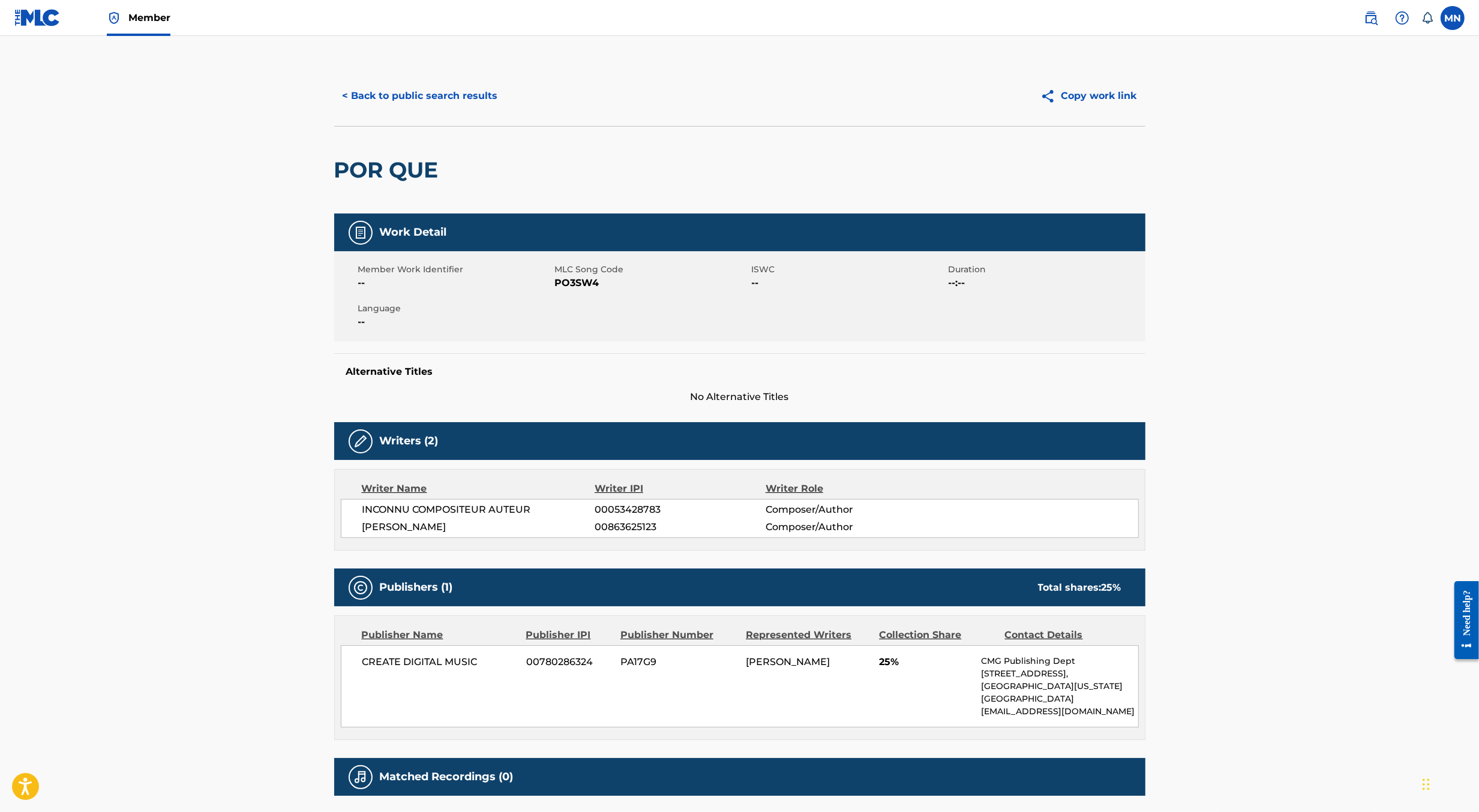
scroll to position [95, 0]
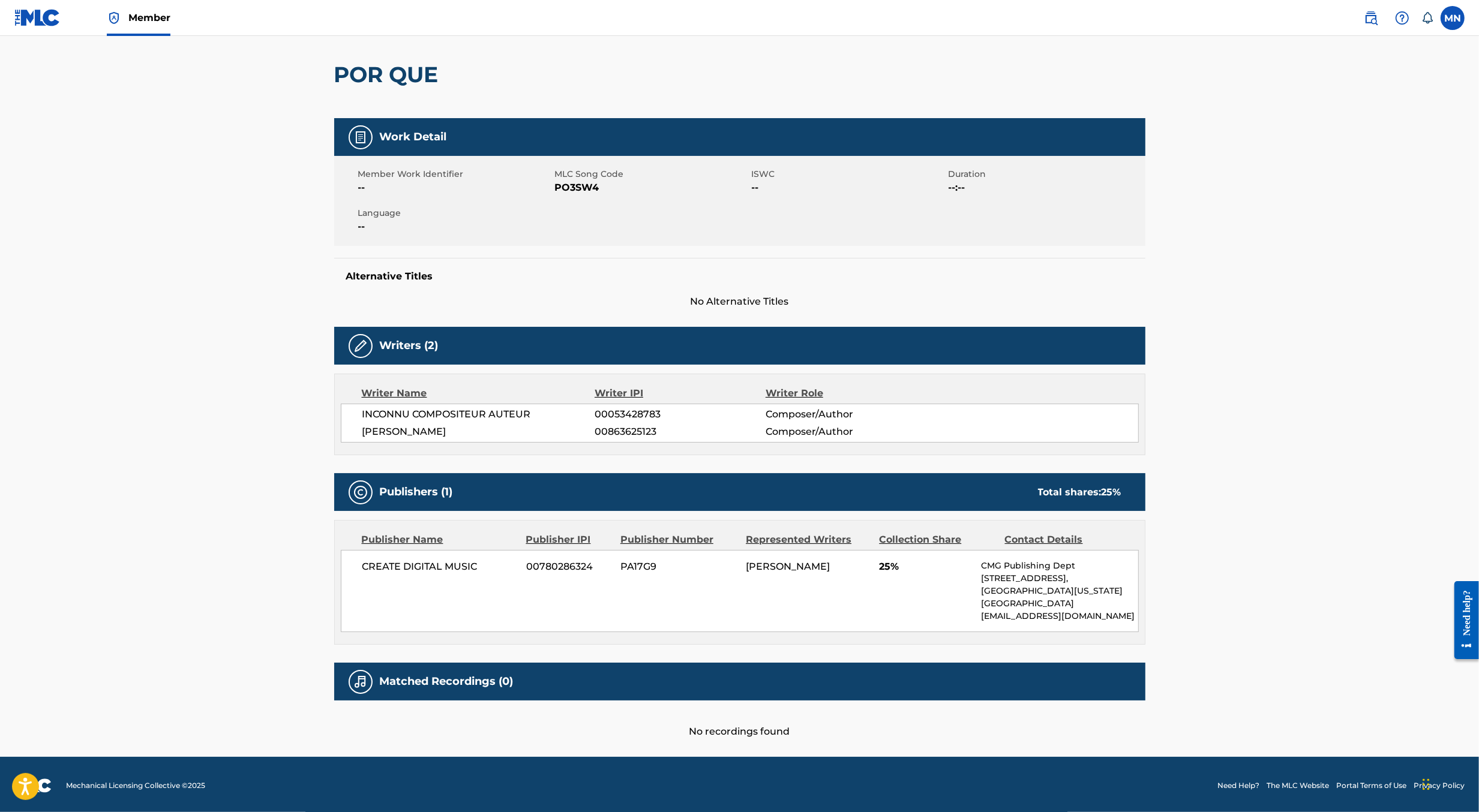
click at [585, 187] on span "PO3SW4" at bounding box center [652, 187] width 194 height 14
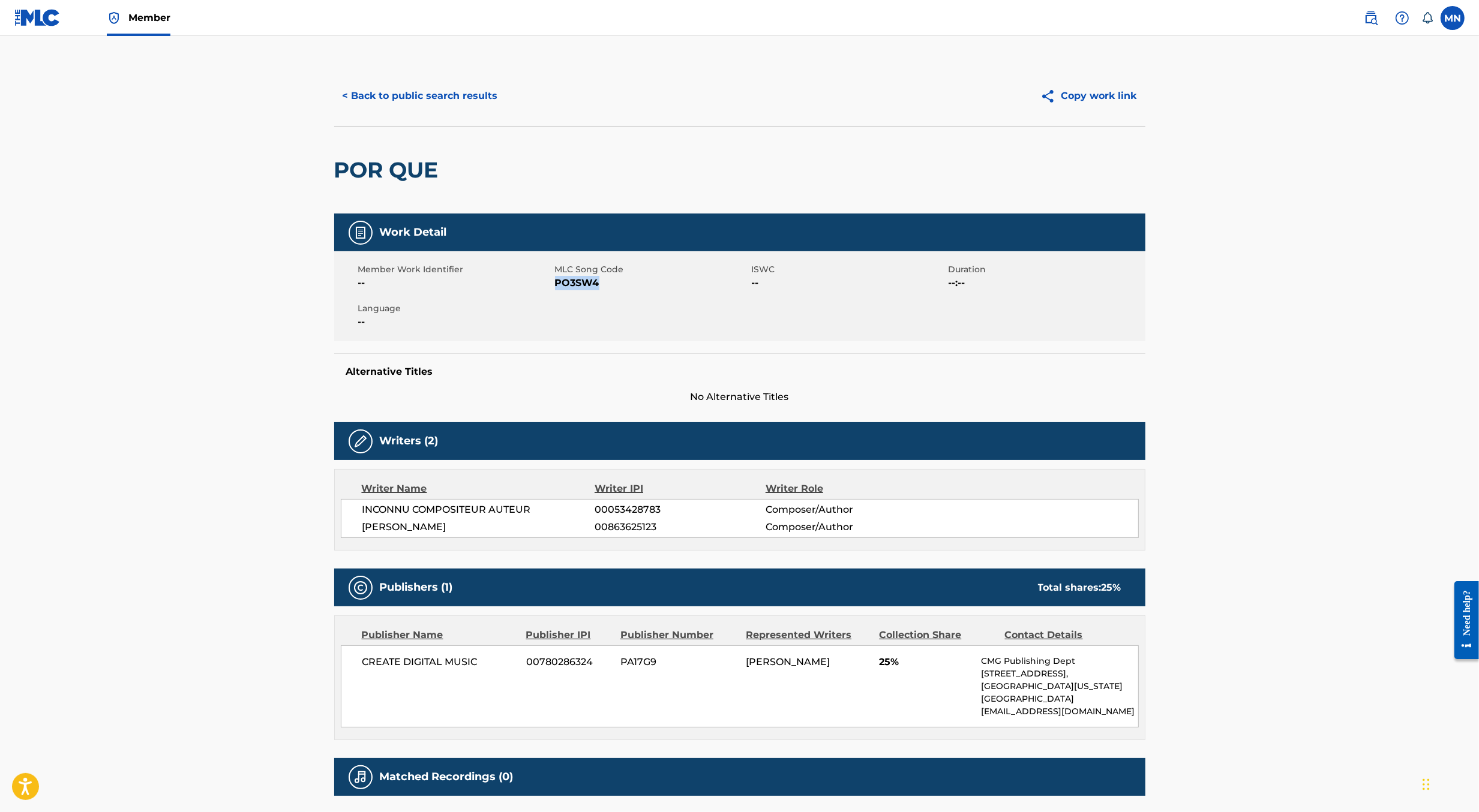
click at [396, 94] on button "< Back to public search results" at bounding box center [421, 96] width 172 height 30
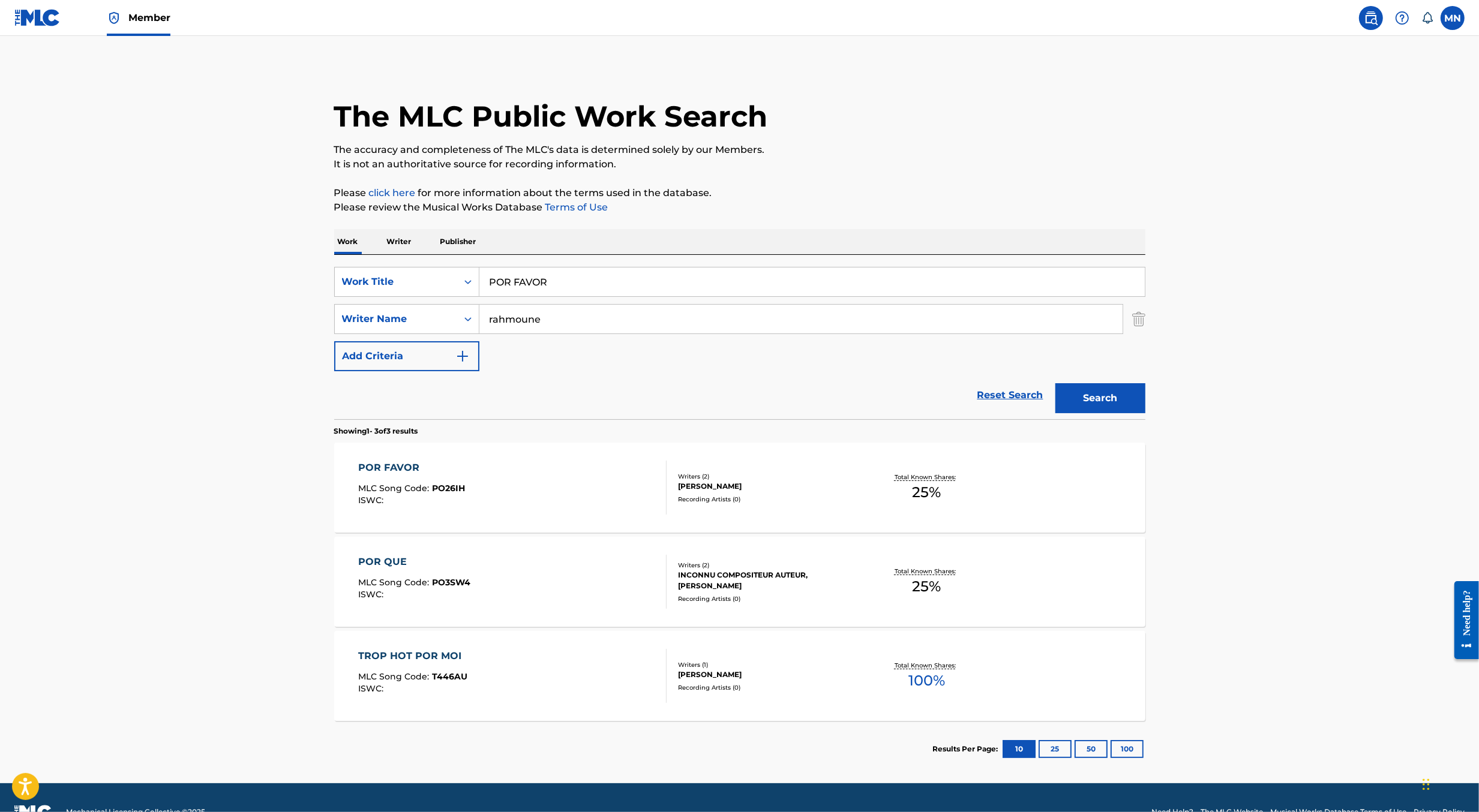
click at [544, 476] on div "POR FAVOR MLC Song Code : PO26IH ISWC :" at bounding box center [512, 487] width 309 height 54
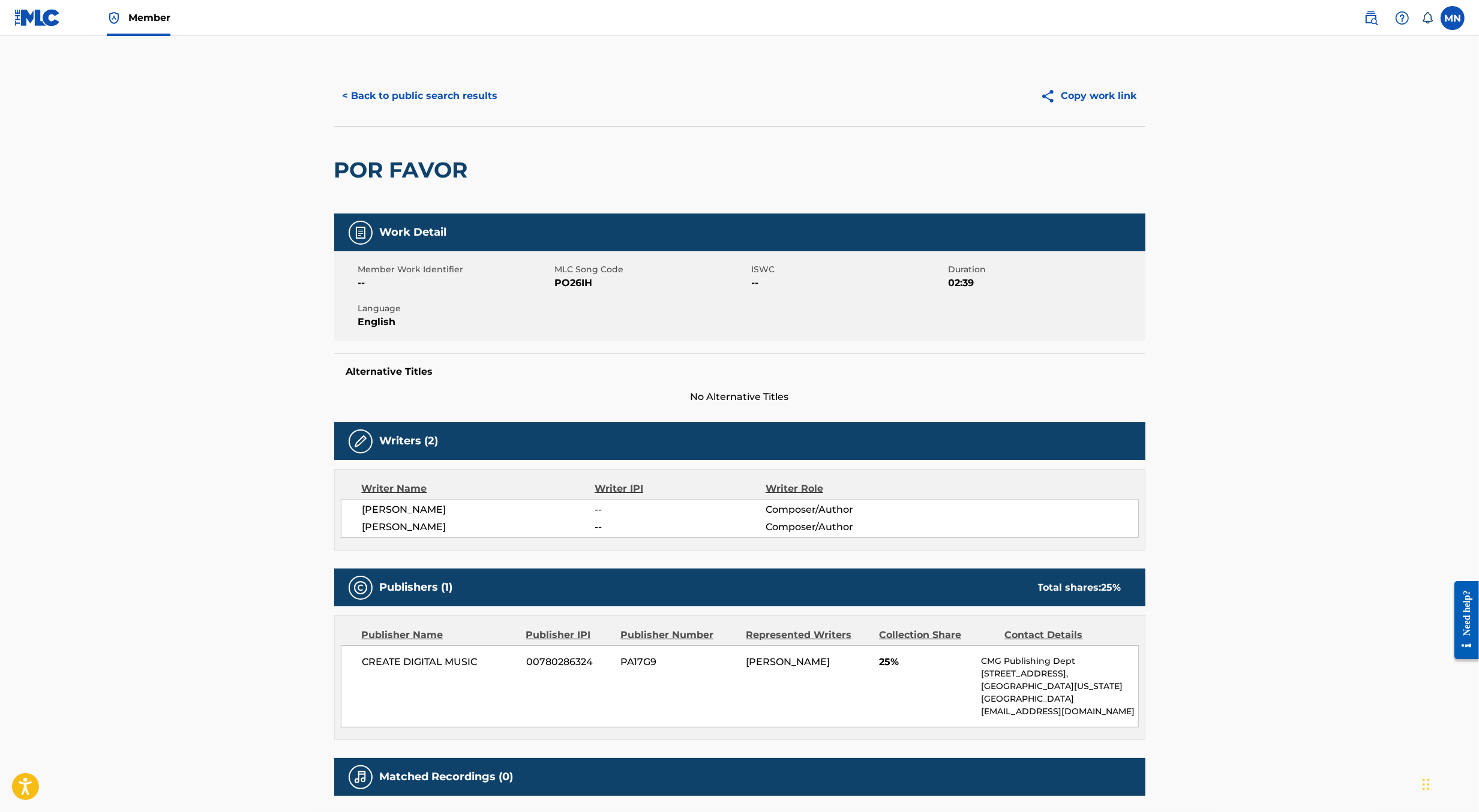
click at [49, 33] on link at bounding box center [37, 18] width 47 height 35
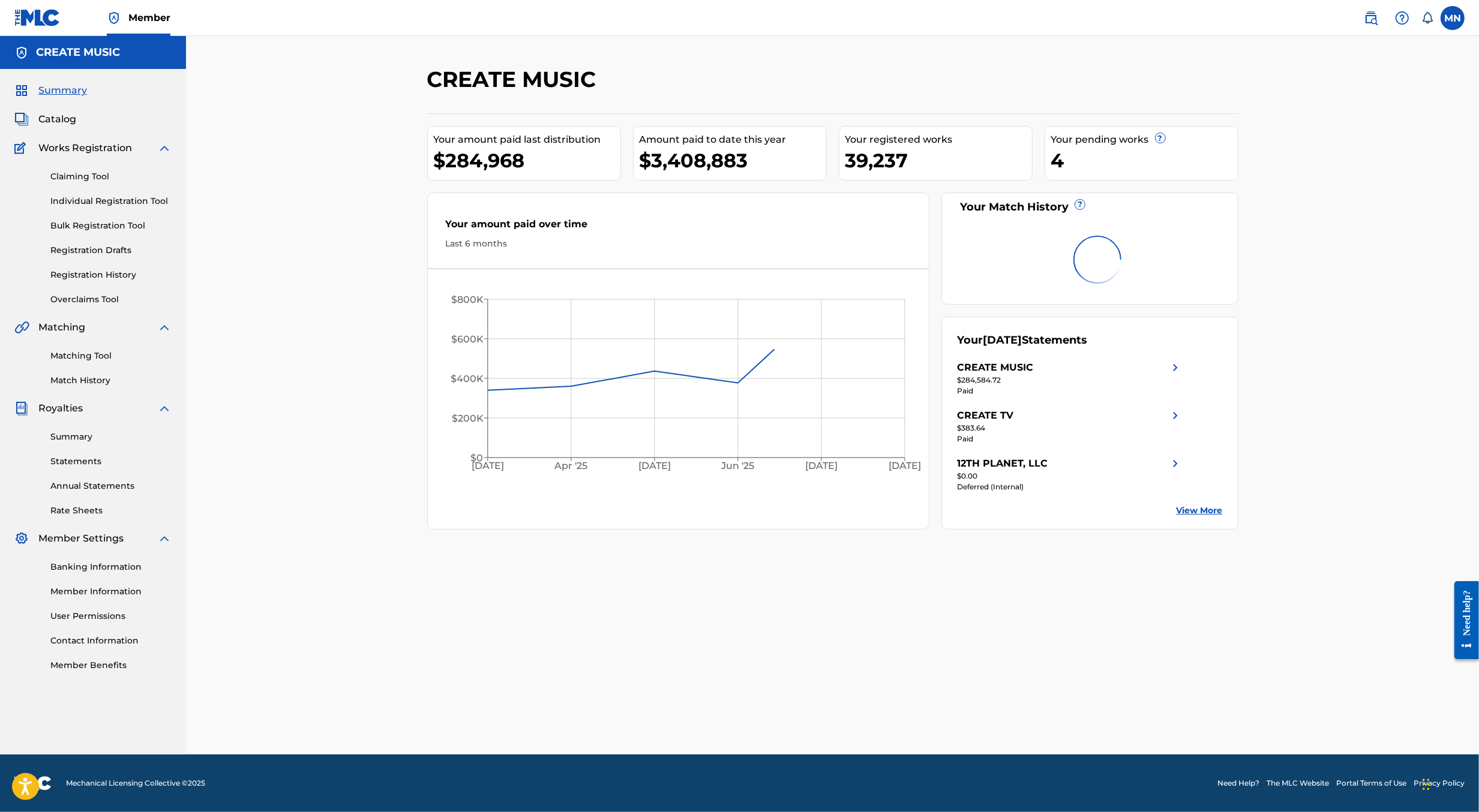
click at [92, 356] on link "Matching Tool" at bounding box center [111, 356] width 121 height 12
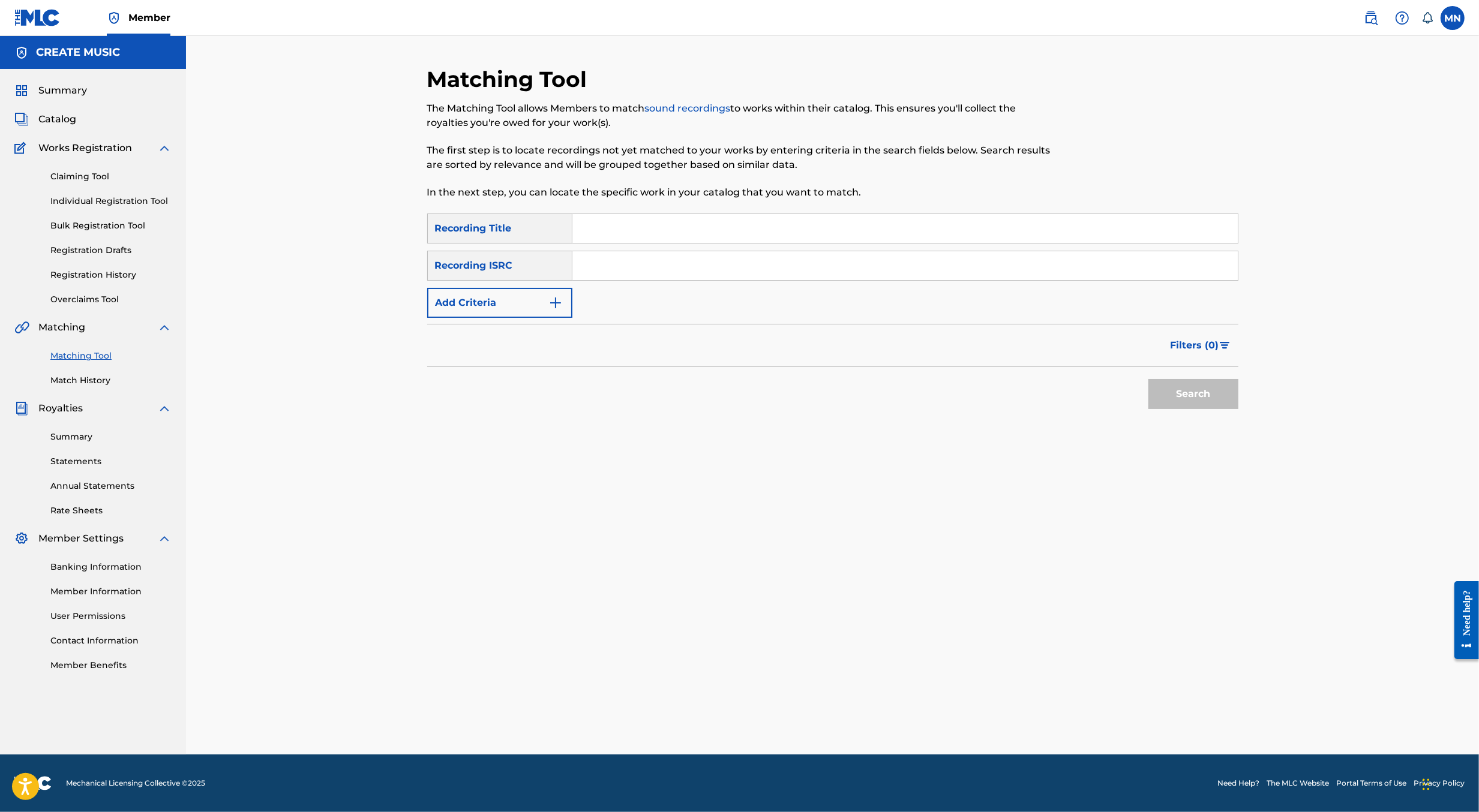
click at [608, 264] on input "Search Form" at bounding box center [905, 266] width 665 height 29
paste input "FRX452240039"
type input "FRX452240039"
click at [1148, 379] on button "Search" at bounding box center [1193, 394] width 90 height 30
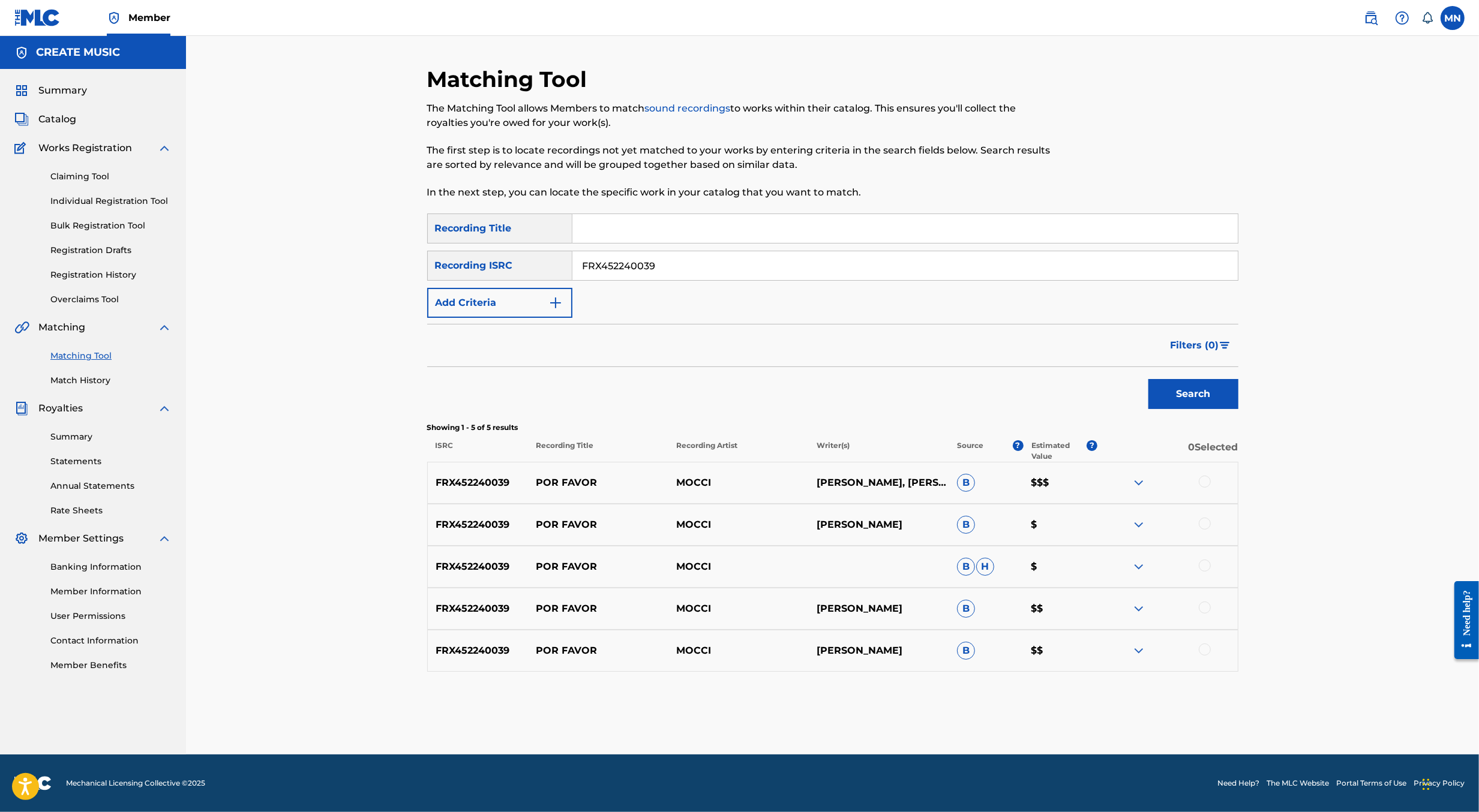
click at [1210, 486] on div at bounding box center [1168, 483] width 141 height 14
click at [1205, 484] on div at bounding box center [1204, 482] width 12 height 12
click at [1205, 530] on div at bounding box center [1168, 524] width 141 height 14
click at [1204, 524] on div at bounding box center [1204, 523] width 12 height 12
click at [1206, 564] on div at bounding box center [1204, 566] width 12 height 12
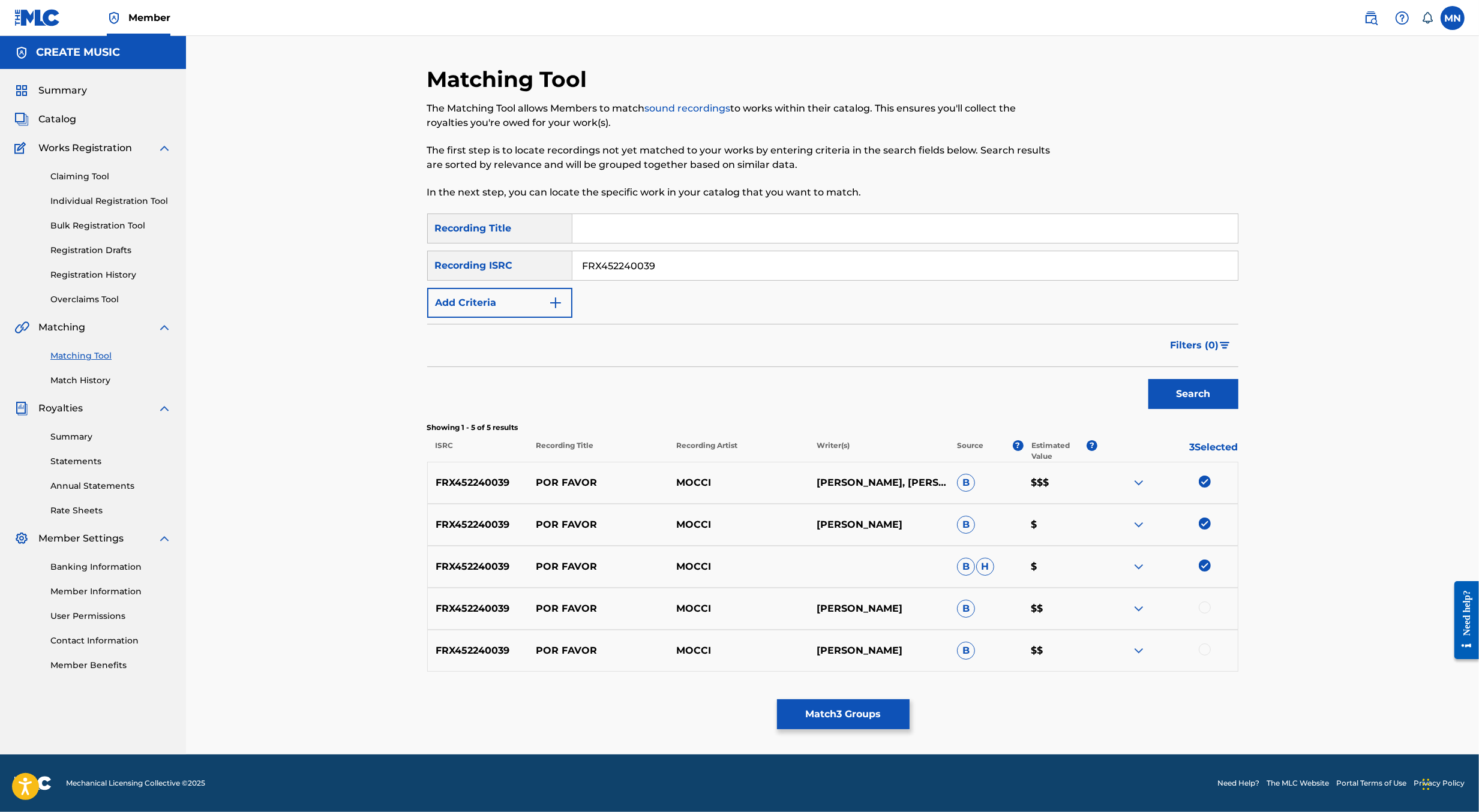
click at [1204, 611] on div at bounding box center [1204, 608] width 12 height 12
click at [1204, 652] on div at bounding box center [1204, 650] width 12 height 12
click at [871, 698] on div "Matching Tool The Matching Tool allows Members to match sound recordings to wor…" at bounding box center [833, 410] width 811 height 689
click at [862, 711] on button "Match 5 Groups" at bounding box center [843, 714] width 133 height 30
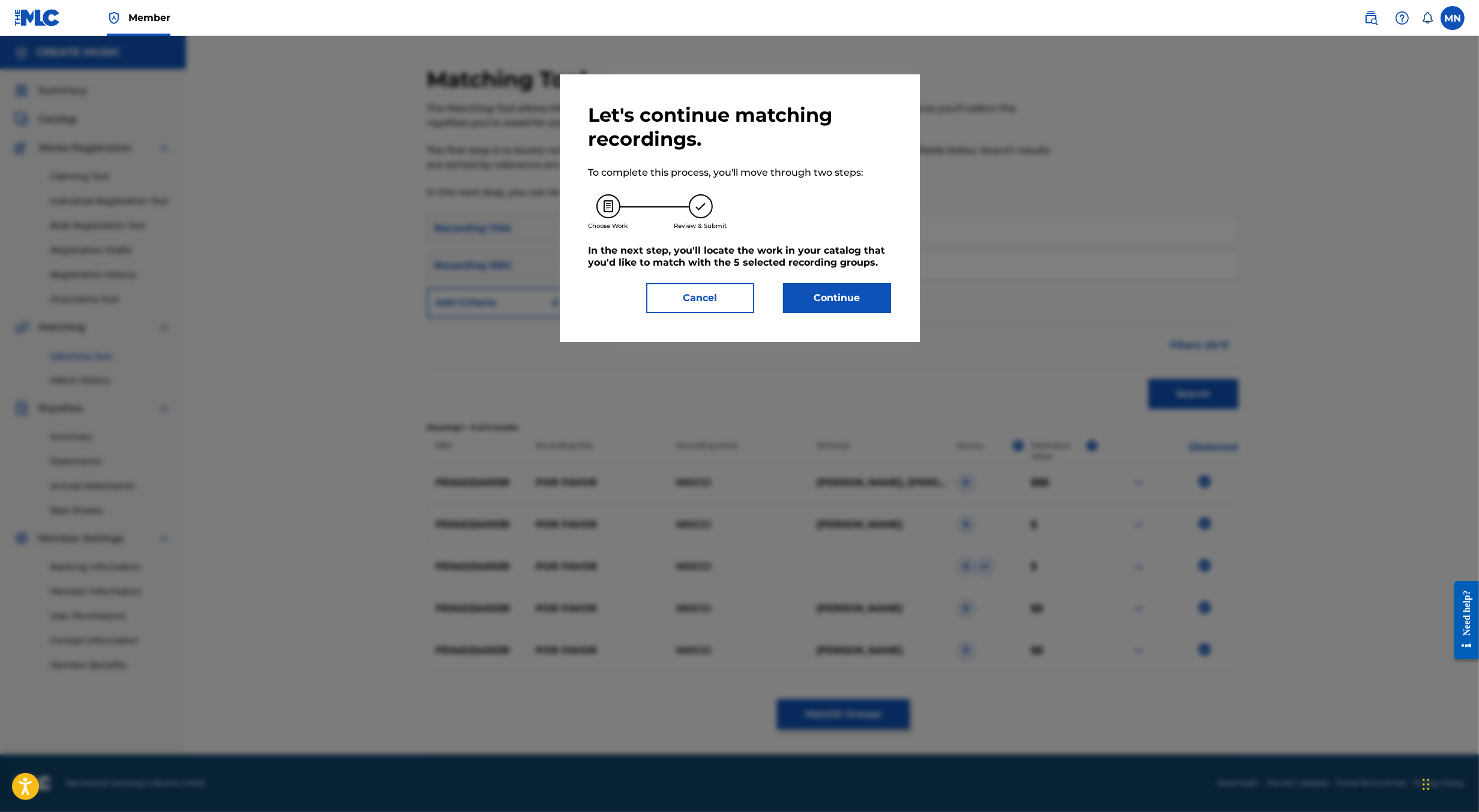
click at [820, 301] on button "Continue" at bounding box center [837, 298] width 108 height 30
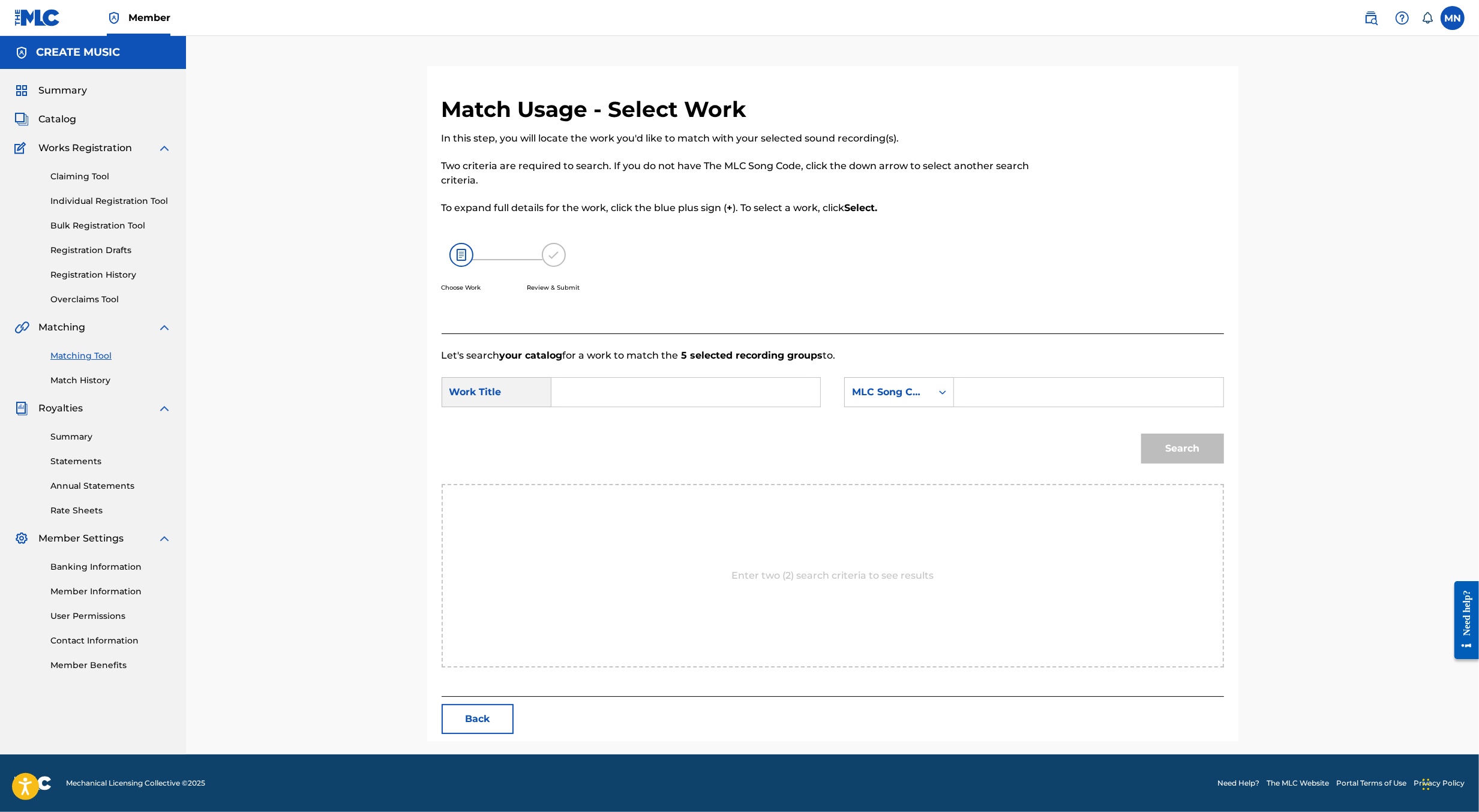
click at [573, 384] on input "Search Form" at bounding box center [685, 392] width 248 height 29
type input "por"
paste input "PO26IH"
type input "PO26IH"
click at [1141, 434] on button "Search" at bounding box center [1182, 449] width 83 height 30
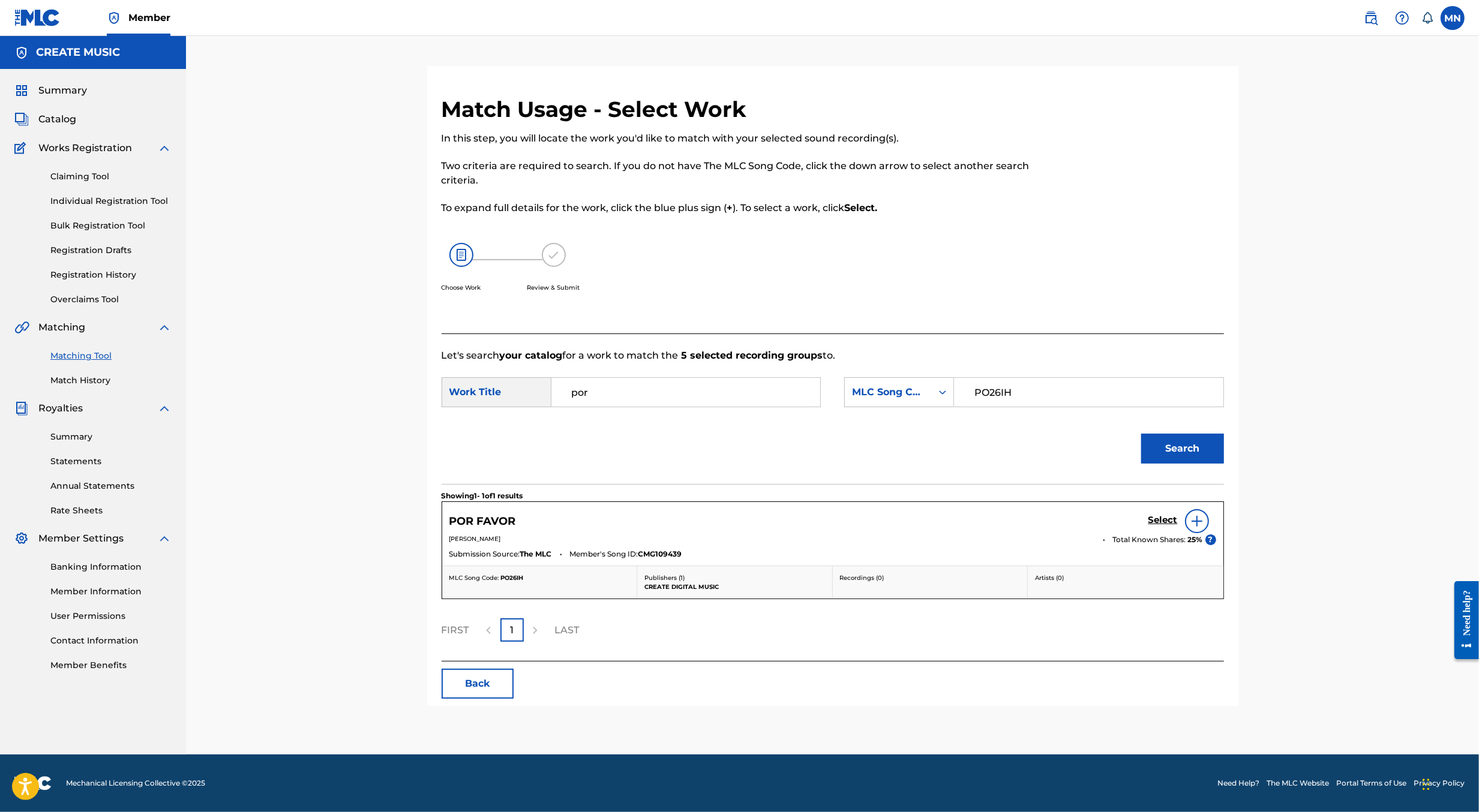
click at [1167, 523] on h5 "Select" at bounding box center [1162, 520] width 29 height 11
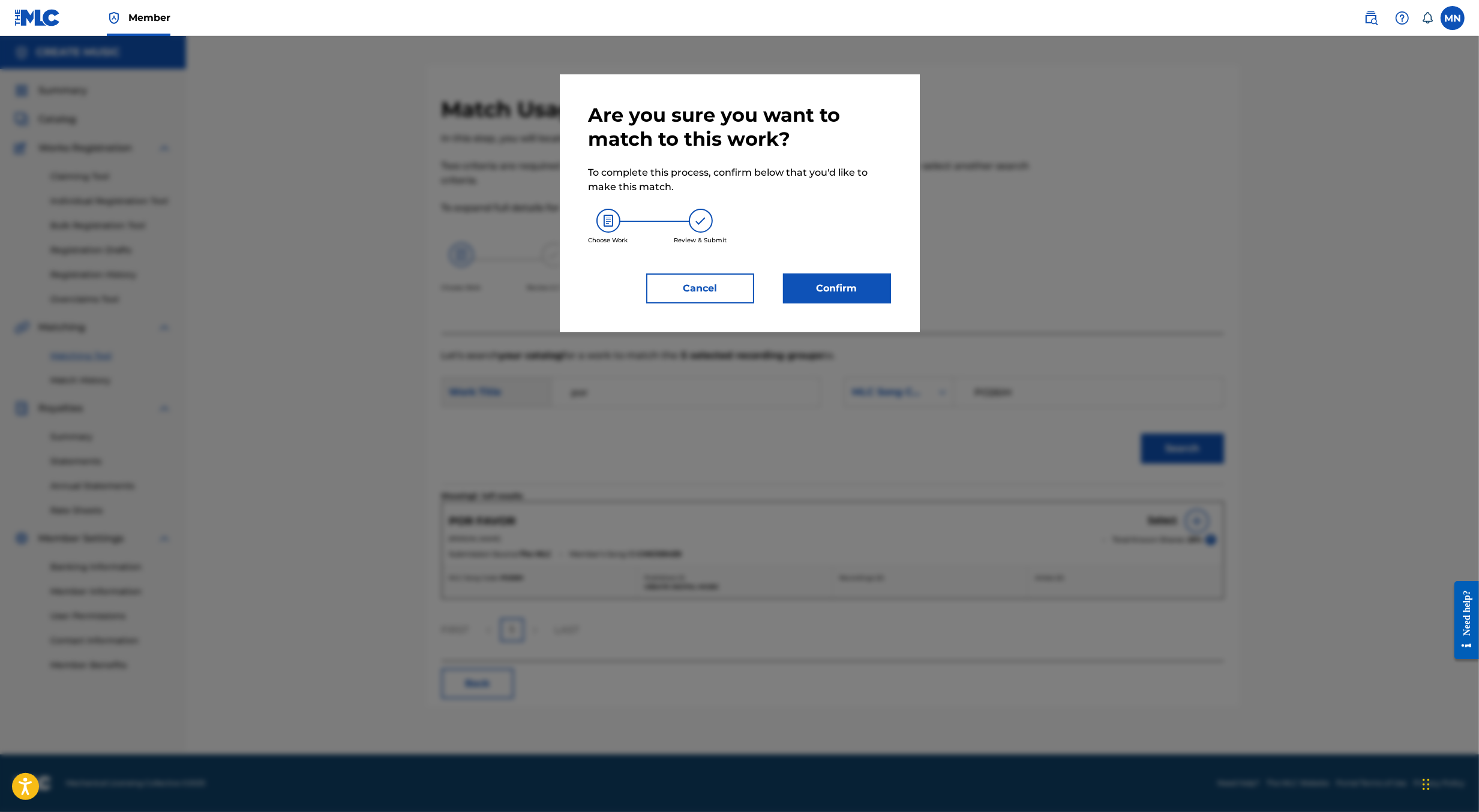
click at [861, 292] on button "Confirm" at bounding box center [837, 289] width 108 height 30
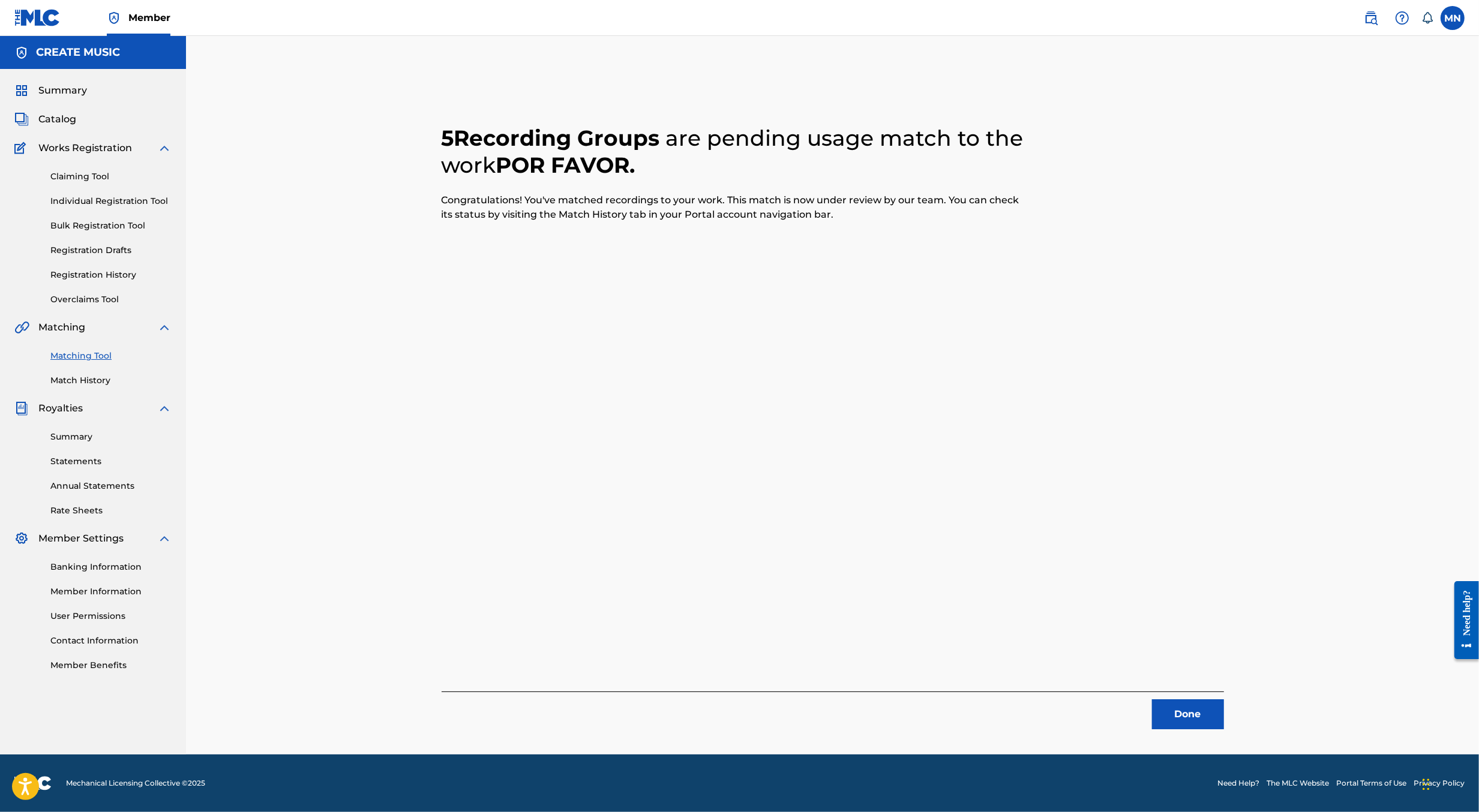
click at [1365, 19] on img at bounding box center [1371, 18] width 14 height 14
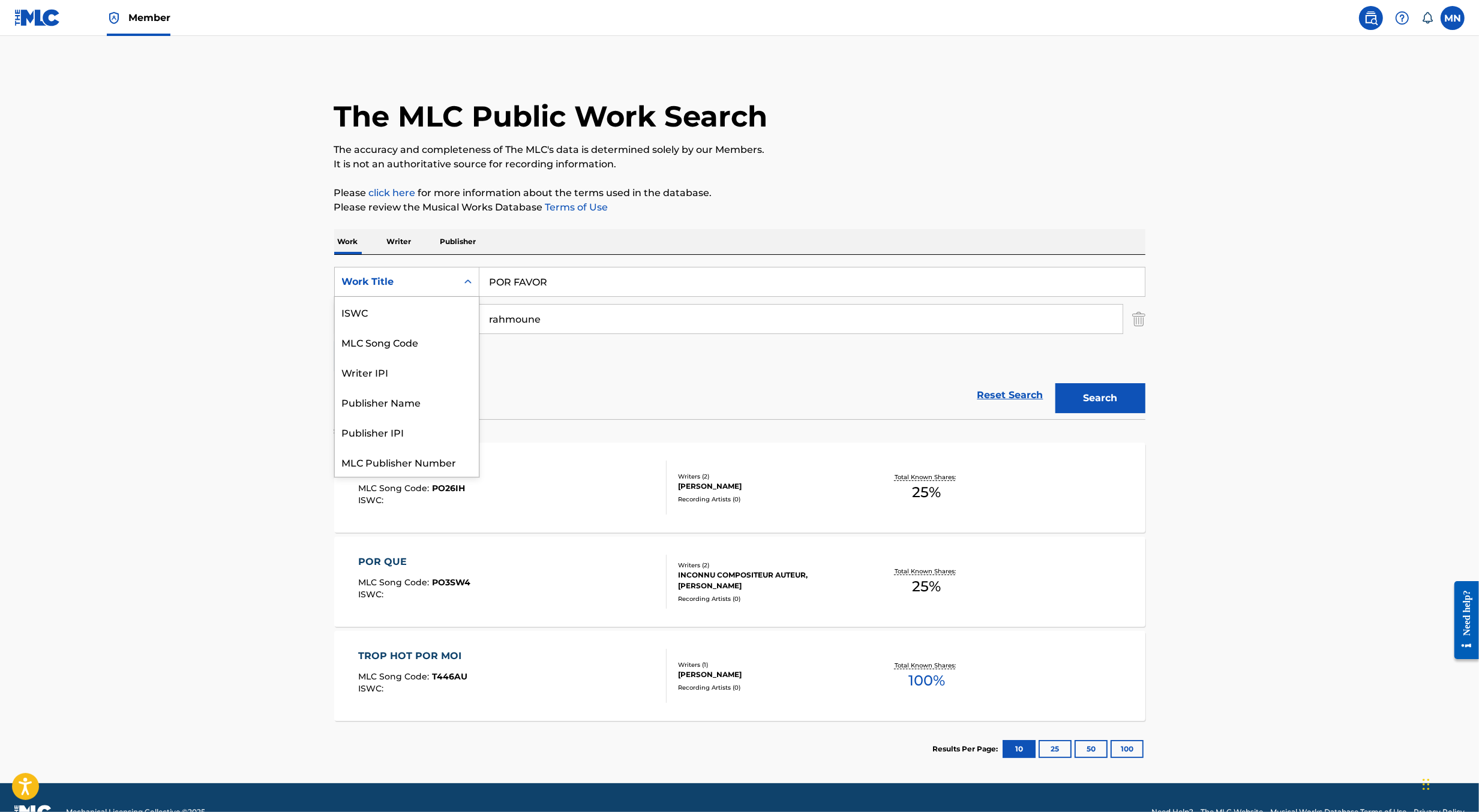
click at [443, 286] on div "Work Title" at bounding box center [396, 282] width 108 height 14
click at [443, 309] on div "MLC Song Code" at bounding box center [407, 312] width 144 height 30
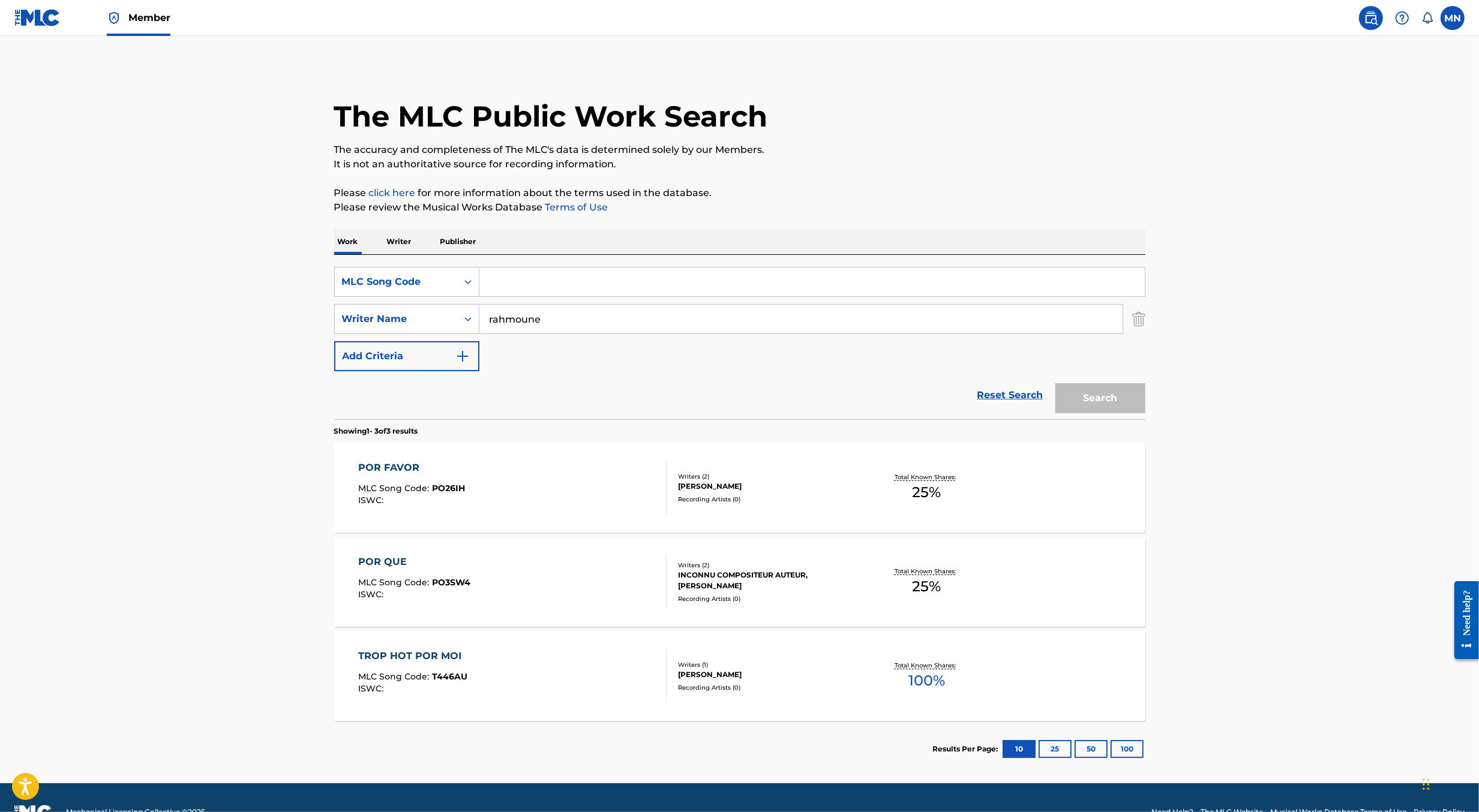
click at [520, 284] on input "Search Form" at bounding box center [812, 282] width 665 height 29
paste input "N78K0N"
type input "N78K0N"
click at [1055, 384] on button "Search" at bounding box center [1100, 399] width 90 height 30
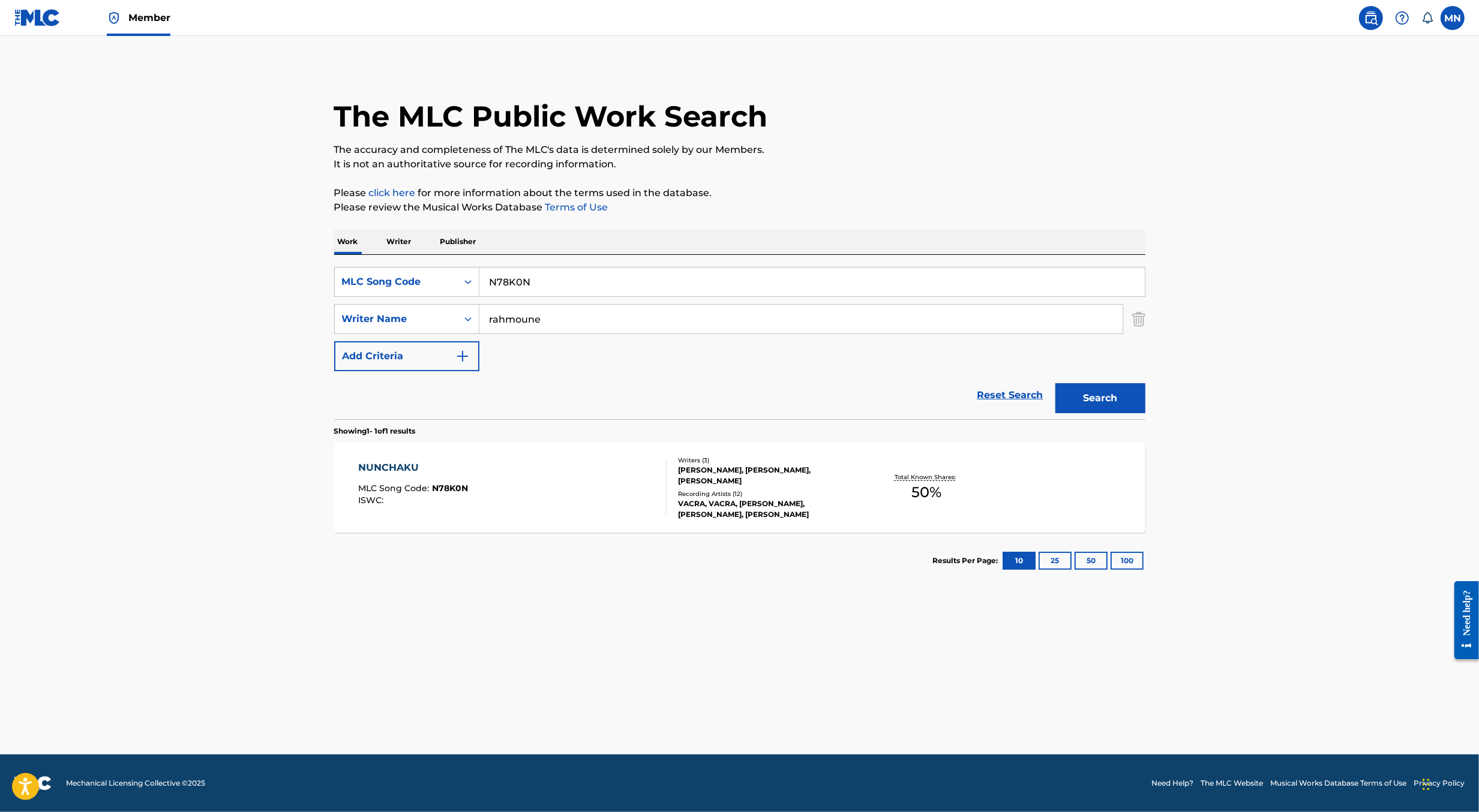
click at [547, 472] on div "NUNCHAKU MLC Song Code : N78K0N ISWC :" at bounding box center [512, 487] width 309 height 54
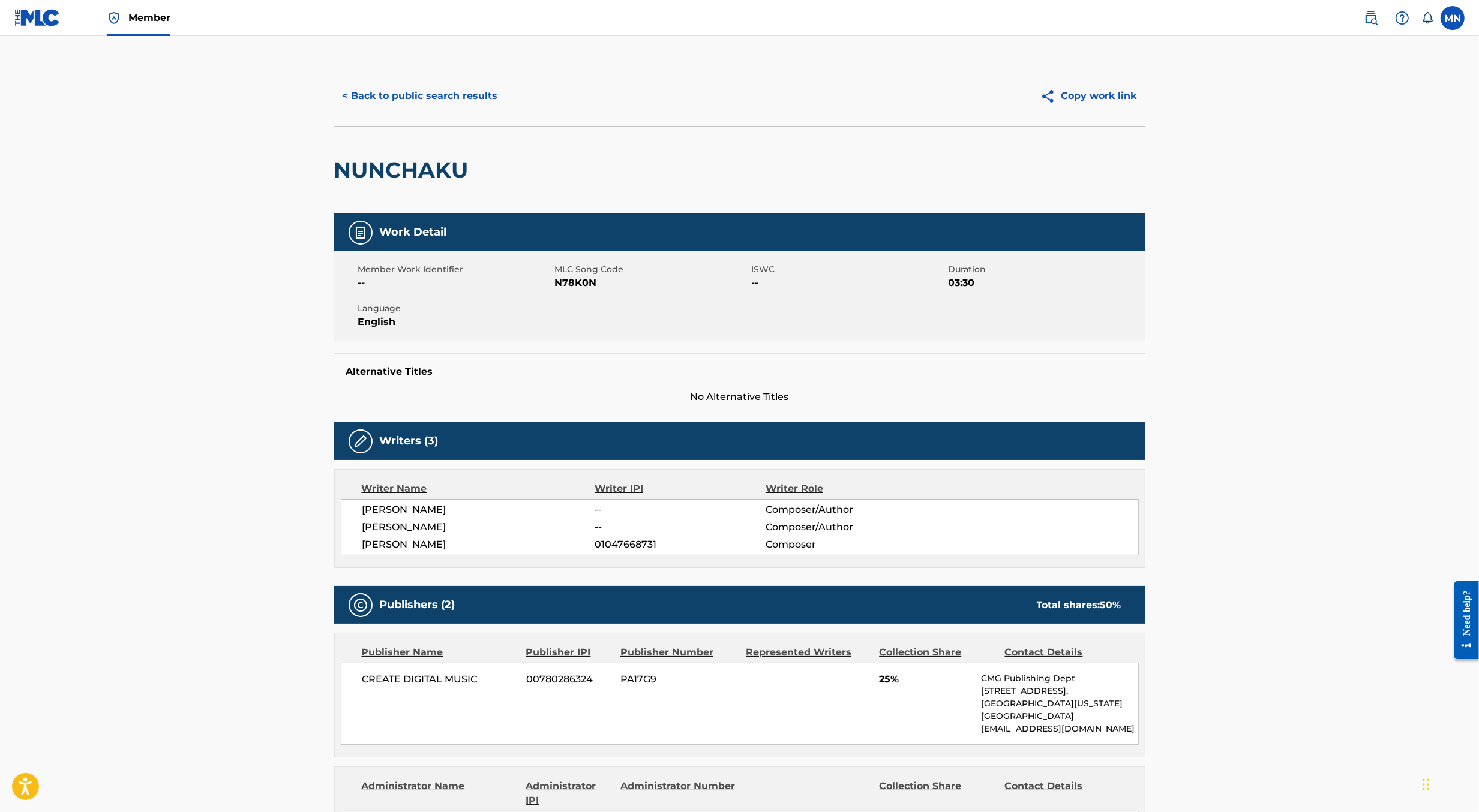
click at [579, 281] on span "N78K0N" at bounding box center [652, 283] width 194 height 14
copy span "N78K0N"
click at [1373, 21] on img at bounding box center [1371, 18] width 14 height 14
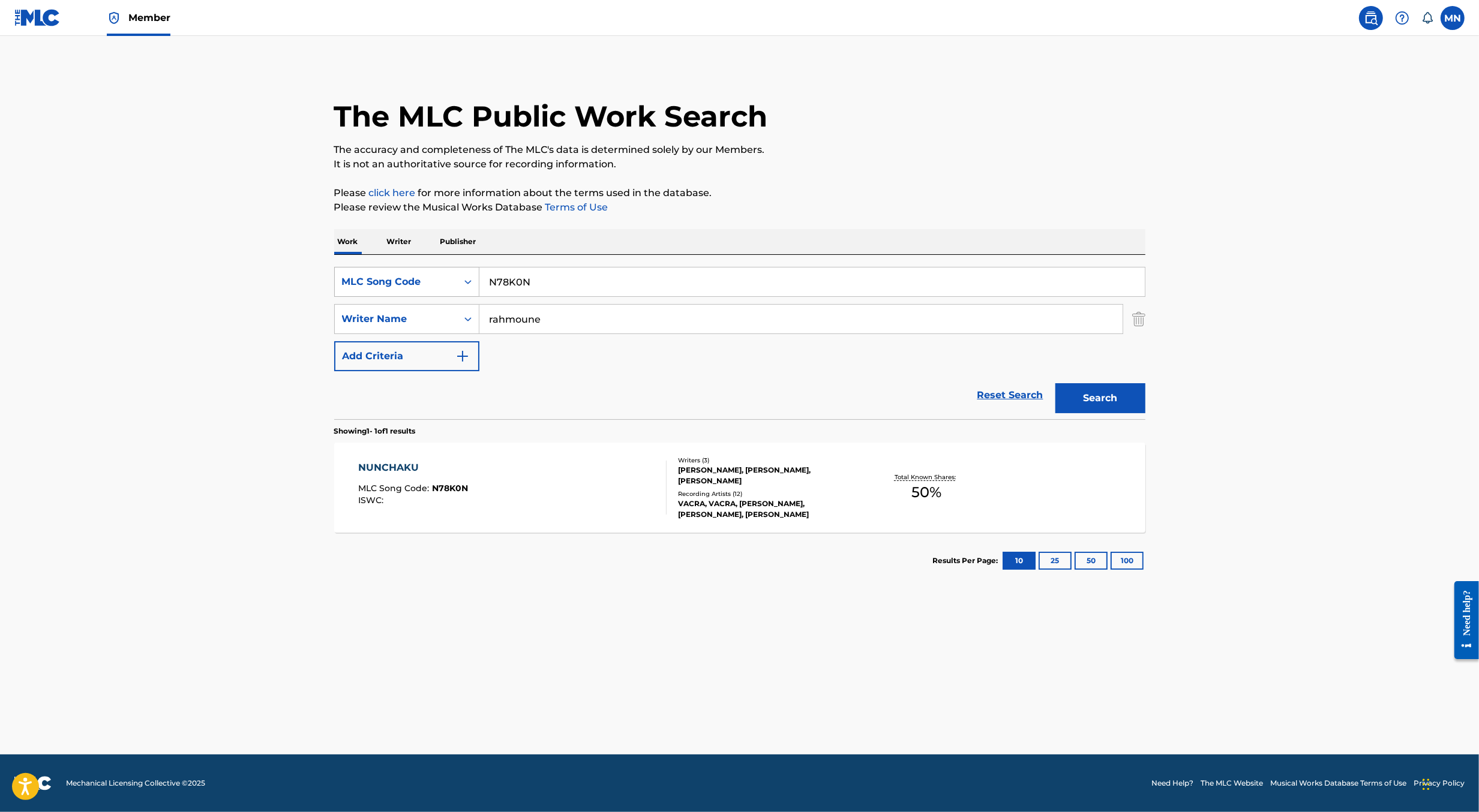
click at [455, 283] on div "MLC Song Code" at bounding box center [396, 282] width 122 height 23
click at [448, 304] on div "ISWC" at bounding box center [407, 312] width 144 height 30
click at [442, 289] on div "ISWC" at bounding box center [396, 282] width 122 height 23
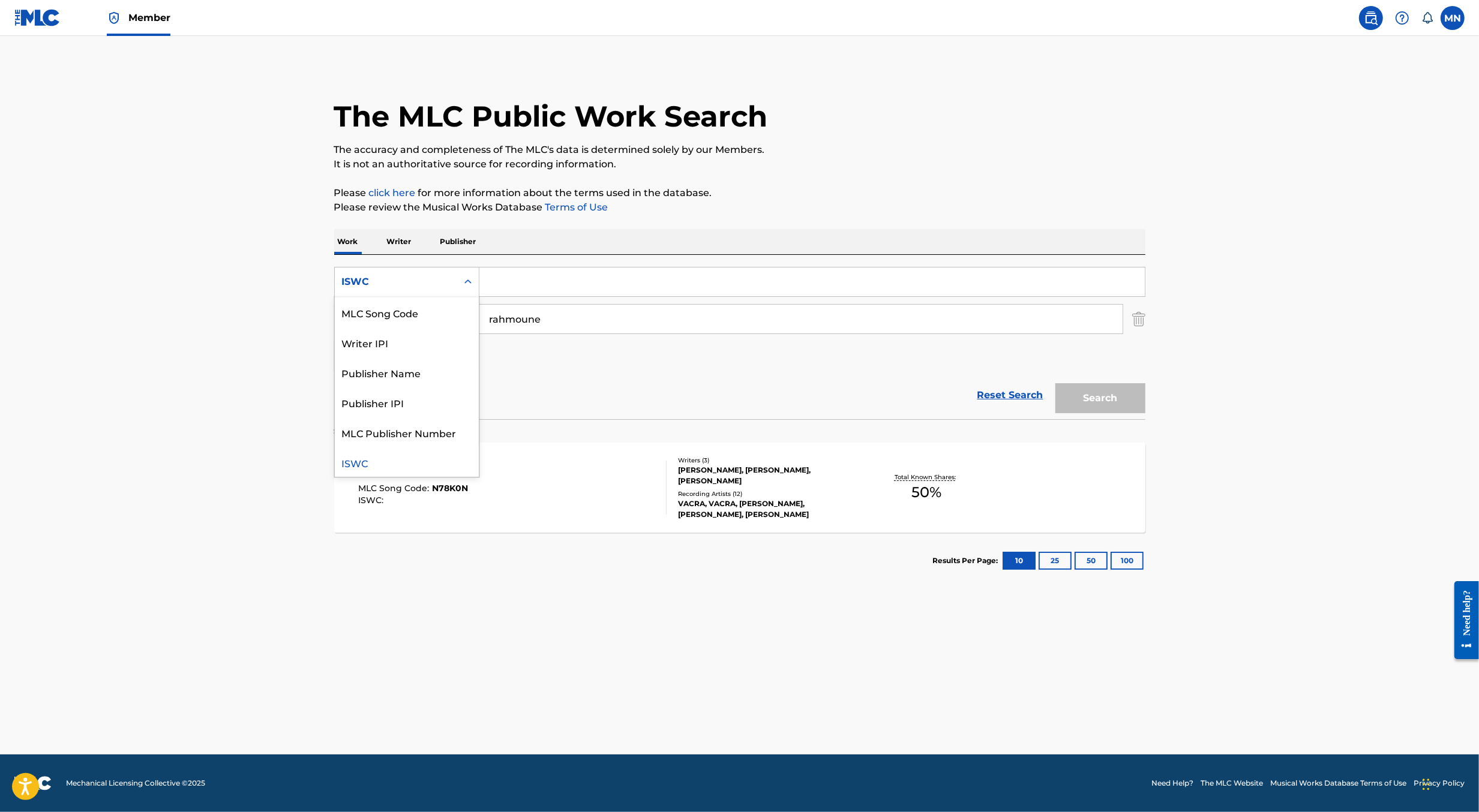
scroll to position [0, 0]
click at [437, 315] on div "Work Title" at bounding box center [407, 312] width 144 height 30
click at [509, 292] on input "Search Form" at bounding box center [812, 282] width 665 height 29
paste input "DUM DUM"
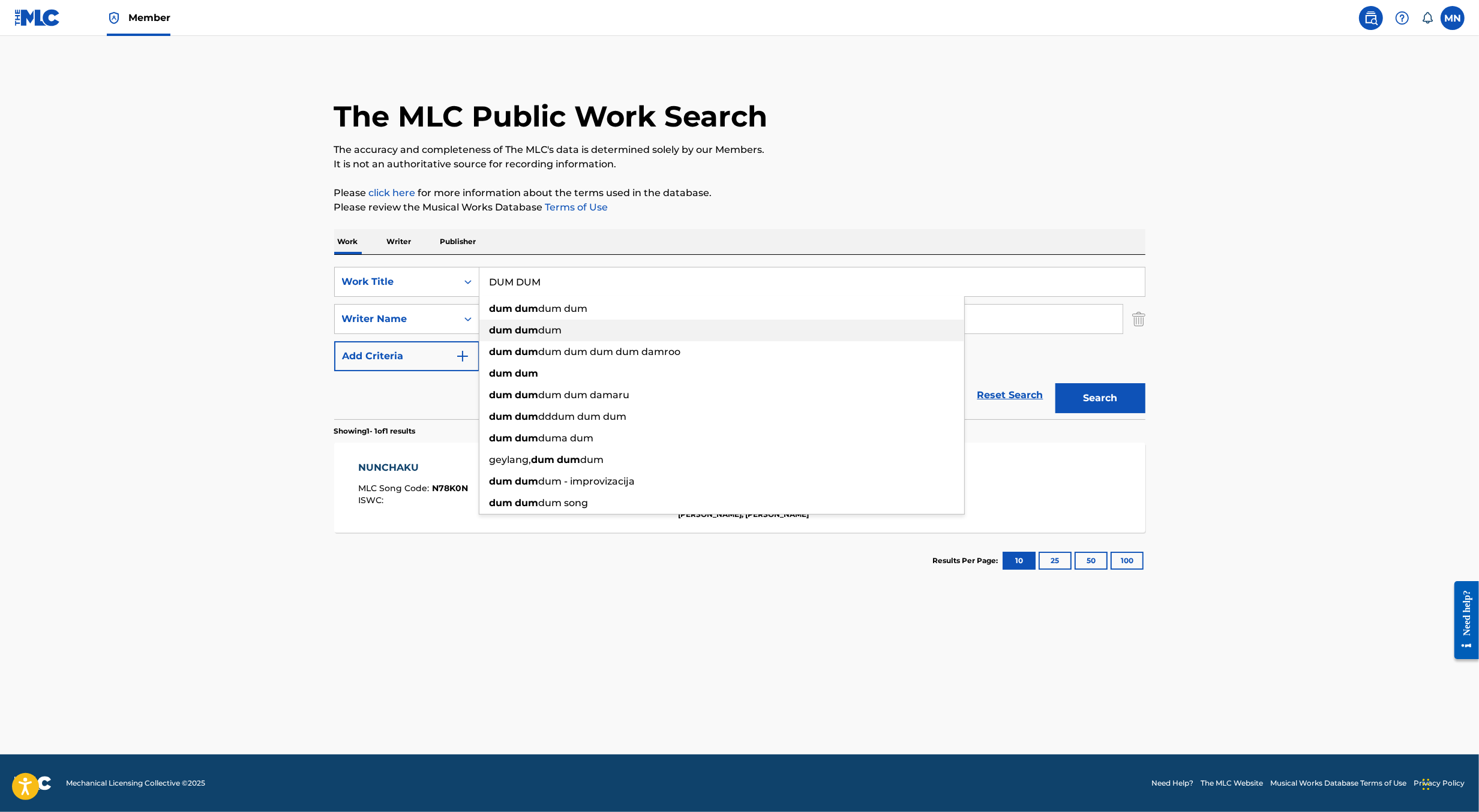
click at [542, 324] on div "dum dum dum" at bounding box center [721, 330] width 485 height 22
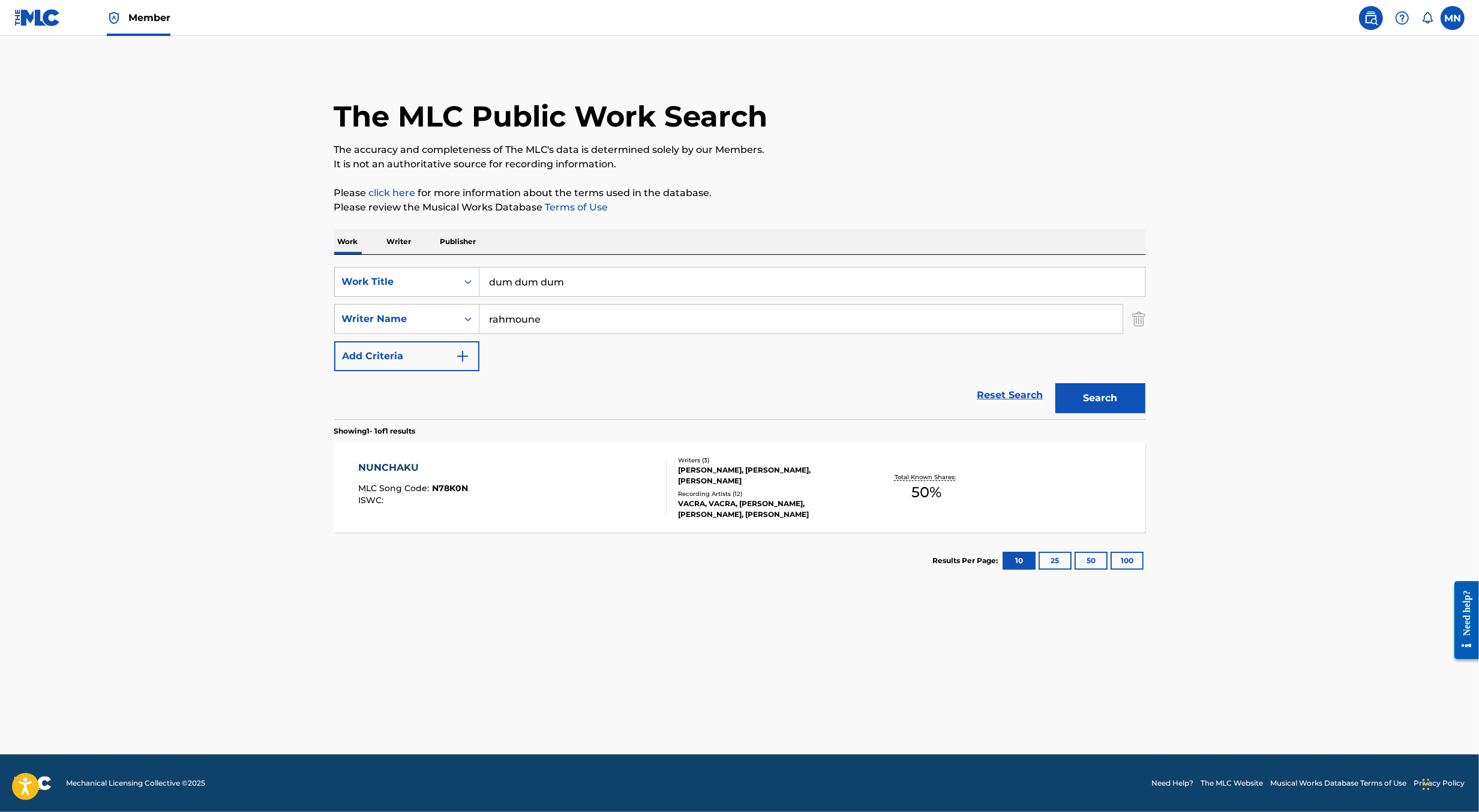
paste input "DUM DUM"
type input "DUM DUM"
click at [1055, 384] on button "Search" at bounding box center [1100, 399] width 90 height 30
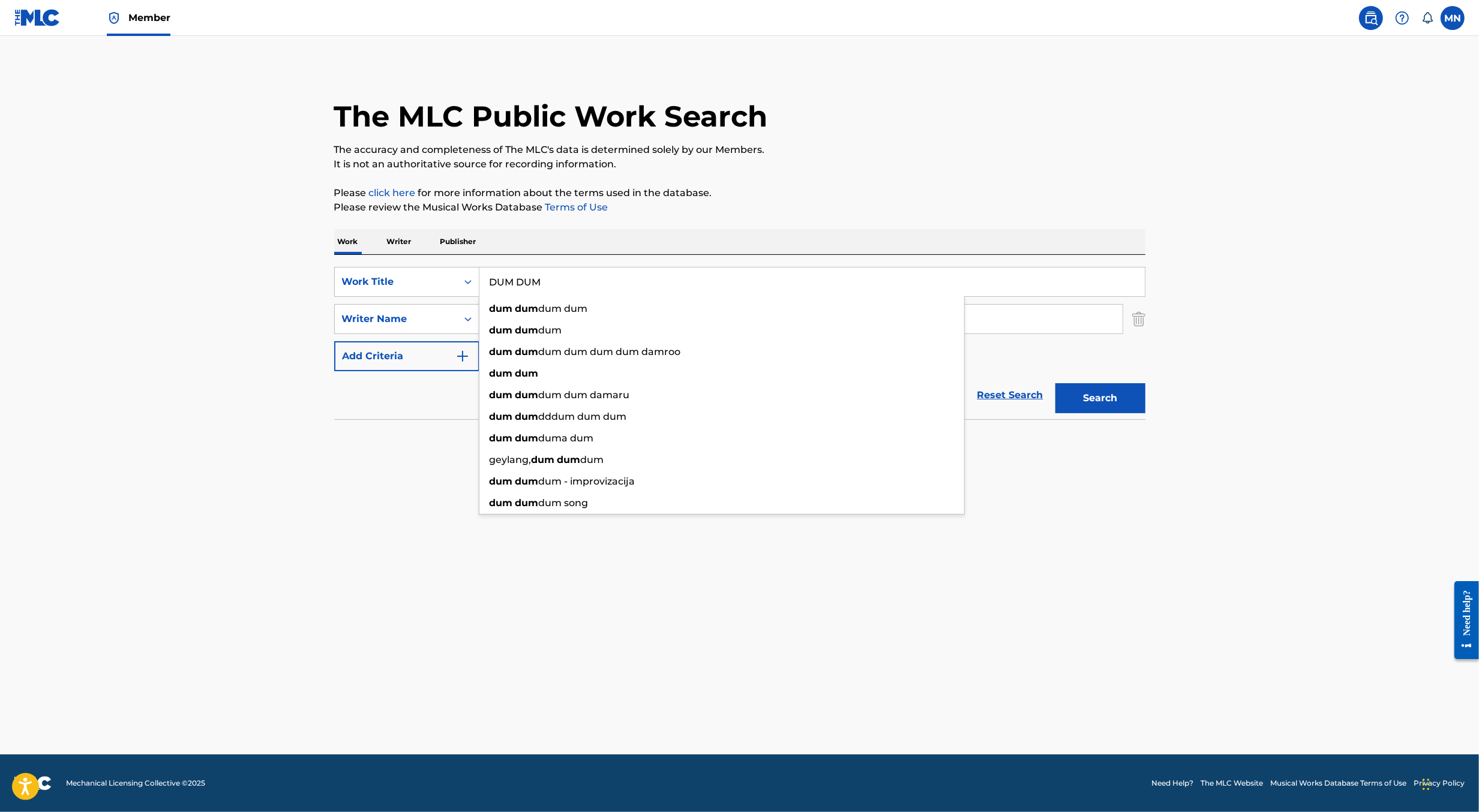
click at [452, 261] on div "SearchWithCriteria4d04cc2b-e88c-417a-a288-f0c4afb9fd02 Work Title DUM DUM dum d…" at bounding box center [740, 337] width 811 height 165
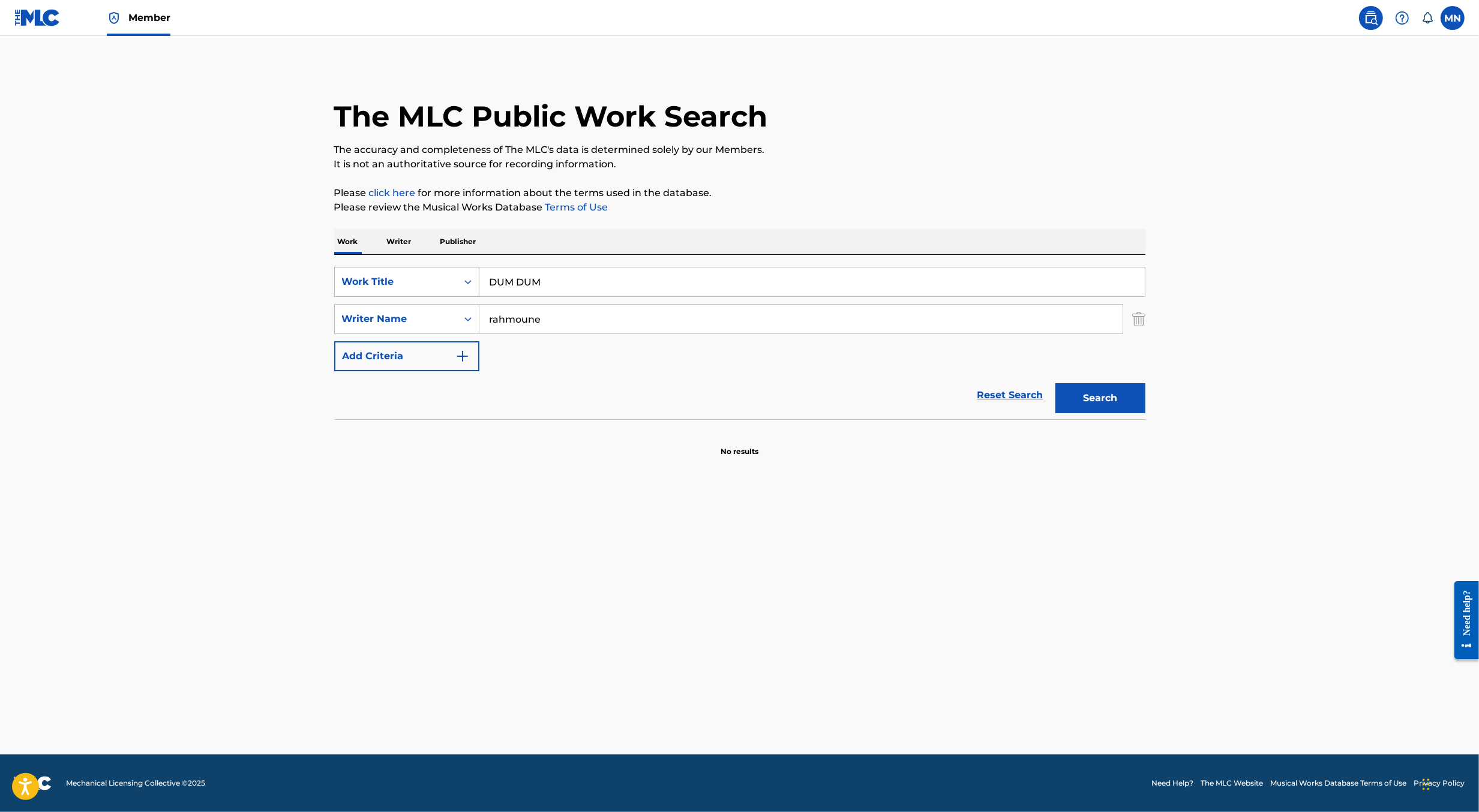
click at [441, 283] on div "Work Title" at bounding box center [396, 282] width 108 height 14
click at [438, 311] on div "MLC Song Code" at bounding box center [407, 312] width 144 height 30
click at [522, 278] on input "Search Form" at bounding box center [812, 282] width 665 height 29
paste input "PJ4V7D"
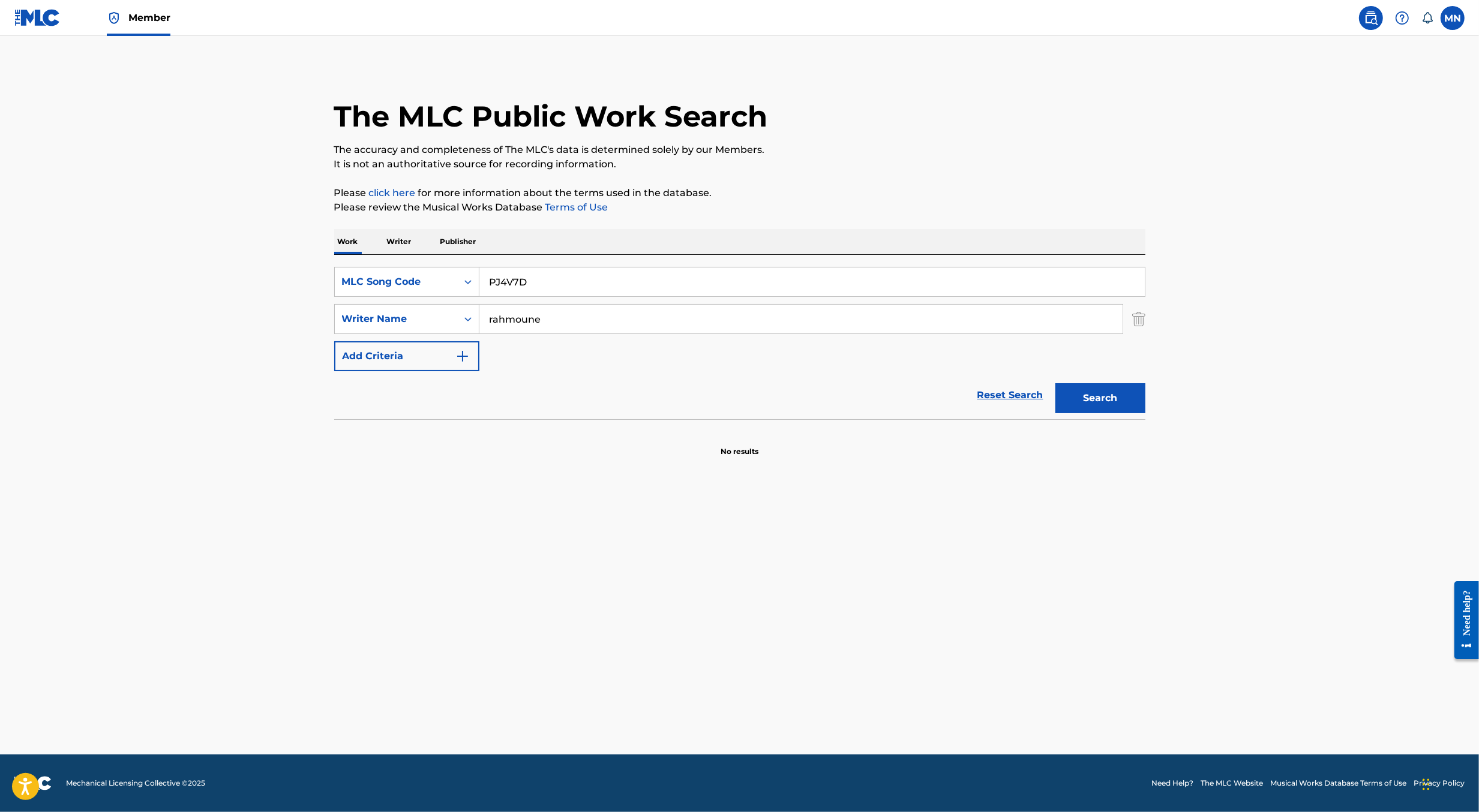
type input "PJ4V7D"
click at [1055, 384] on button "Search" at bounding box center [1100, 399] width 90 height 30
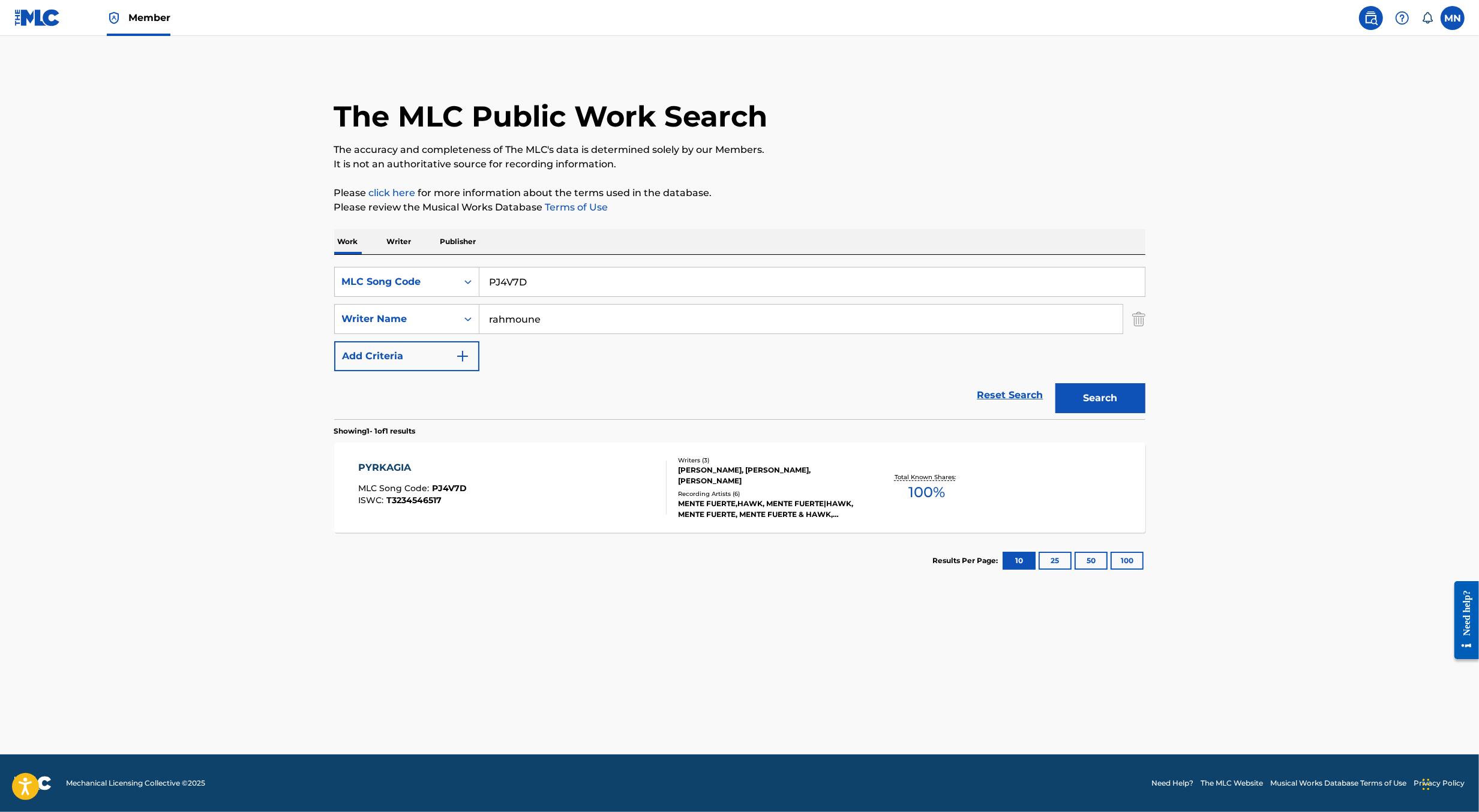
click at [585, 484] on div "PYRKAGIA MLC Song Code : PJ4V7D ISWC : T3234546517" at bounding box center [512, 487] width 309 height 54
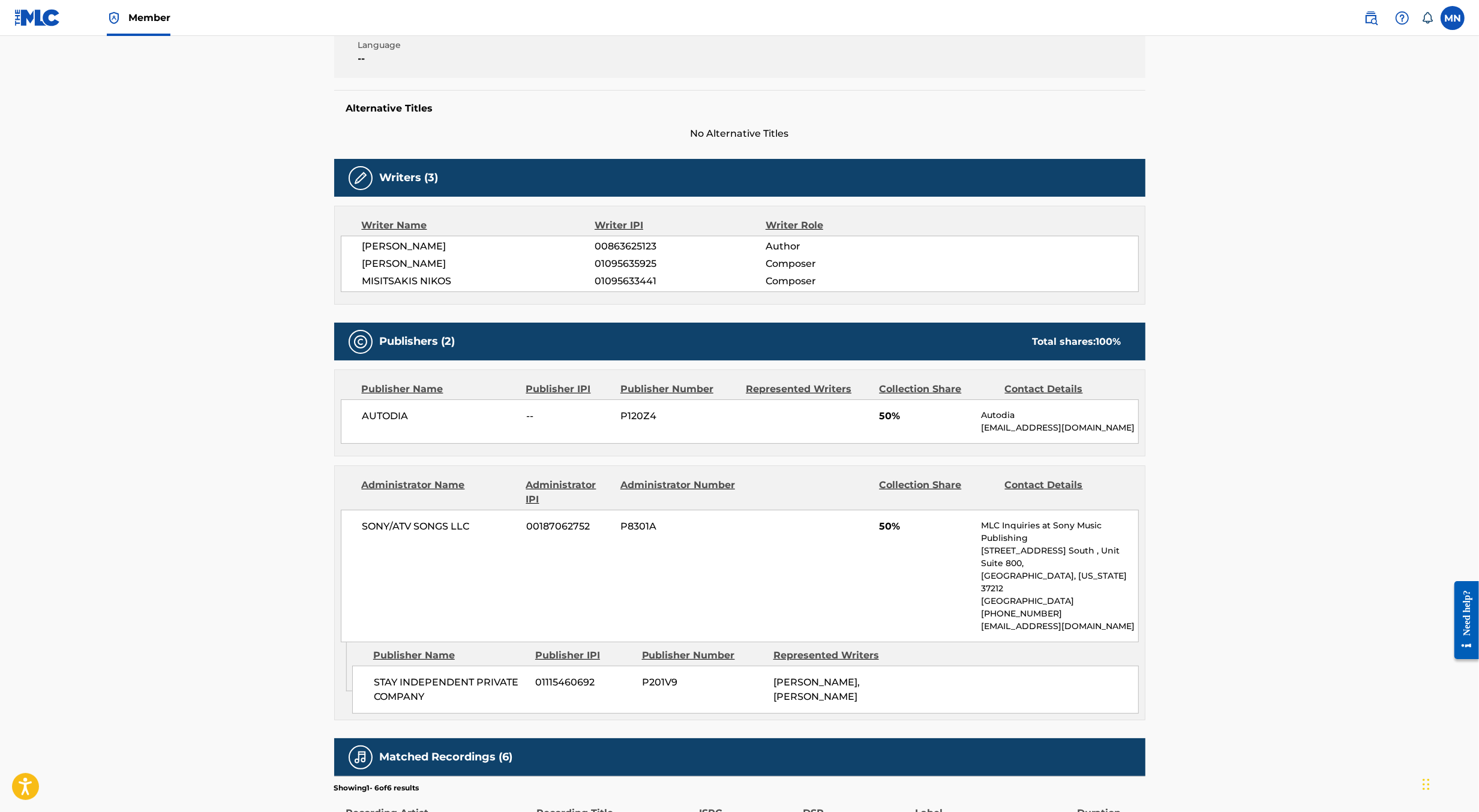
scroll to position [268, 0]
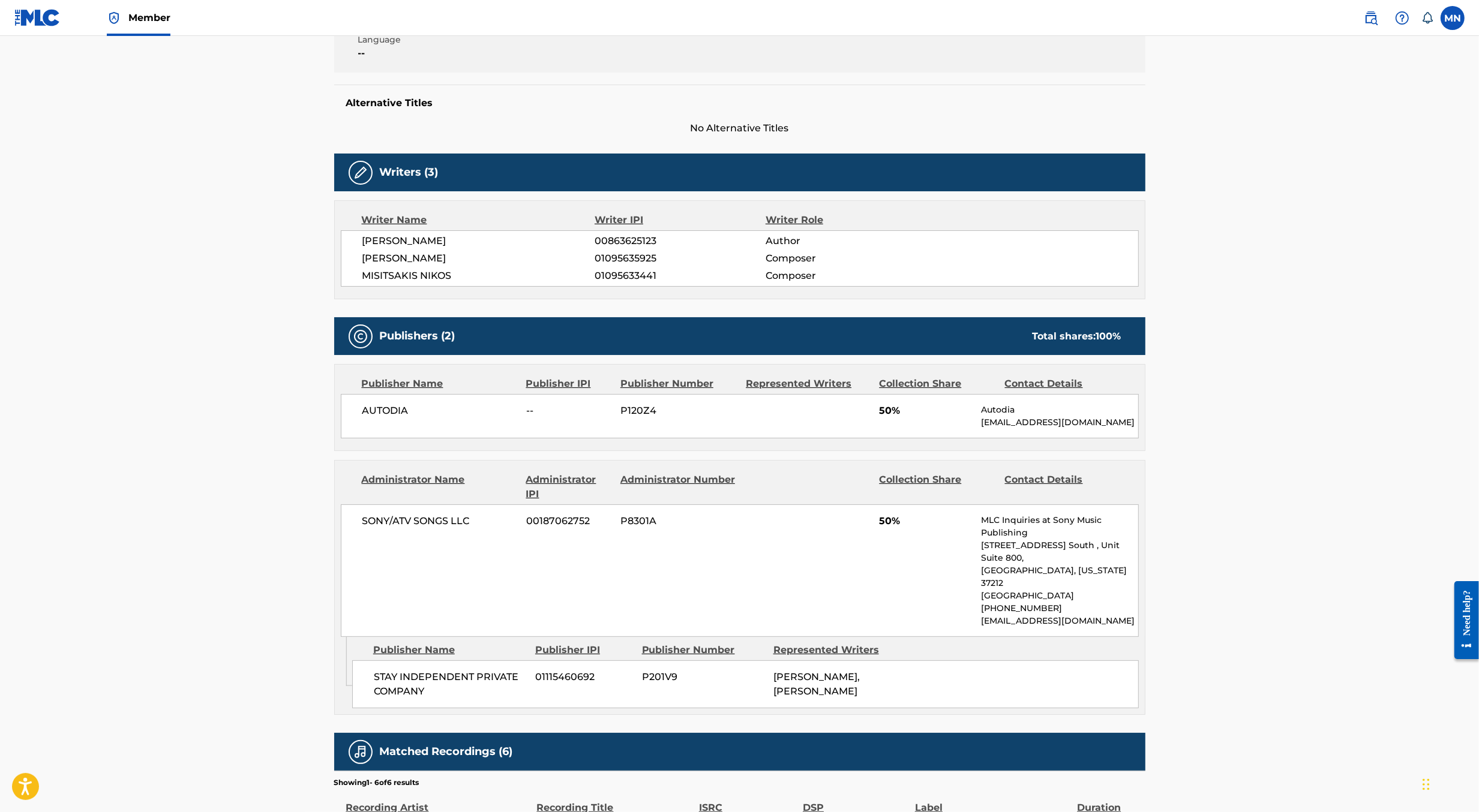
click at [1372, 27] on link at bounding box center [1371, 18] width 24 height 24
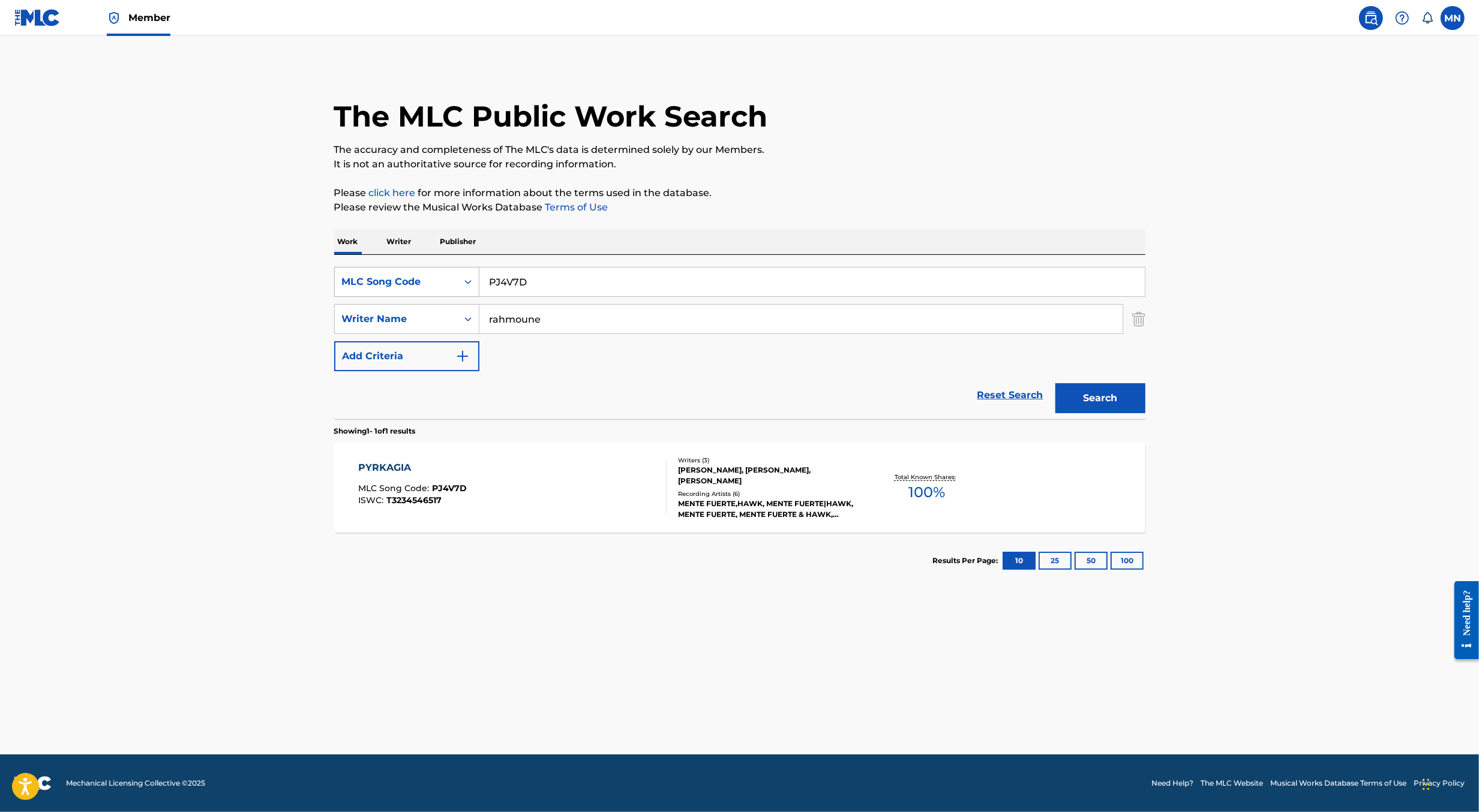
click at [454, 289] on div "MLC Song Code" at bounding box center [396, 282] width 122 height 23
click at [448, 311] on div "Work Title" at bounding box center [407, 312] width 144 height 30
click at [518, 285] on input "Search Form" at bounding box center [812, 282] width 665 height 29
paste input "CORRENTE"
type input "CORRENTE"
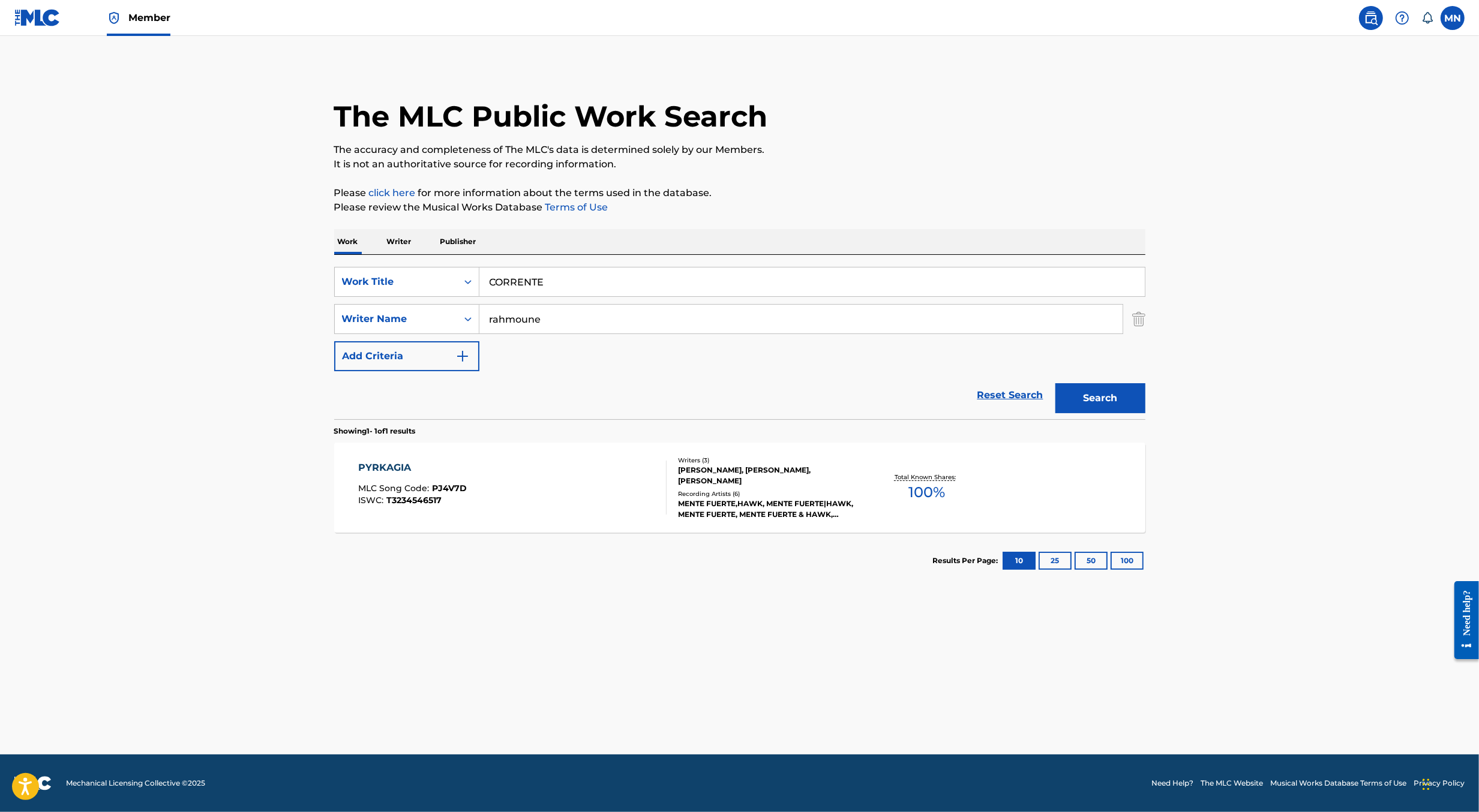
click at [1055, 384] on button "Search" at bounding box center [1100, 399] width 90 height 30
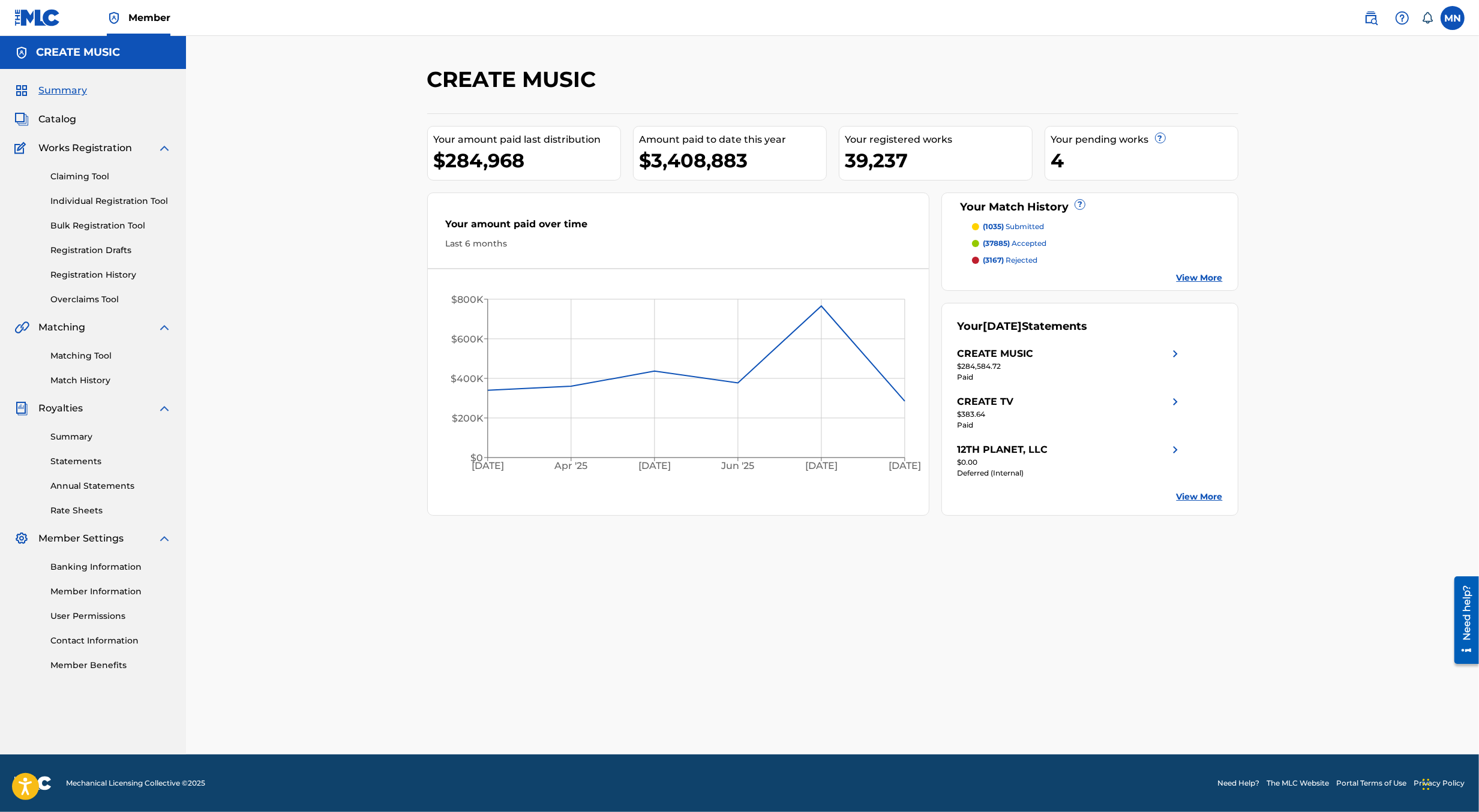
click at [1366, 19] on img at bounding box center [1371, 18] width 14 height 14
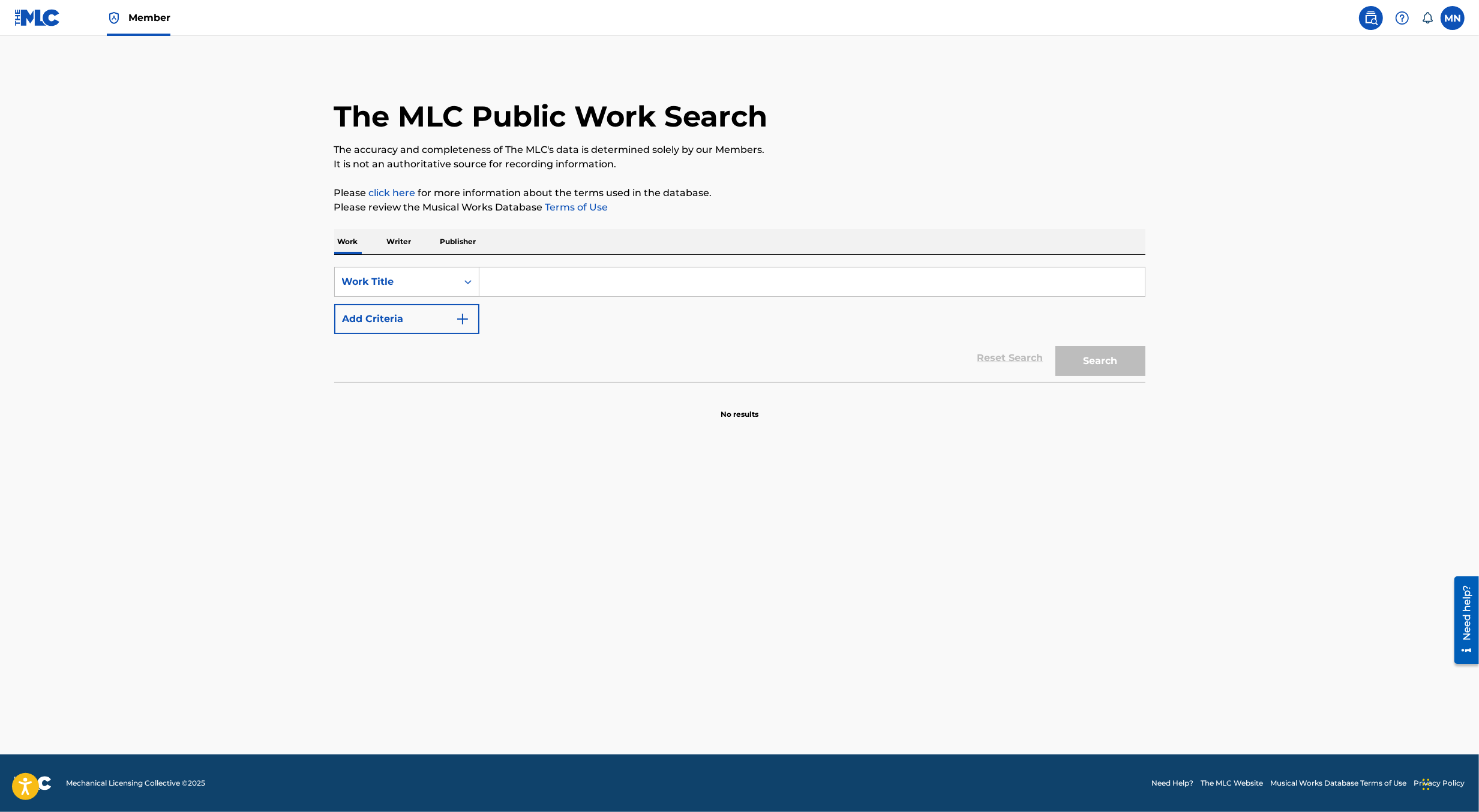
click at [702, 294] on input "Search Form" at bounding box center [812, 282] width 665 height 29
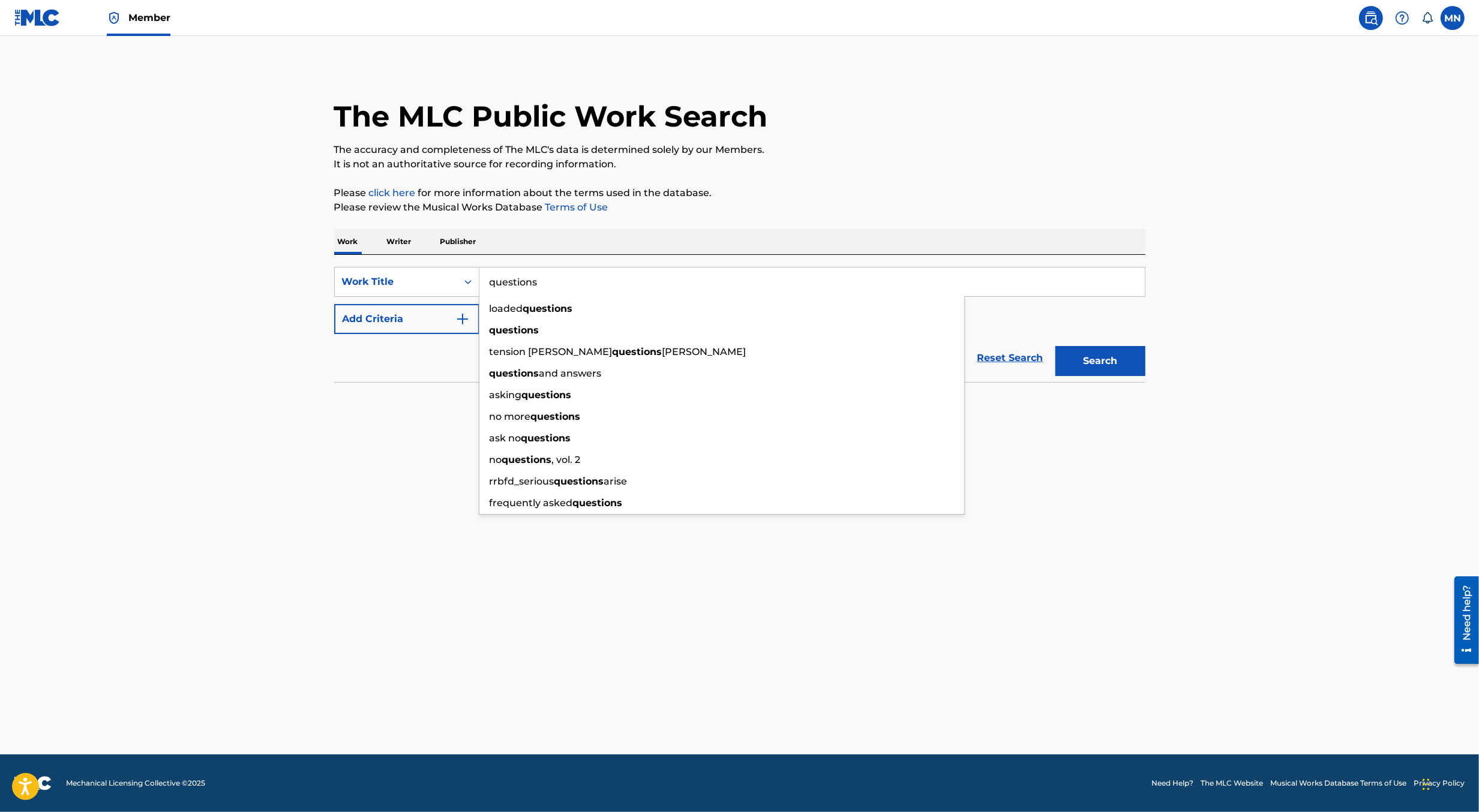
type input "questions"
click at [420, 322] on button "Add Criteria" at bounding box center [406, 319] width 145 height 30
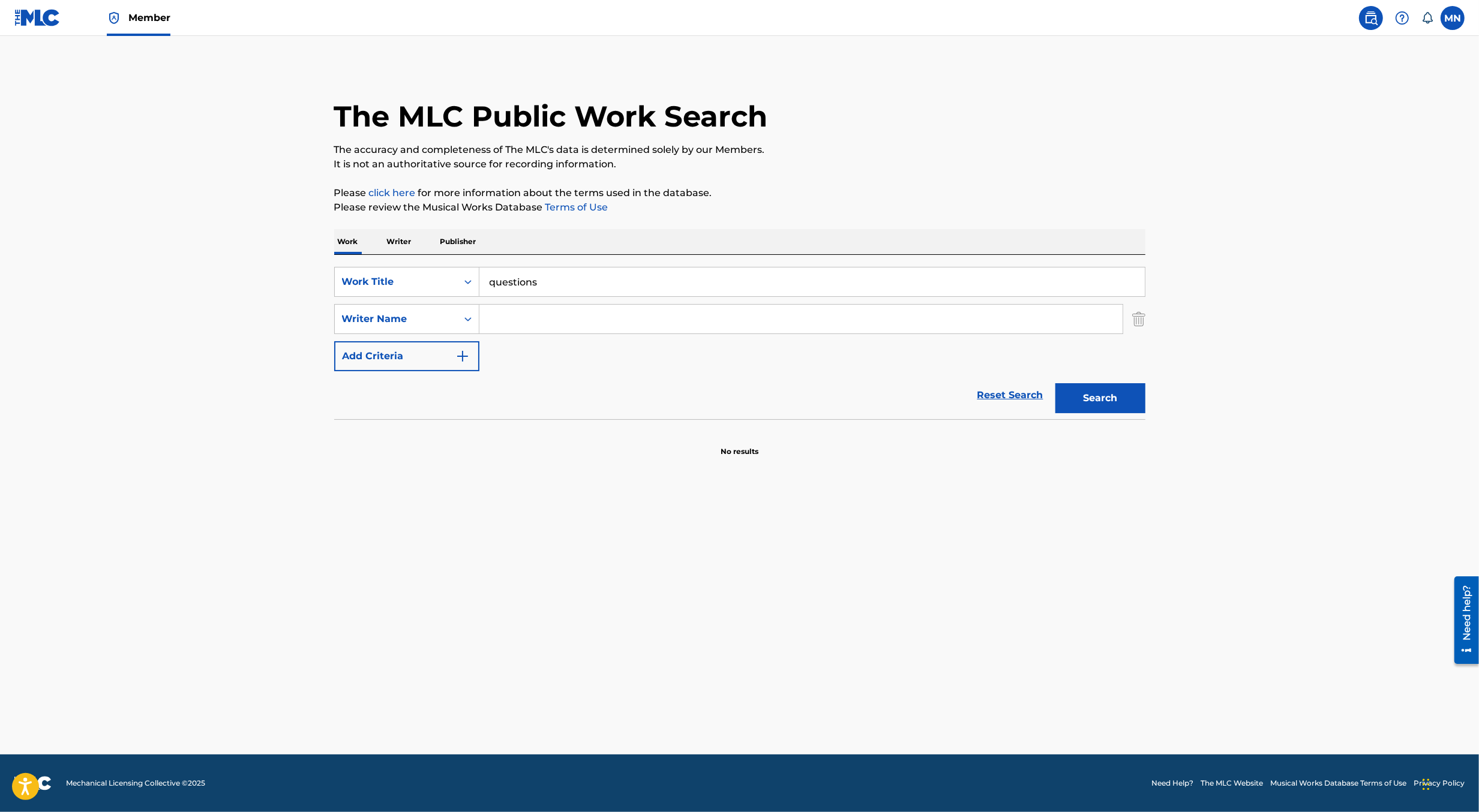
click at [516, 322] on input "Search Form" at bounding box center [801, 318] width 643 height 29
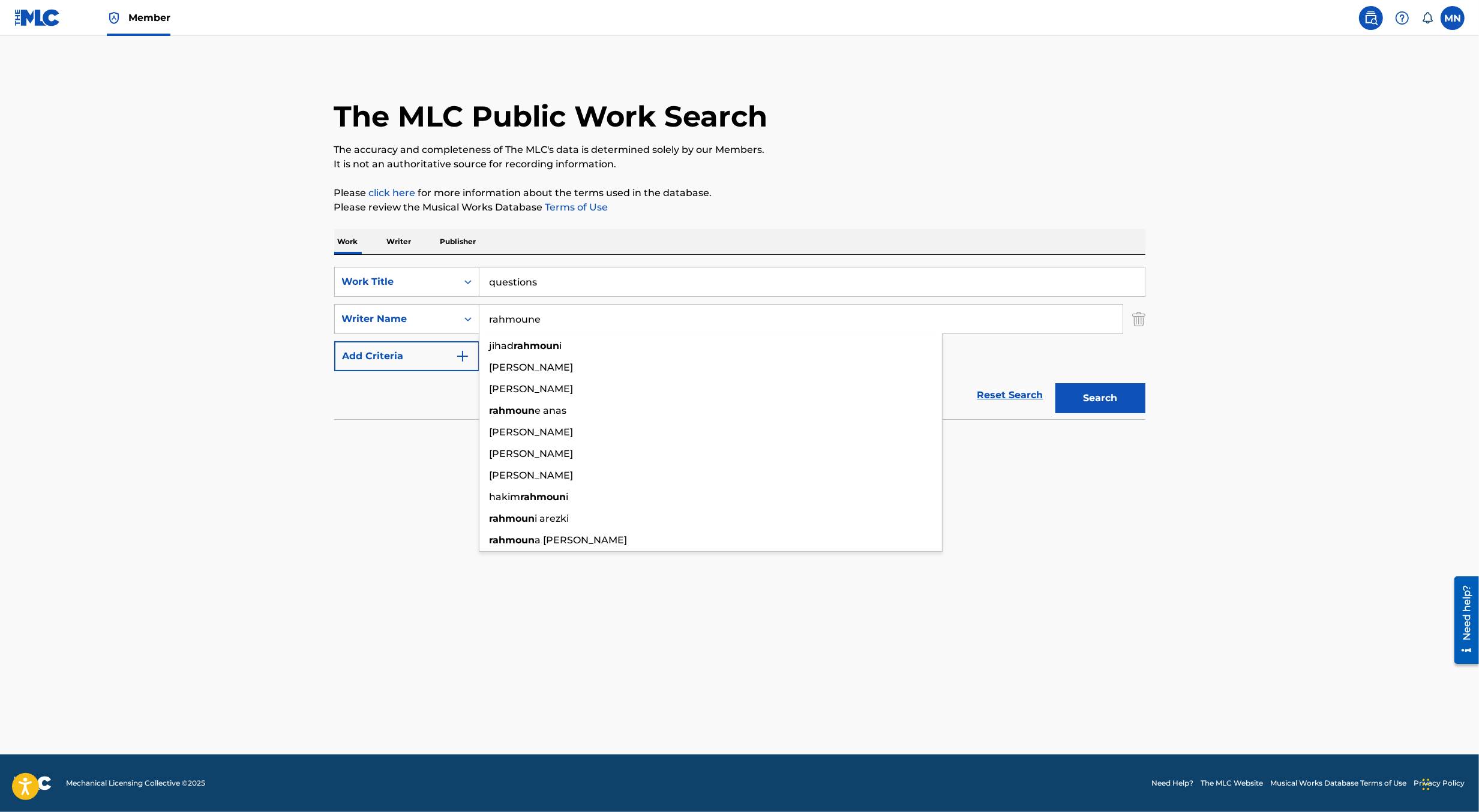
type input "rahmoune"
click at [1055, 384] on button "Search" at bounding box center [1100, 399] width 90 height 30
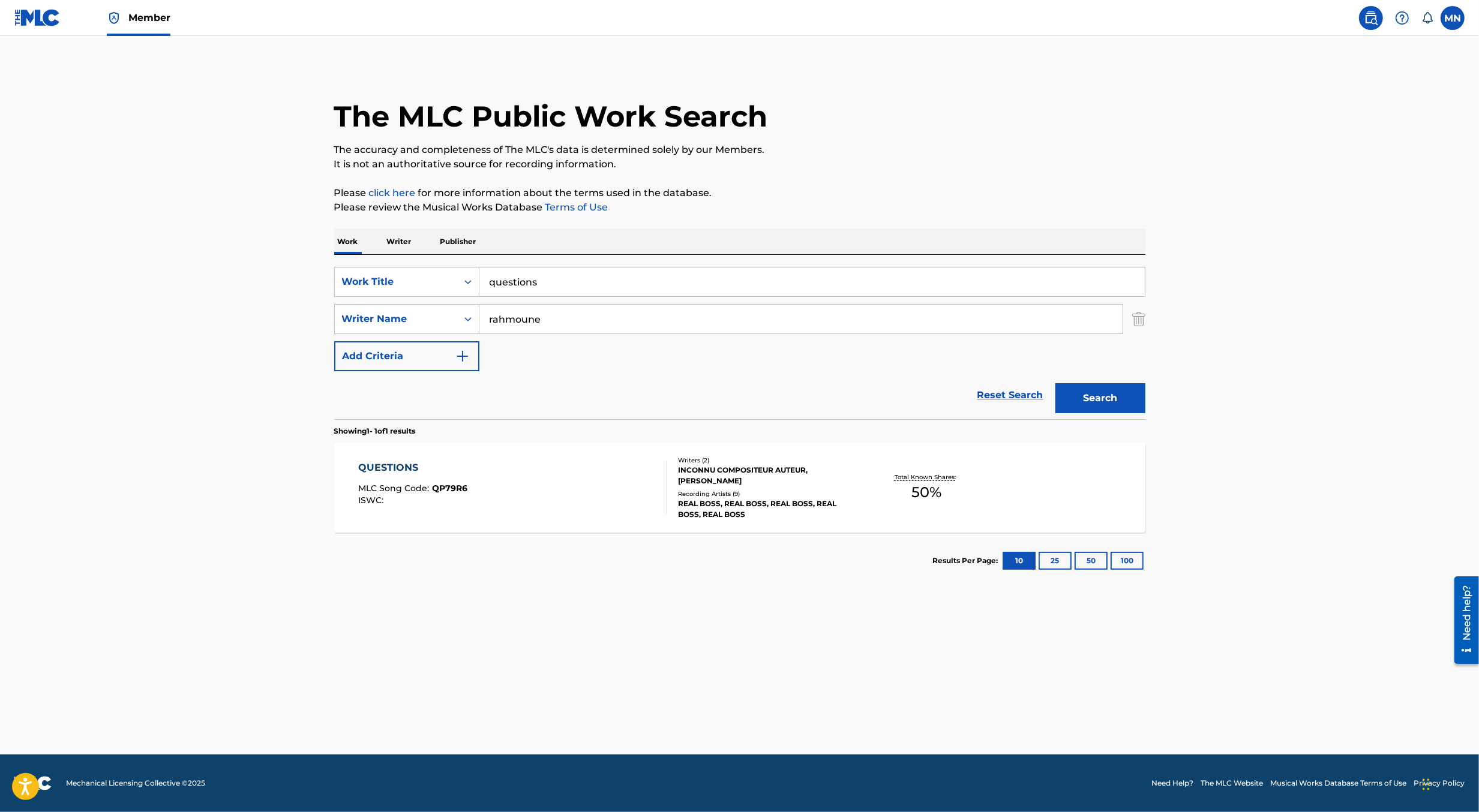
click at [488, 507] on div "QUESTIONS MLC Song Code : QP79R6 ISWC :" at bounding box center [512, 487] width 309 height 54
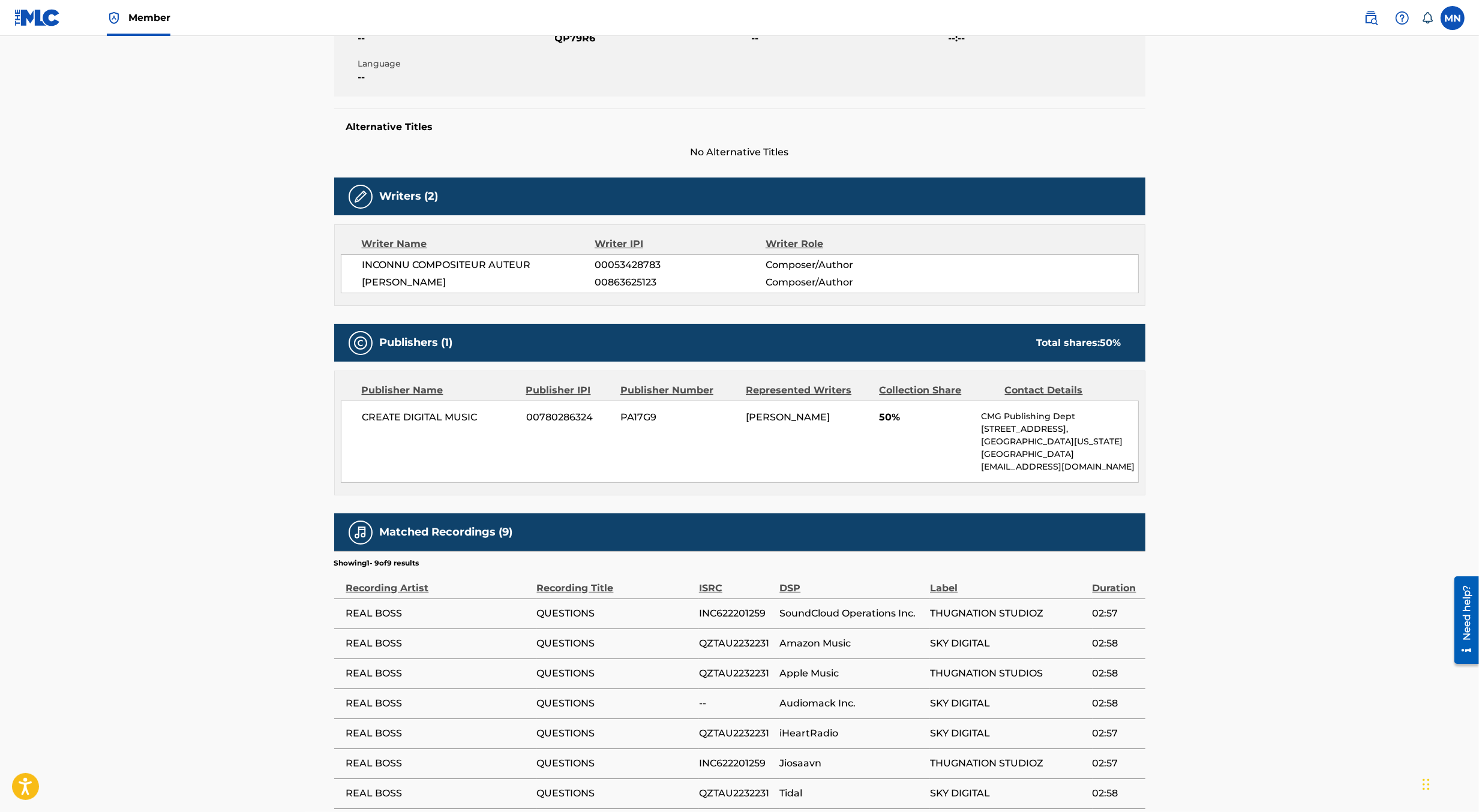
scroll to position [375, 0]
